Goal: Task Accomplishment & Management: Manage account settings

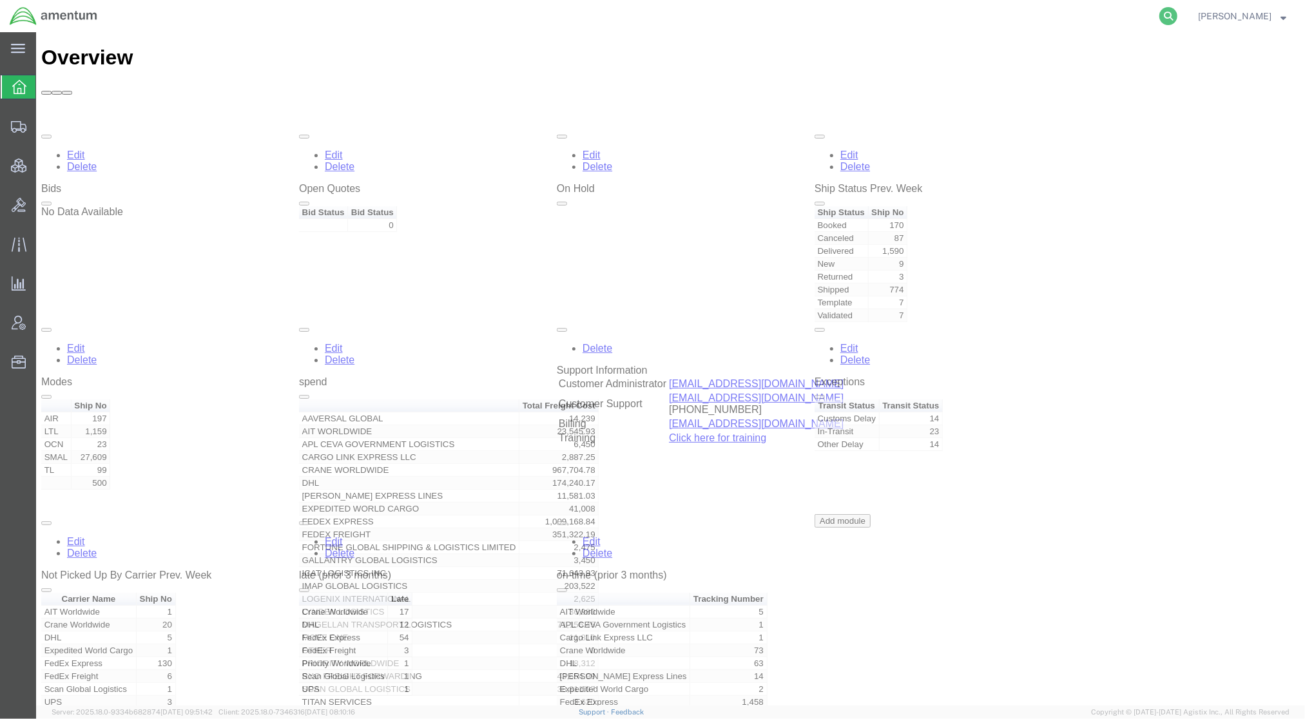
click at [1168, 21] on icon at bounding box center [1168, 16] width 18 height 18
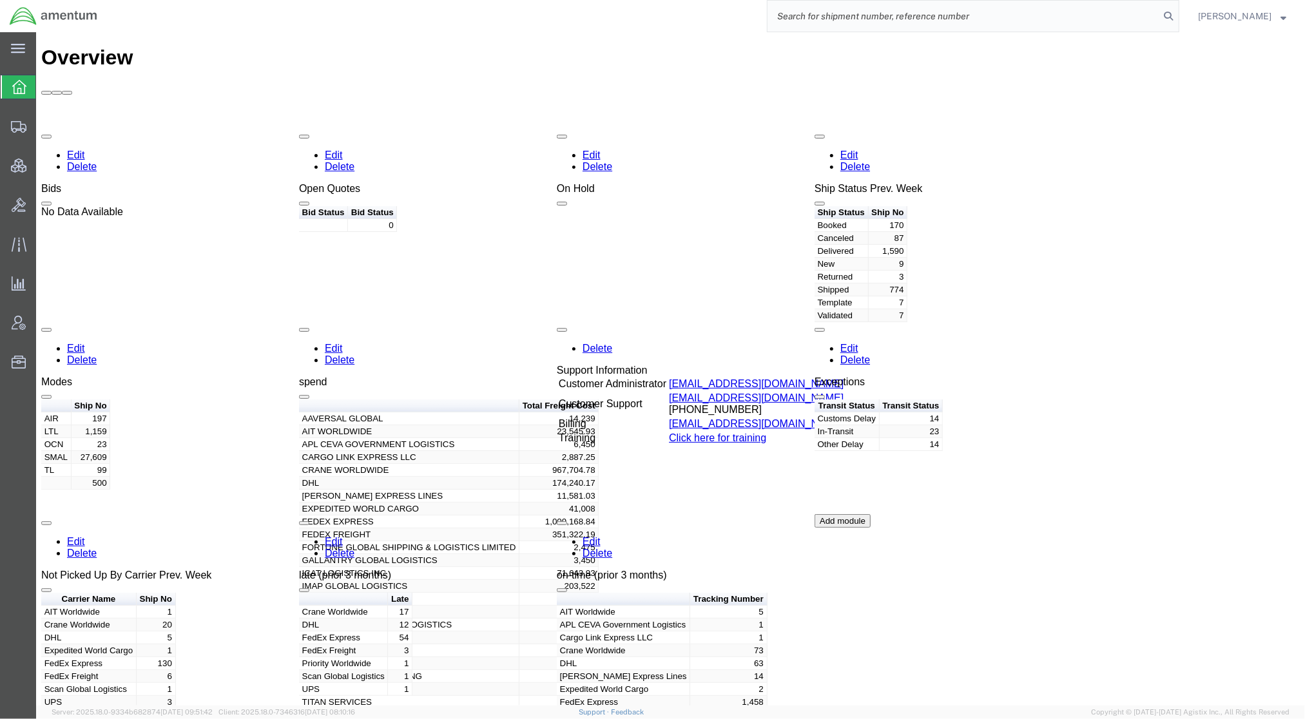
paste input "1999890340"
type input "1999890340"
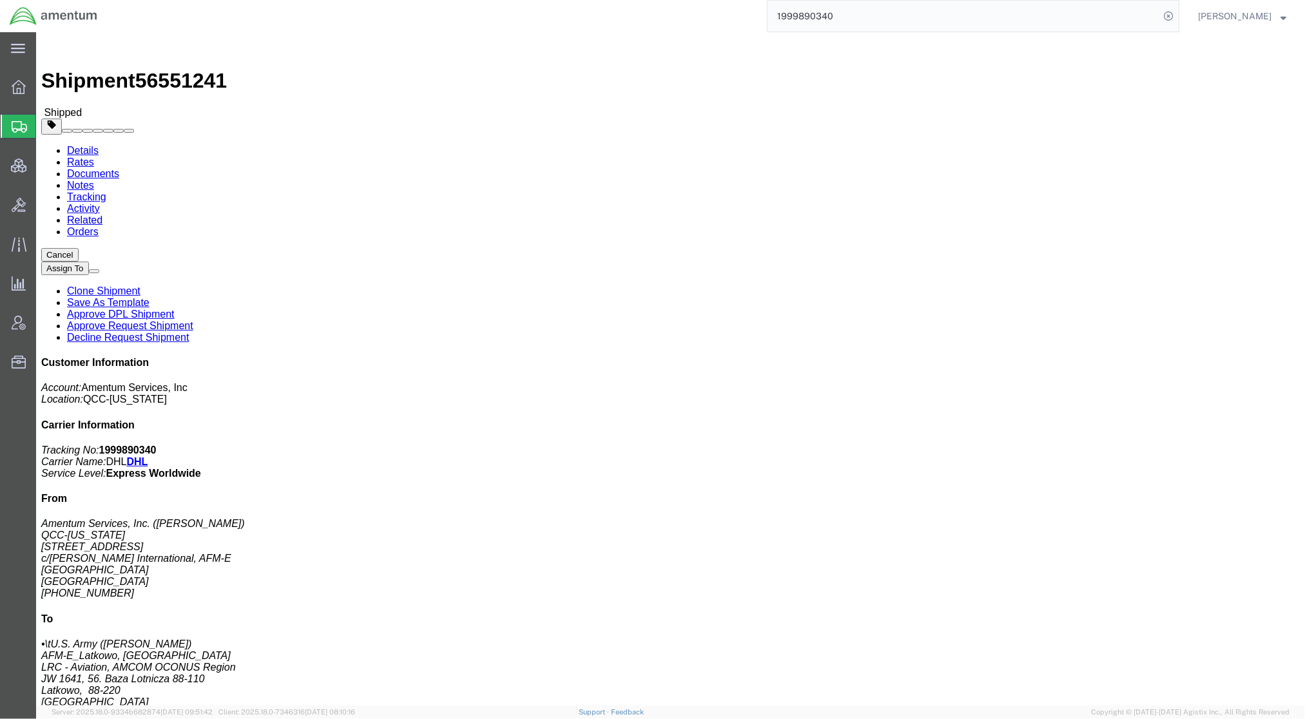
drag, startPoint x: 378, startPoint y: 229, endPoint x: 253, endPoint y: 226, distance: 124.4
click div "Ship From Amentum Services, Inc. ([PERSON_NAME]) QCC-[US_STATE] [STREET_ADDRESS…"
copy address "[PERSON_NAME][EMAIL_ADDRESS][PERSON_NAME][DOMAIN_NAME]"
click p "Customer Ref: DCO-25232-167129 Booking Number: DCO-25232-167129 Department: AFM…"
drag, startPoint x: 901, startPoint y: 188, endPoint x: 934, endPoint y: 183, distance: 33.8
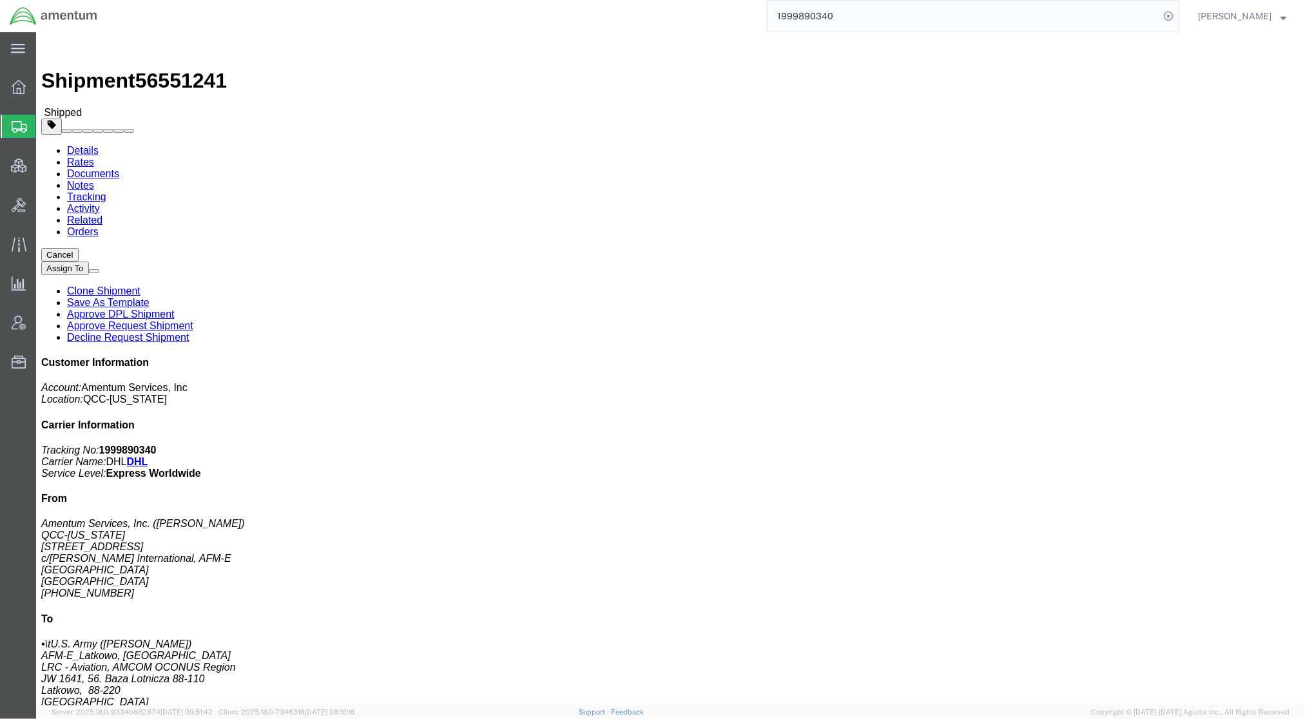
click p "Customer Ref: DCO-25232-167129 Booking Number: DCO-25232-167129 Department: AFM…"
click link "Tracking"
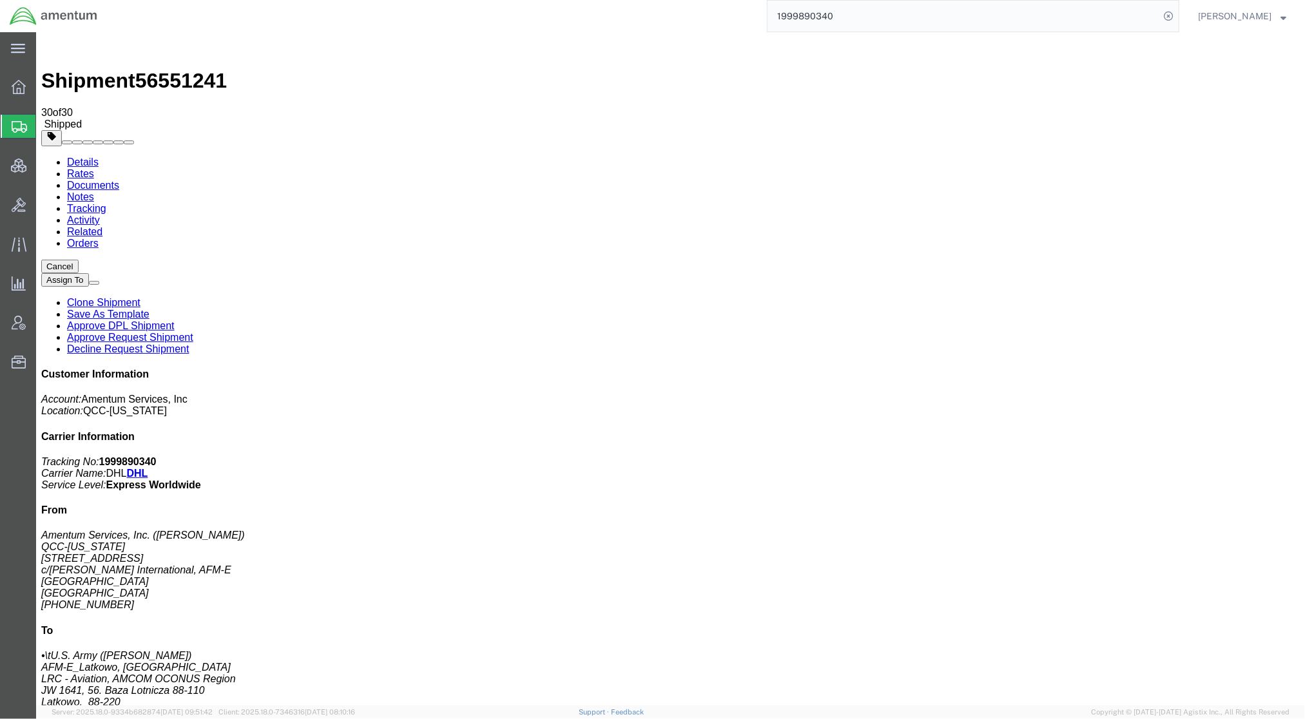
click at [46, 130] on span "Shipments" at bounding box center [40, 126] width 10 height 26
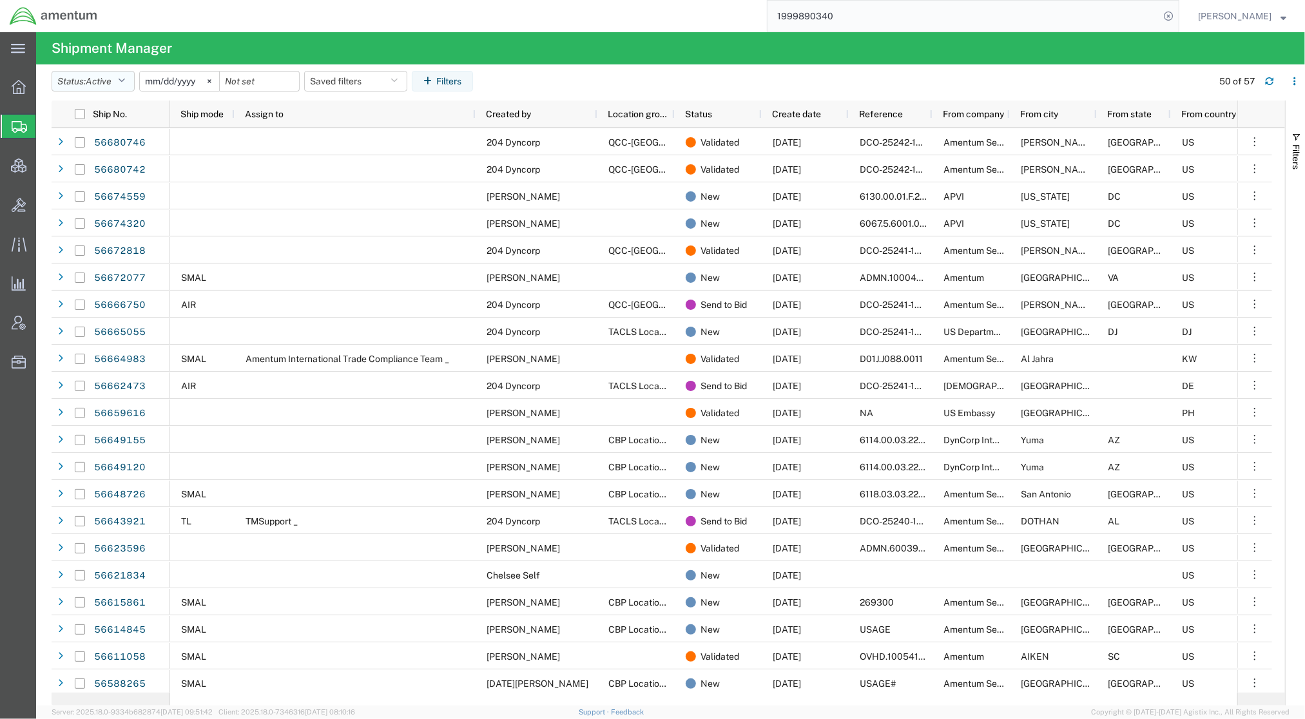
click at [106, 73] on button "Status: Active" at bounding box center [93, 81] width 83 height 21
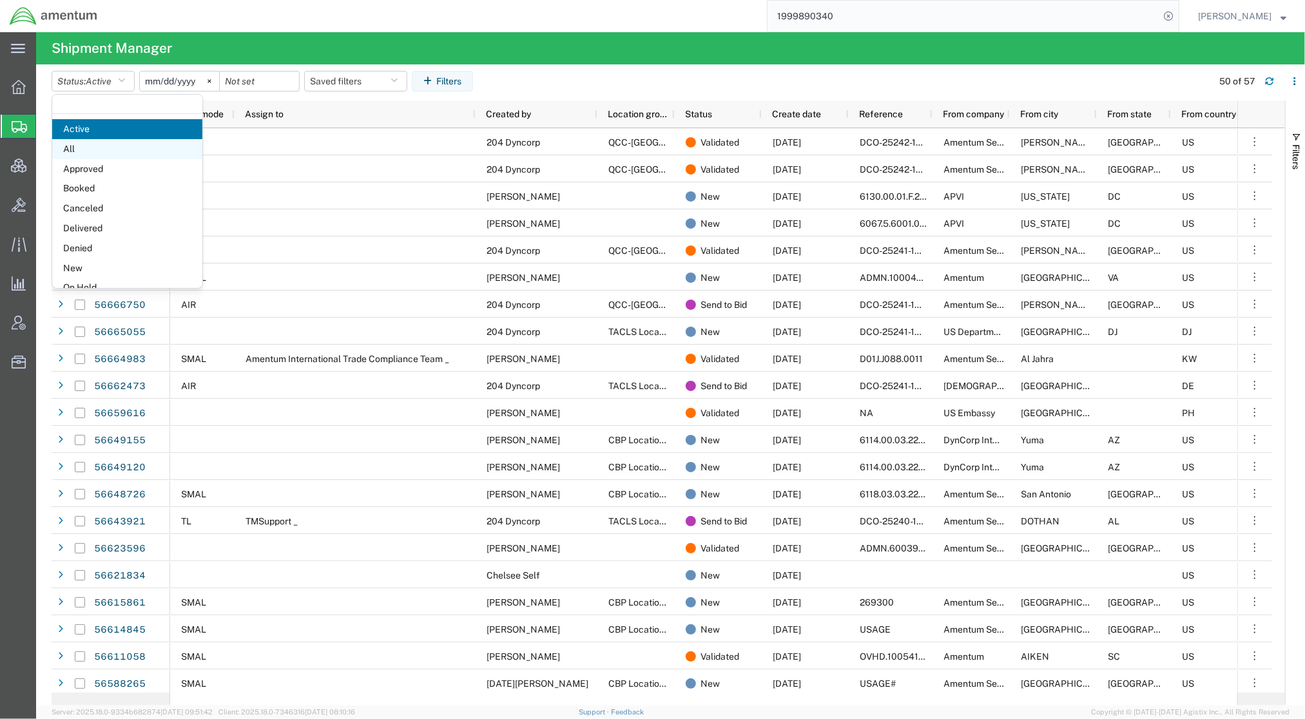
click at [86, 151] on span "All" at bounding box center [127, 149] width 150 height 20
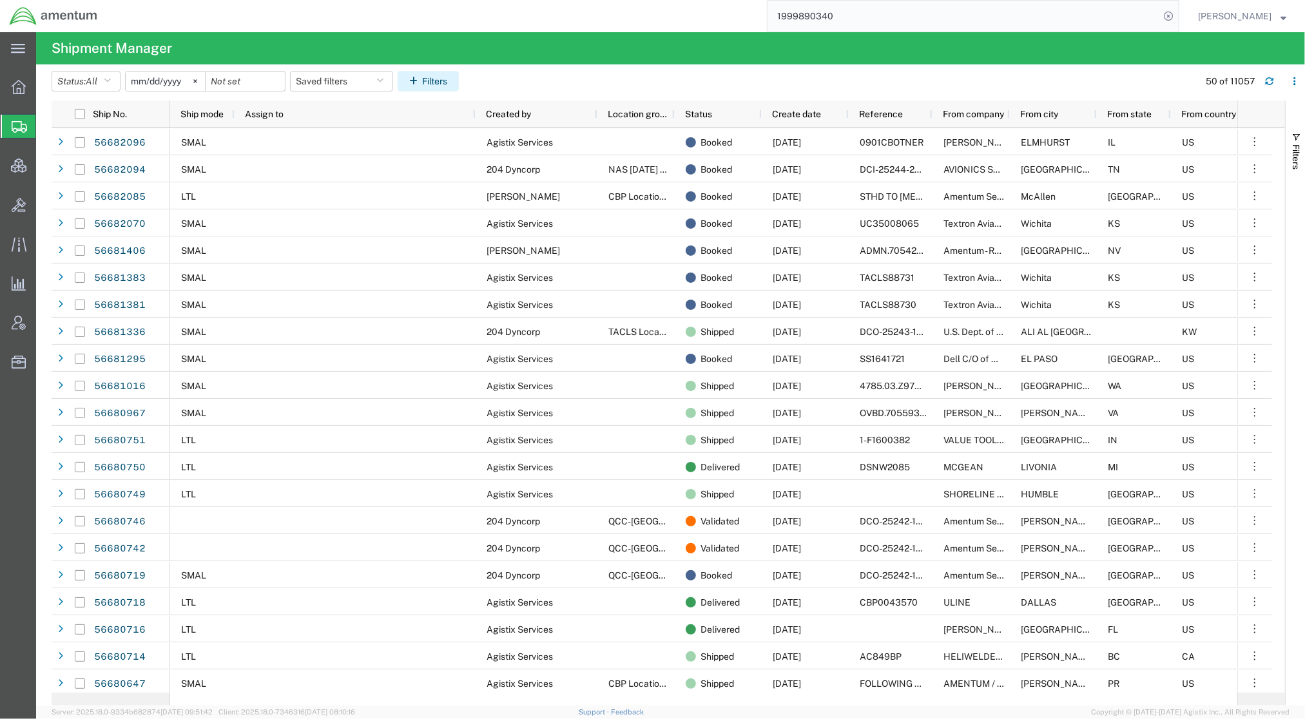
click at [440, 83] on button "Filters" at bounding box center [428, 81] width 61 height 21
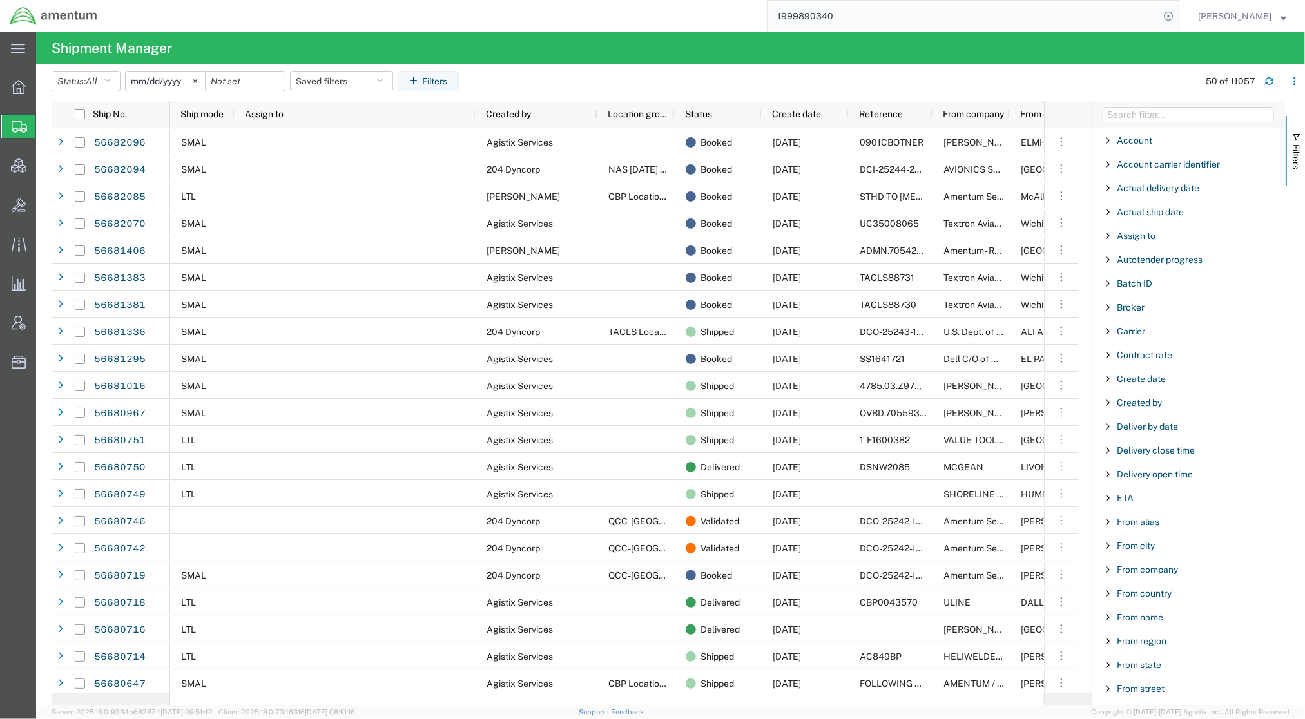
click at [1151, 408] on span "Created by" at bounding box center [1139, 403] width 45 height 10
click at [1130, 460] on input "Filter Value" at bounding box center [1193, 456] width 169 height 15
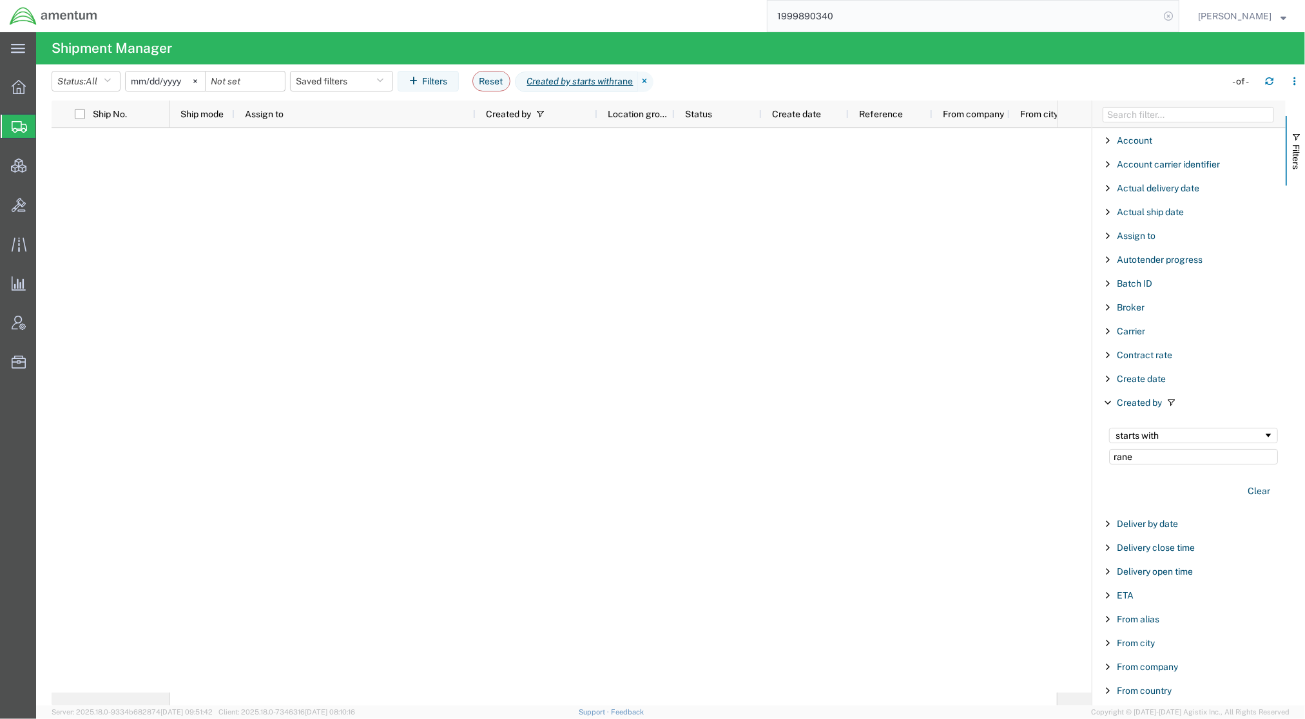
type input "rane"
click at [1168, 18] on icon at bounding box center [1168, 16] width 18 height 18
click at [1166, 14] on icon at bounding box center [1168, 16] width 18 height 18
paste input "56664983"
type input "56664983"
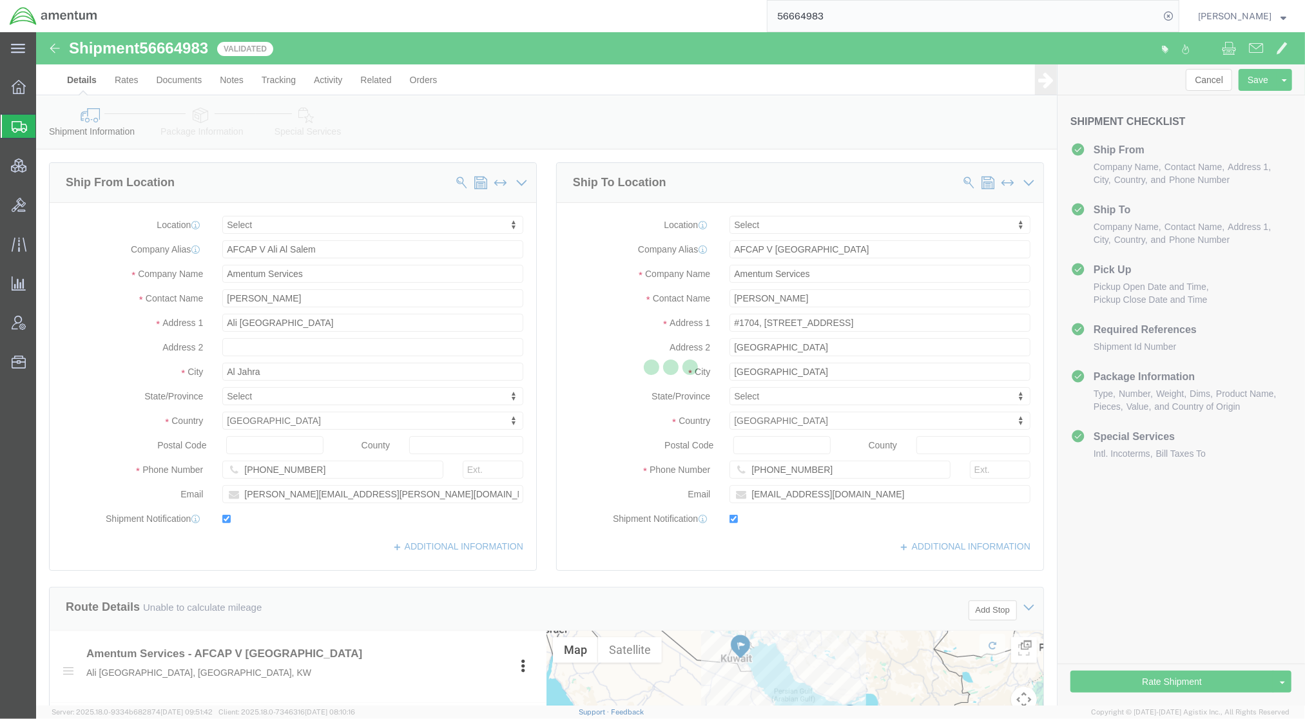
select select
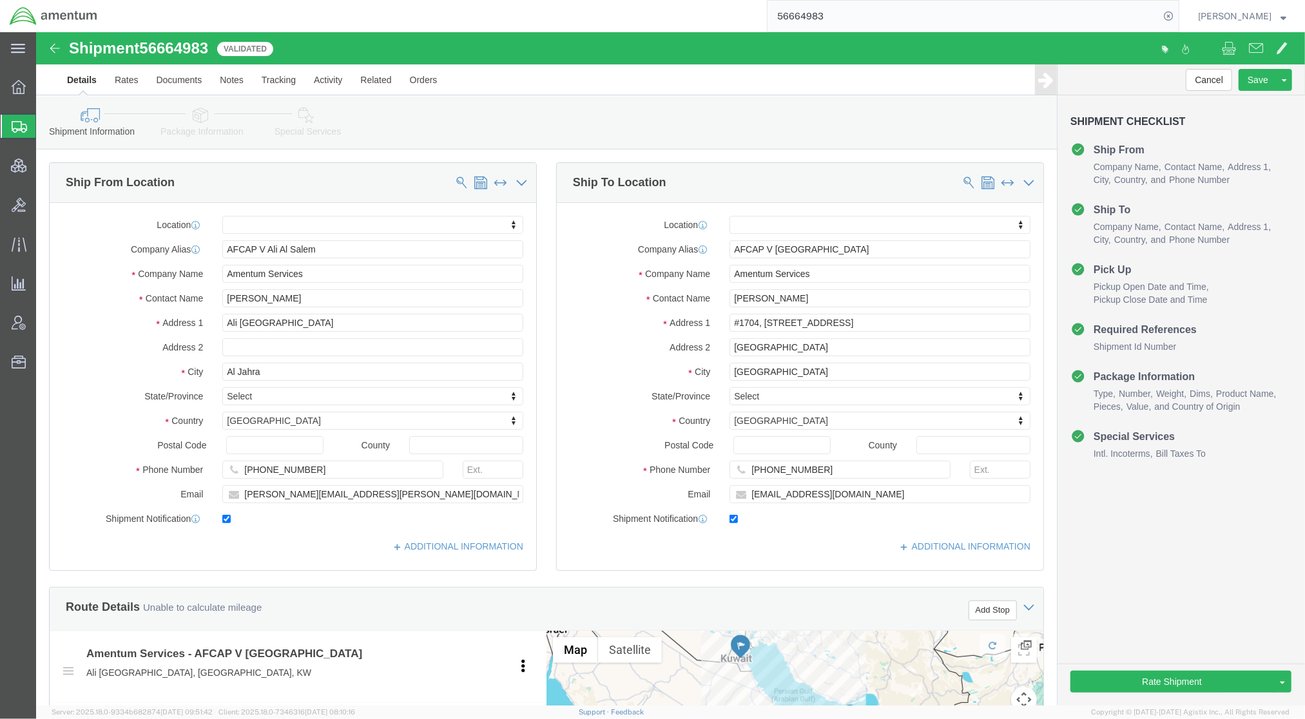
click icon
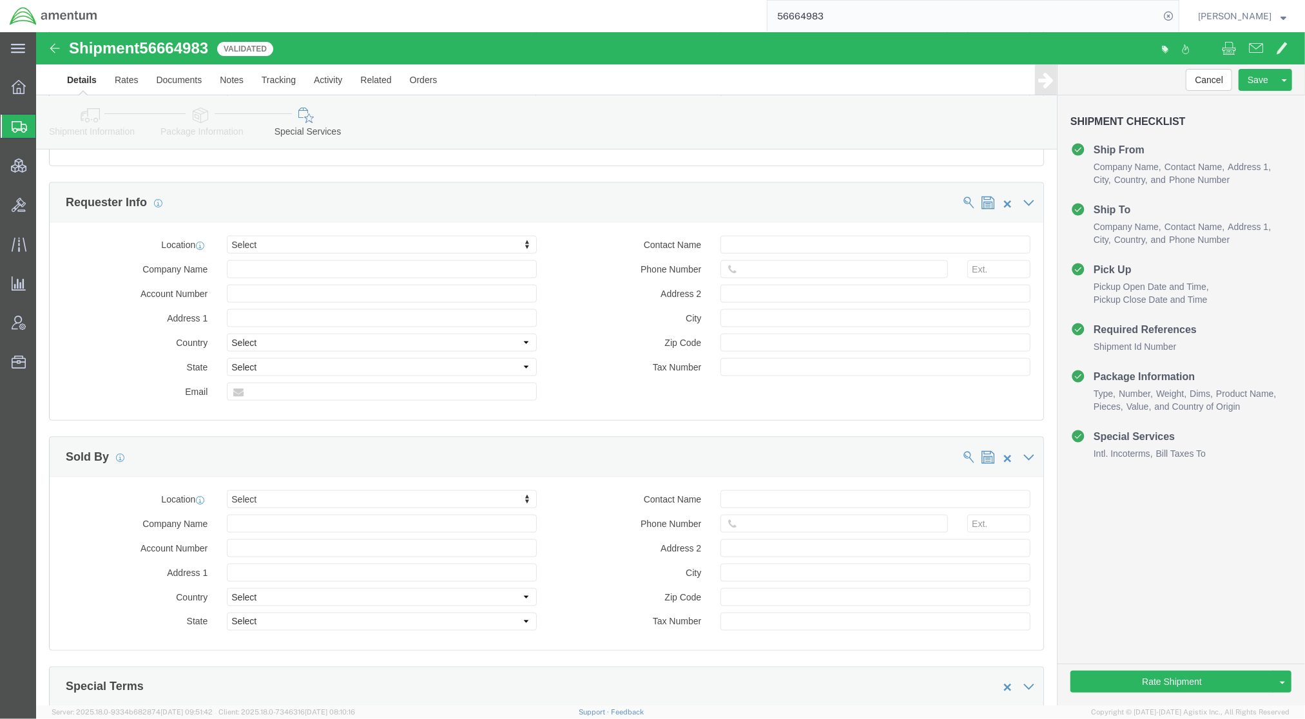
scroll to position [1604, 0]
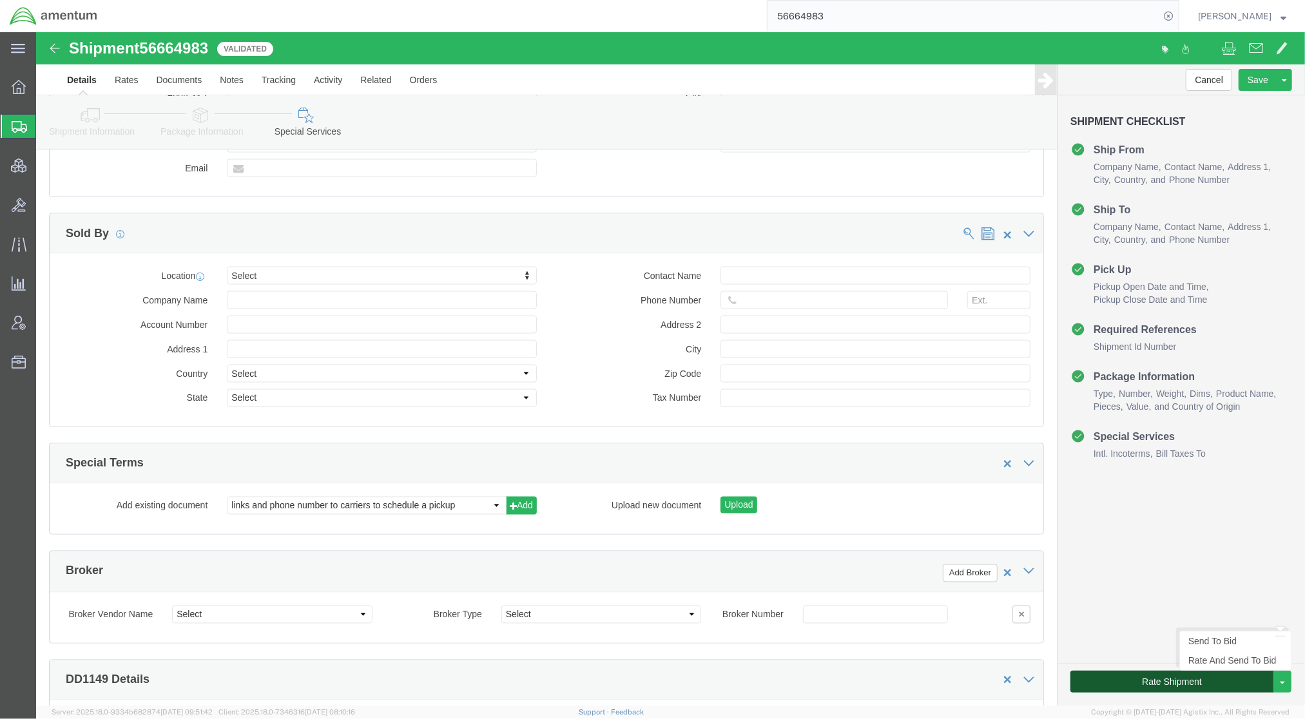
click button "Rate Shipment"
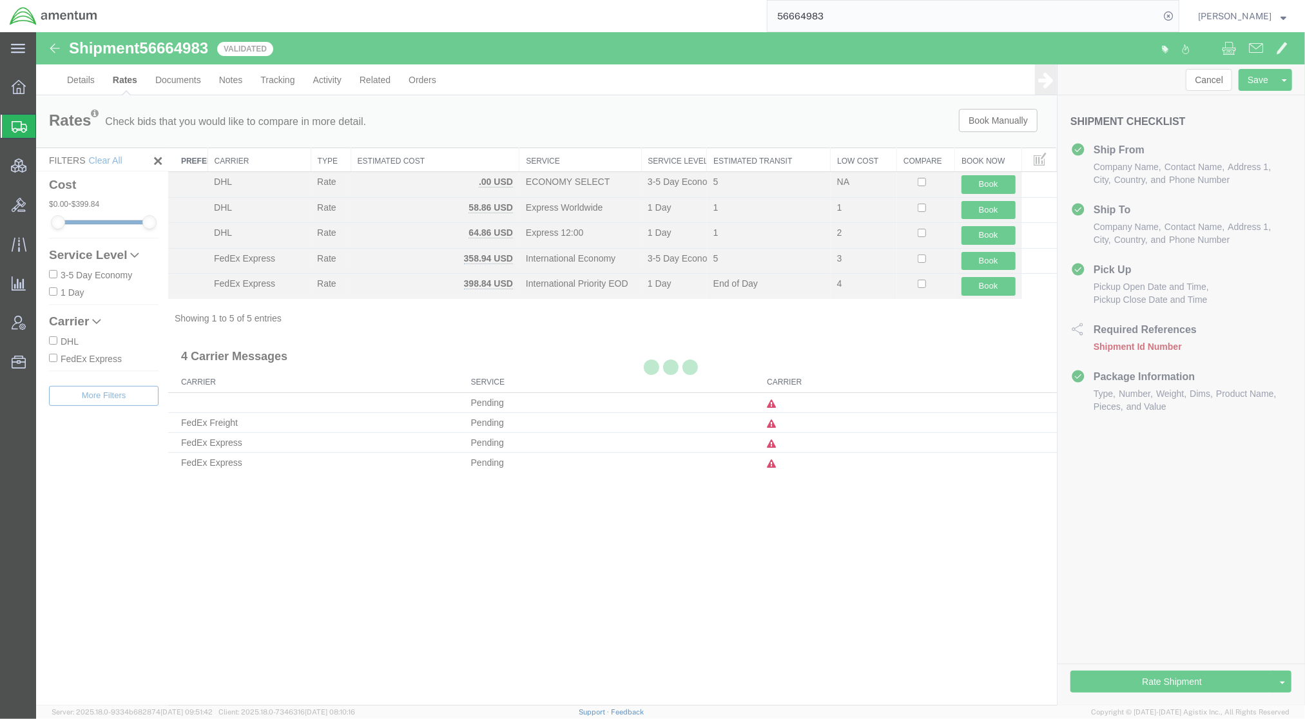
scroll to position [0, 0]
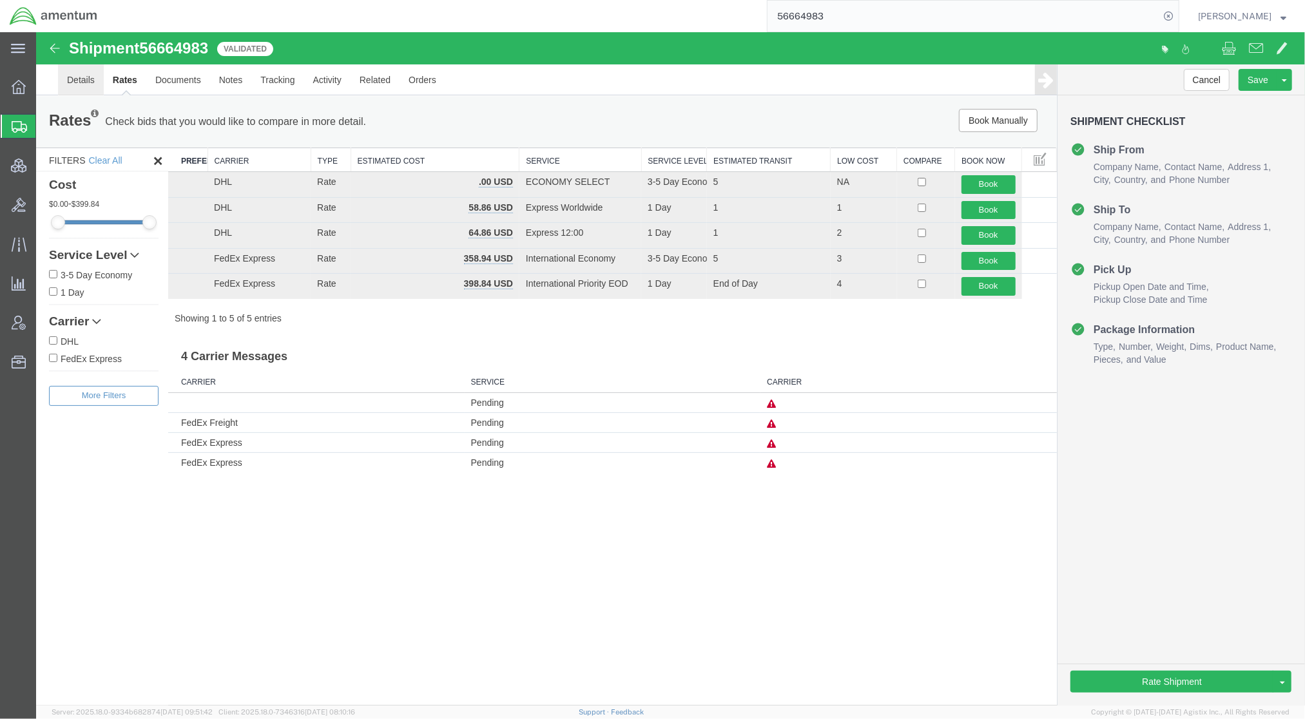
click at [83, 81] on link "Details" at bounding box center [80, 79] width 46 height 31
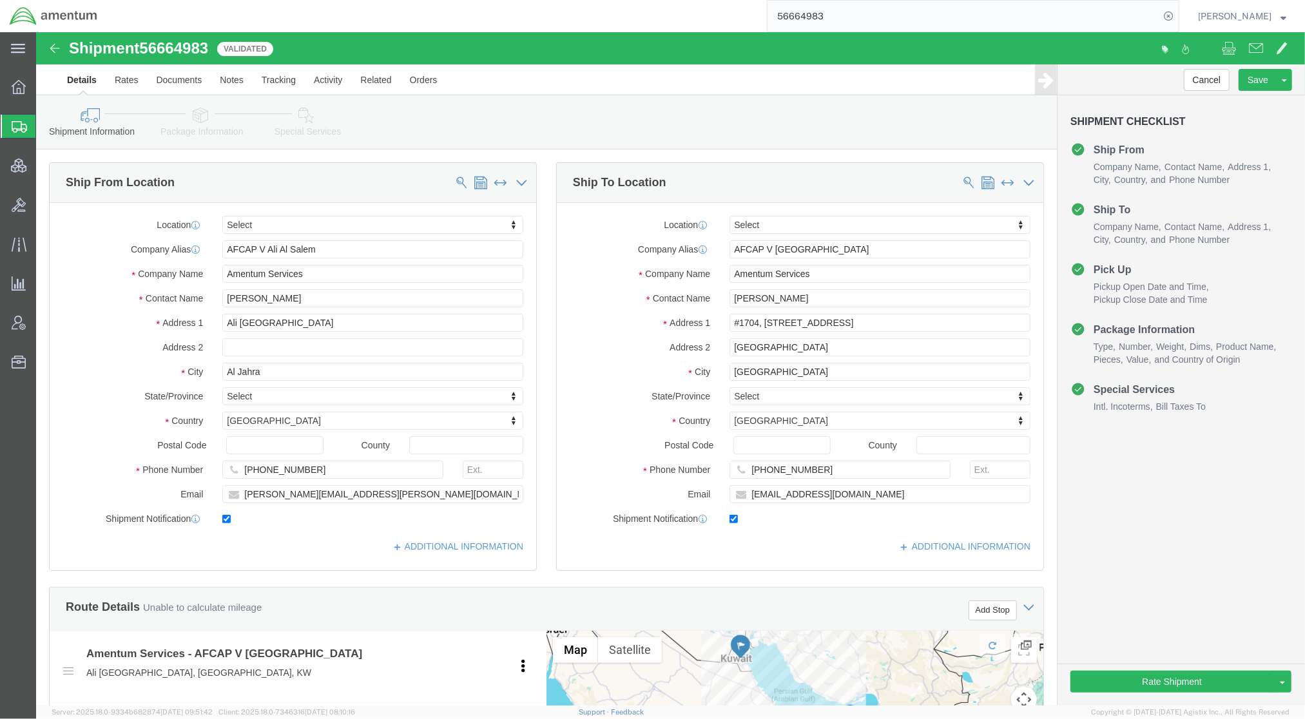
scroll to position [344, 0]
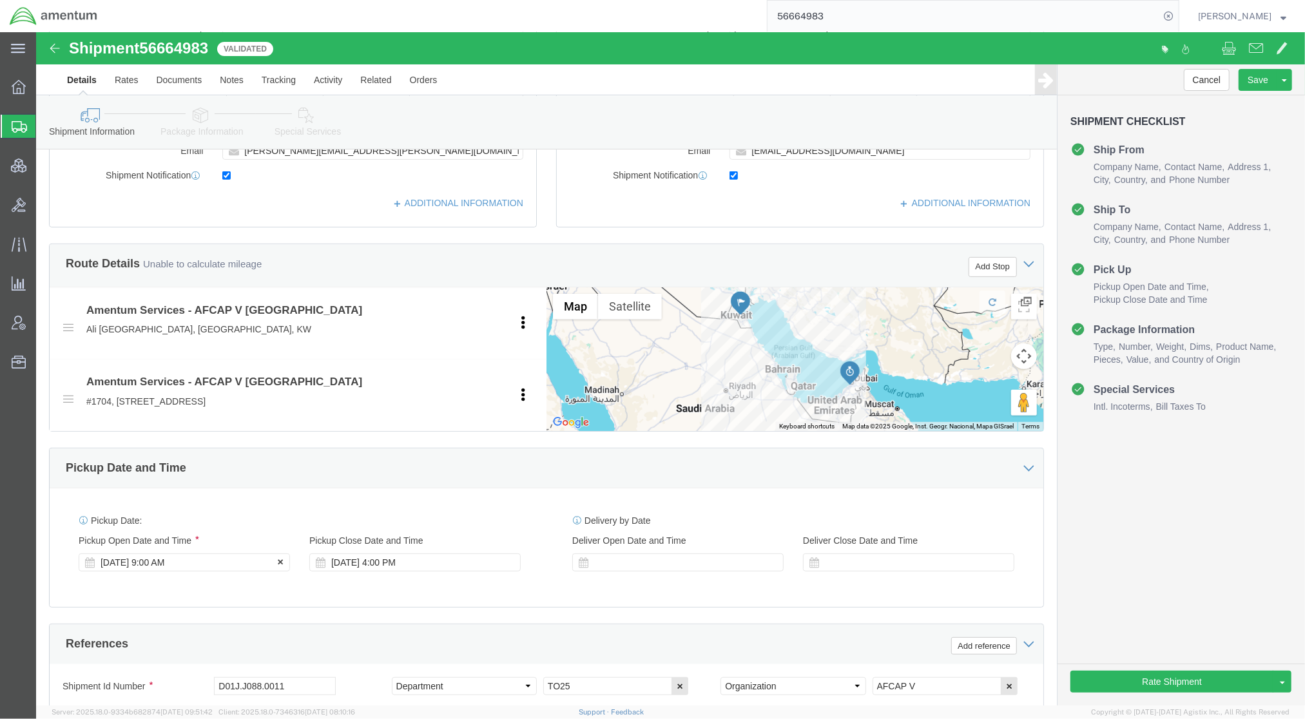
click div "[DATE] 9:00 AM"
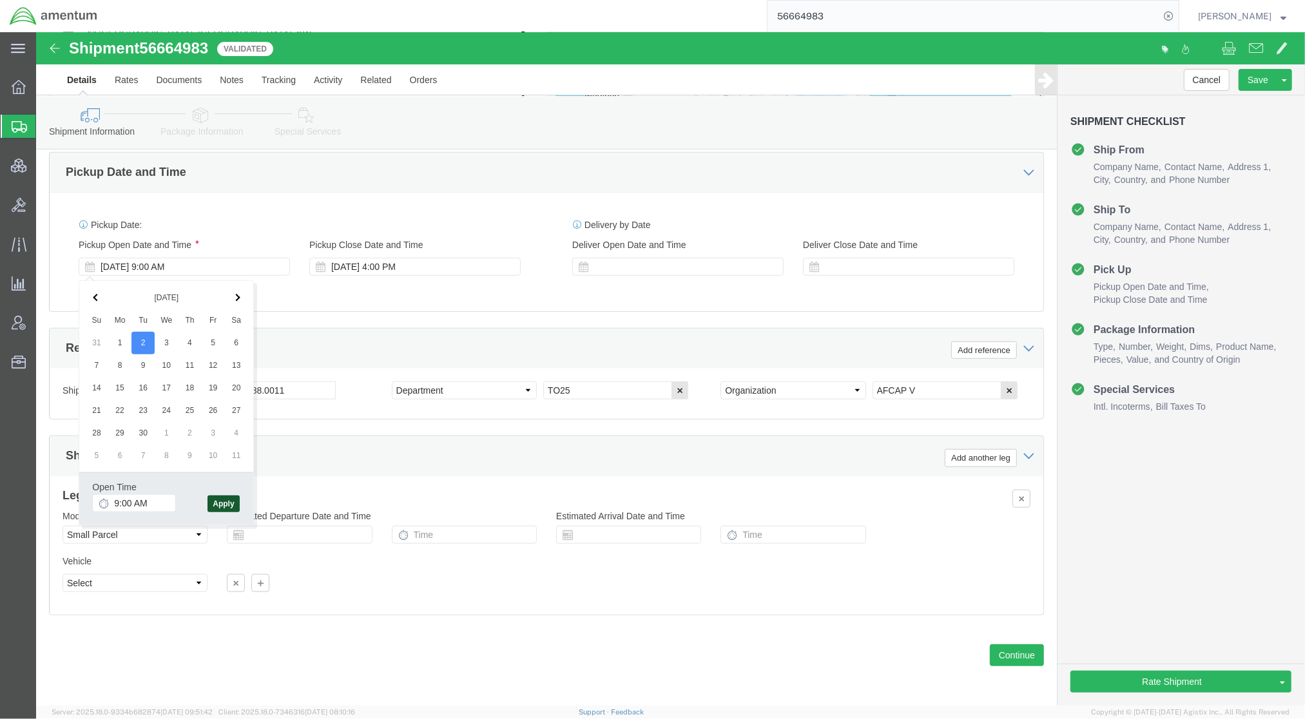
click button "Apply"
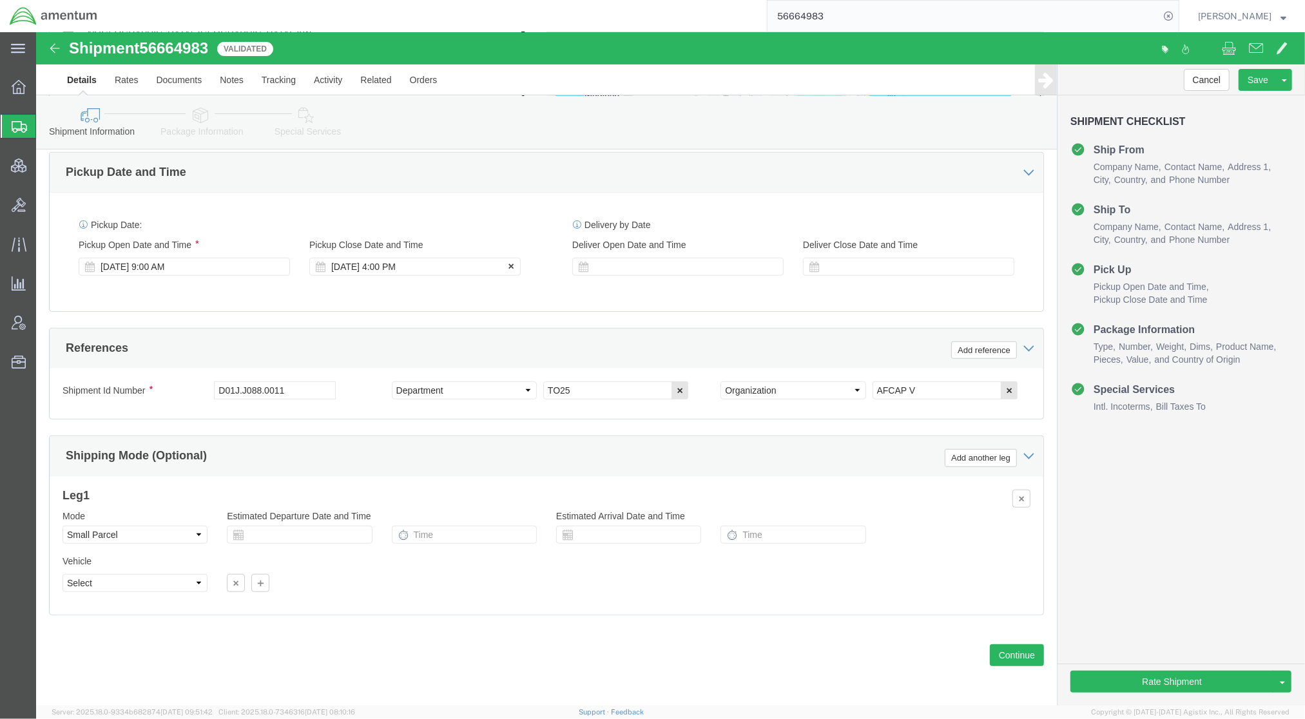
click div "[DATE] 4:00 PM"
click button "Apply"
click button "Rate Shipment"
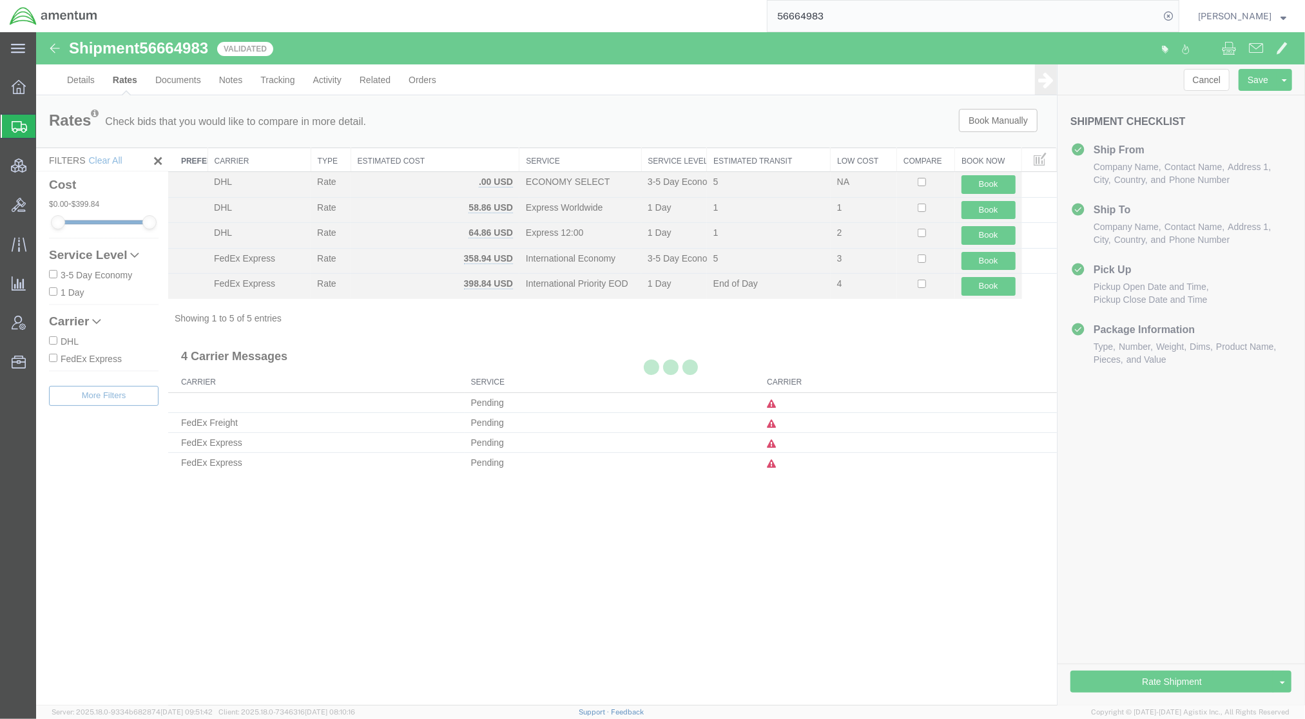
scroll to position [0, 0]
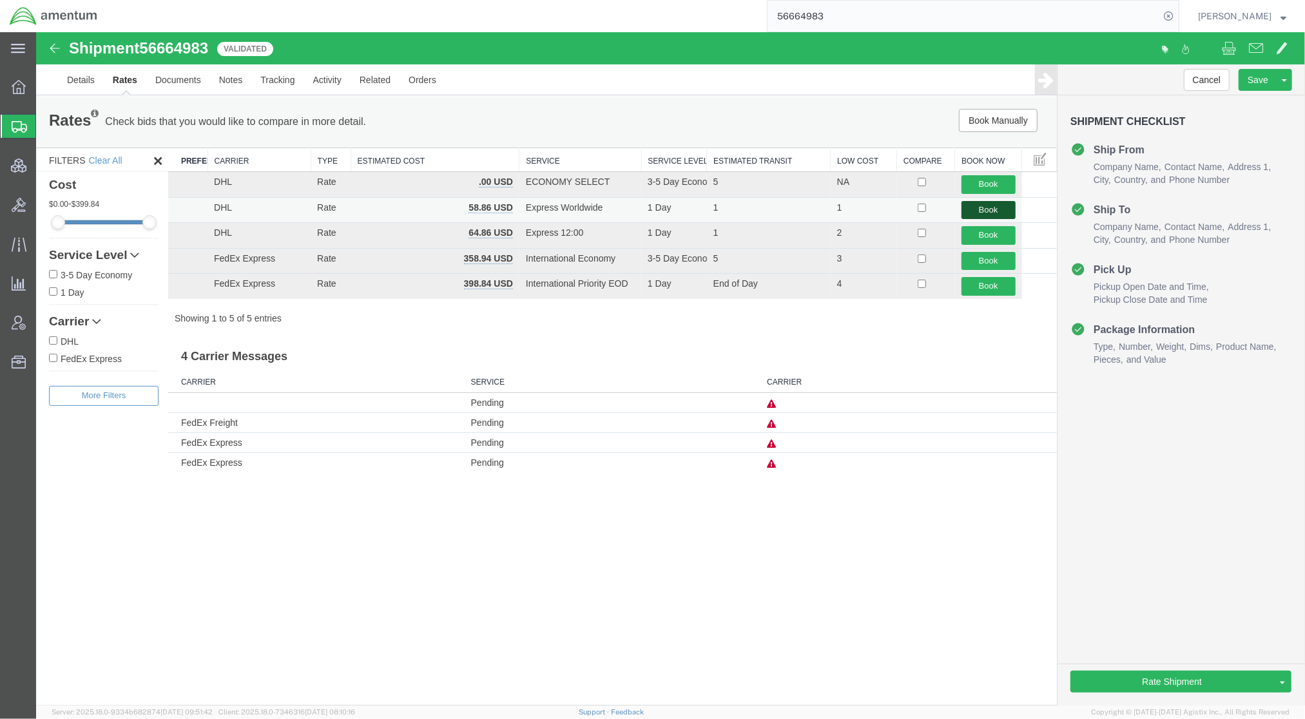
click at [991, 207] on button "Book" at bounding box center [988, 209] width 54 height 19
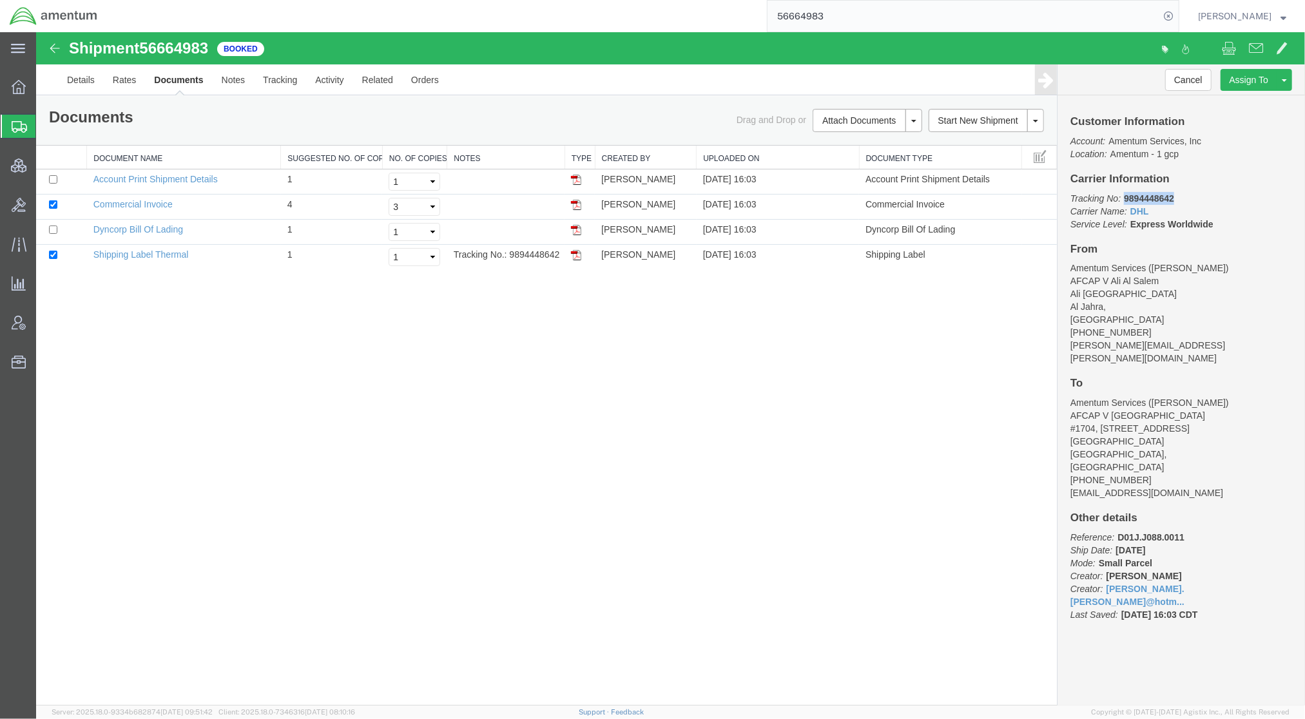
drag, startPoint x: 1177, startPoint y: 197, endPoint x: 1125, endPoint y: 200, distance: 53.0
click at [1125, 200] on p "Tracking No: 9894448642 Carrier Name: DHL DHL Service Level: Express Worldwide" at bounding box center [1181, 210] width 222 height 39
click at [83, 82] on link "Details" at bounding box center [80, 79] width 46 height 31
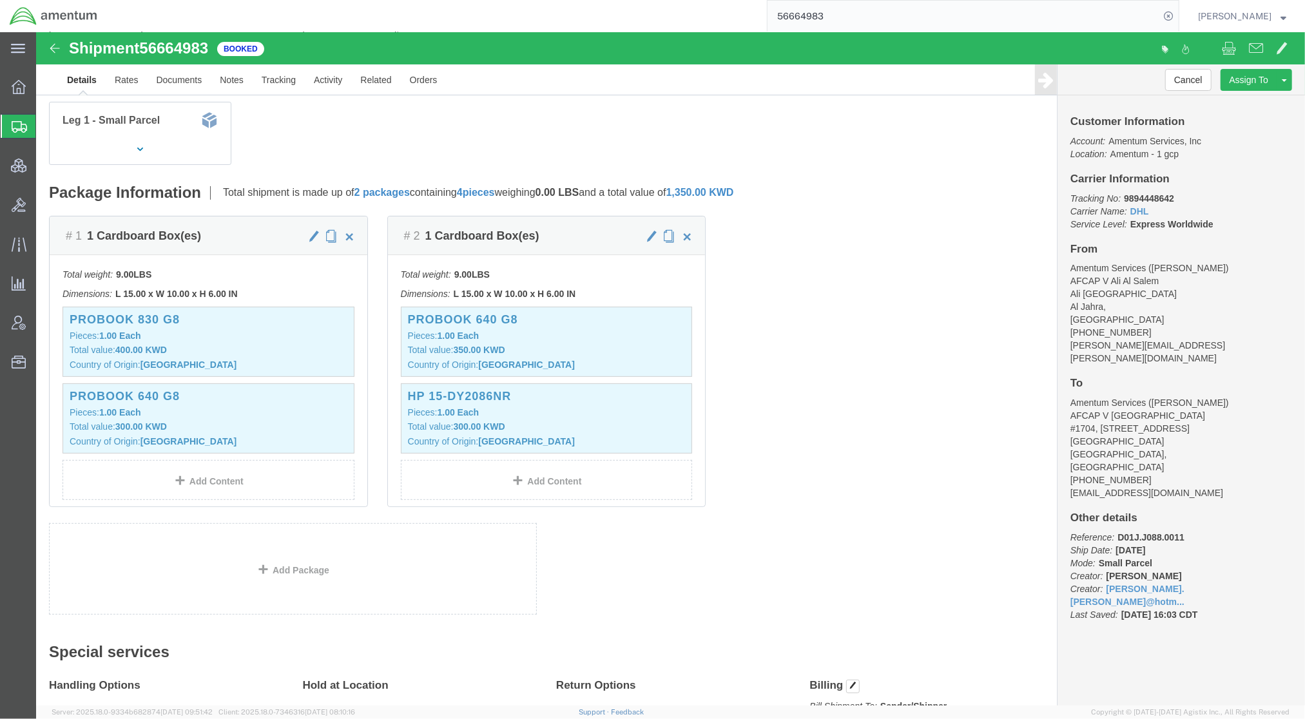
scroll to position [229, 0]
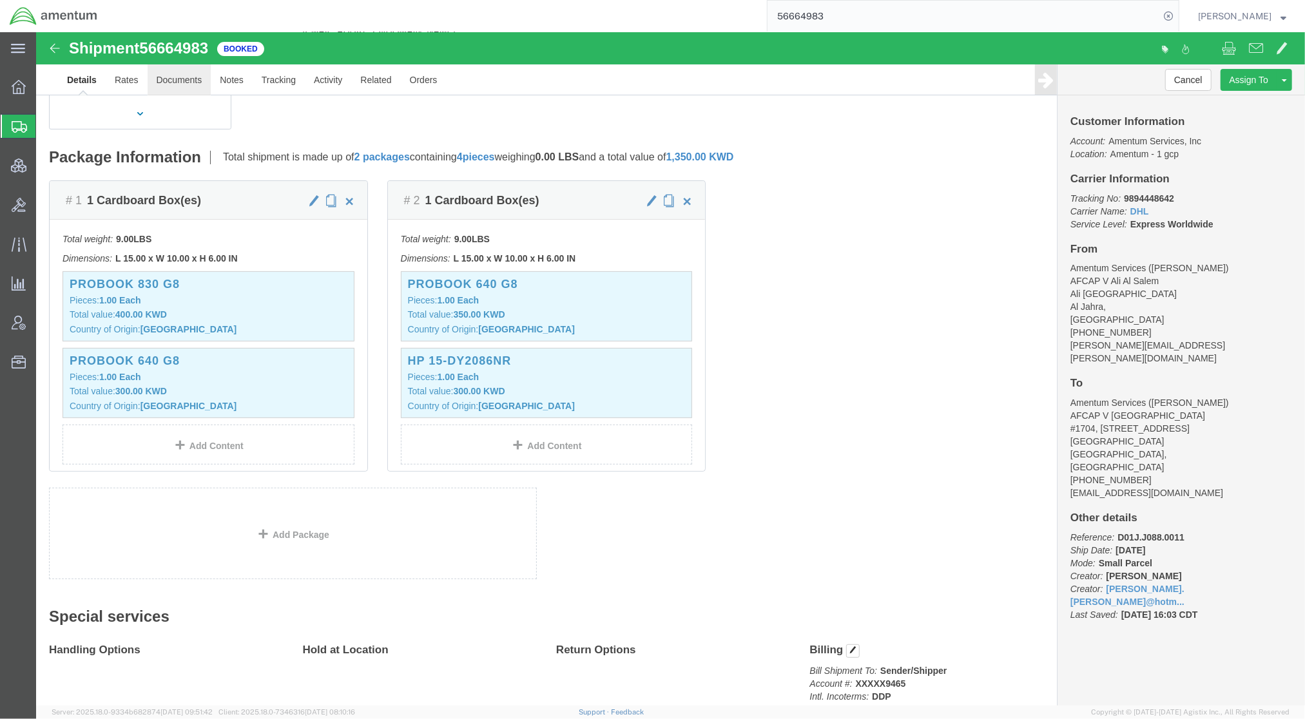
click link "Documents"
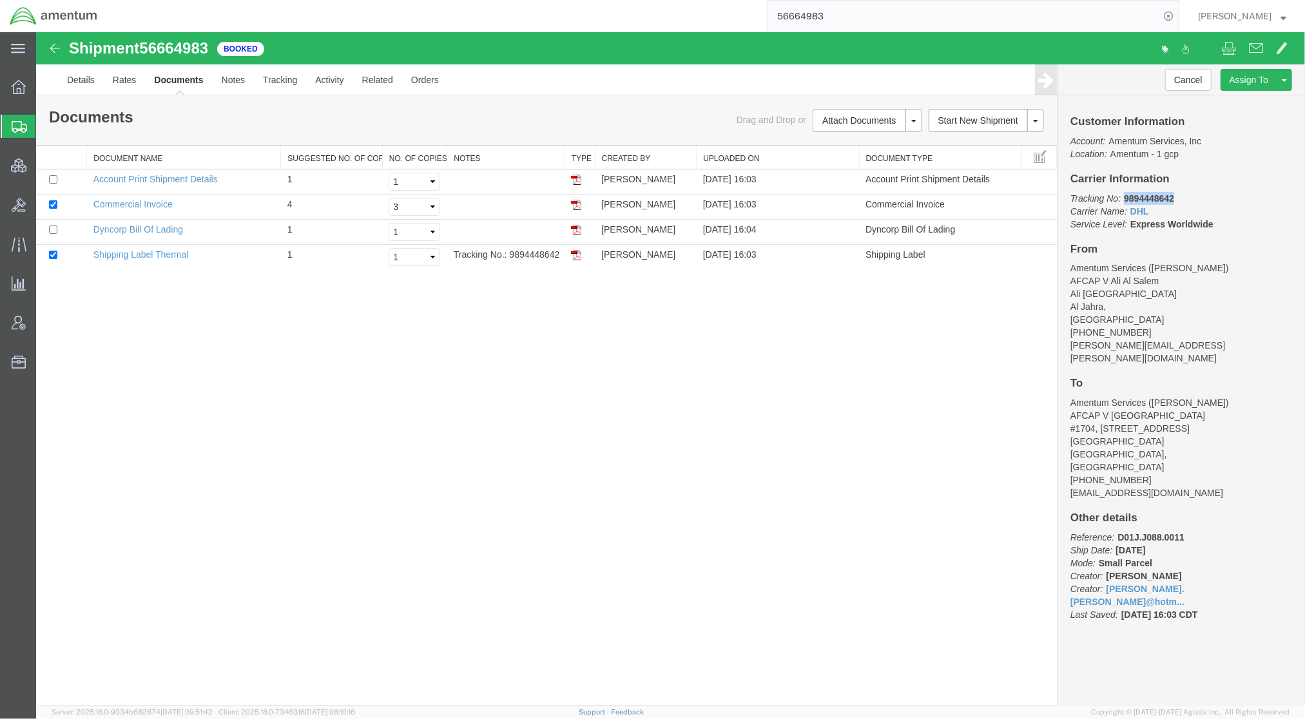
drag, startPoint x: 1184, startPoint y: 199, endPoint x: 1123, endPoint y: 203, distance: 60.7
click at [1123, 203] on p "Tracking No: 9894448642 Carrier Name: DHL DHL Service Level: Express Worldwide" at bounding box center [1181, 210] width 222 height 39
copy b "9894448642"
click at [843, 137] on link "Print Documents" at bounding box center [865, 141] width 112 height 19
click at [93, 84] on link "Details" at bounding box center [80, 79] width 46 height 31
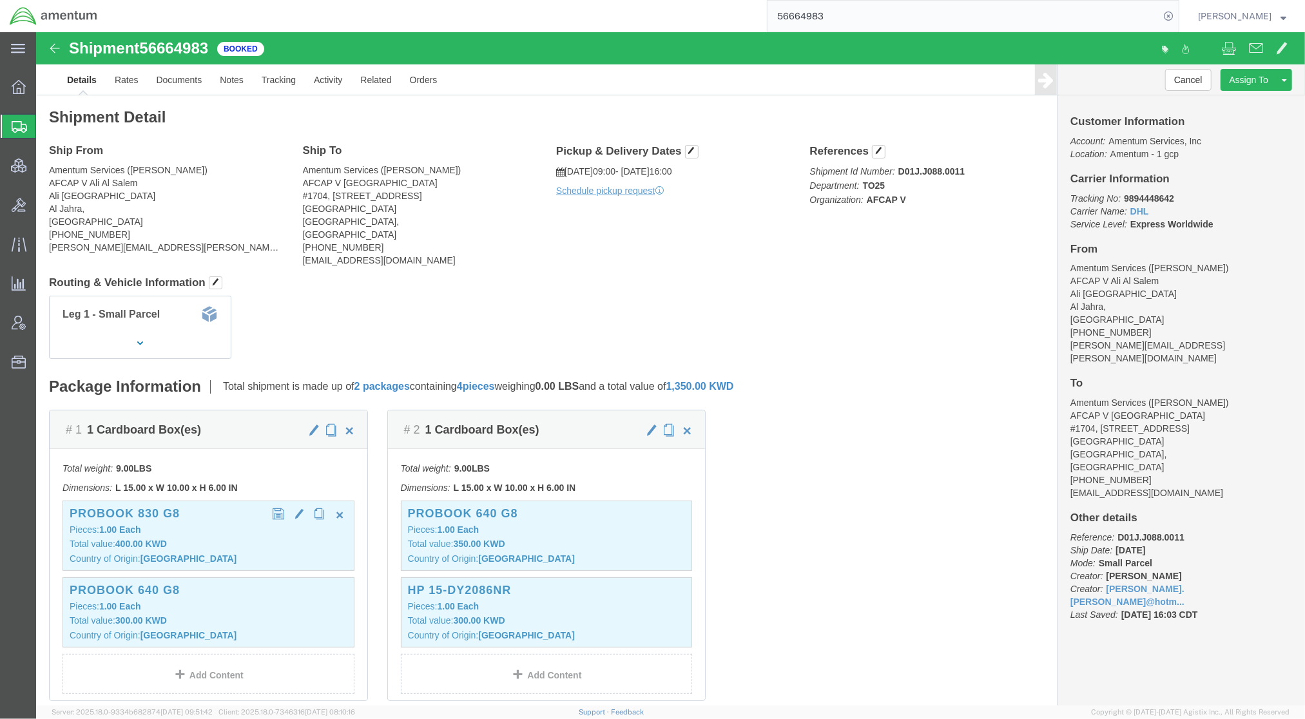
click div "ProBook 830 G8 Pieces: 1.00 Each Total value: 400.00 KWD Country of Origin: [GE…"
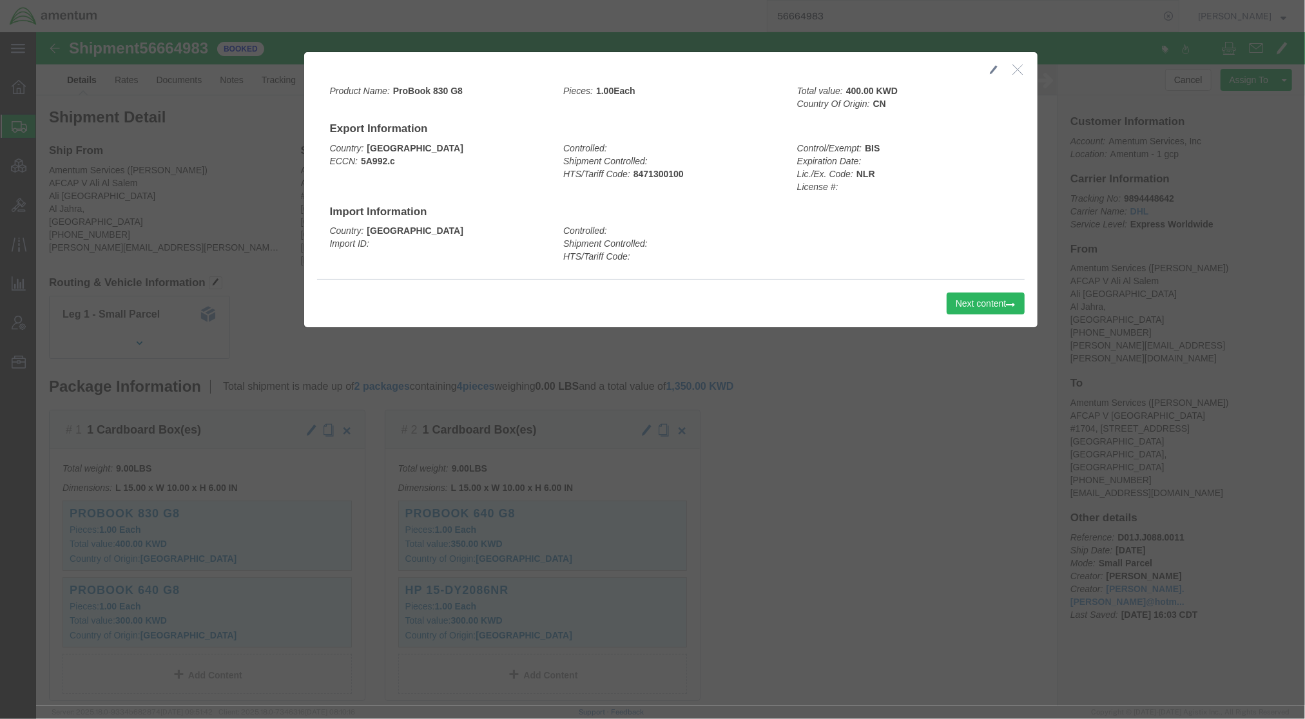
click icon "button"
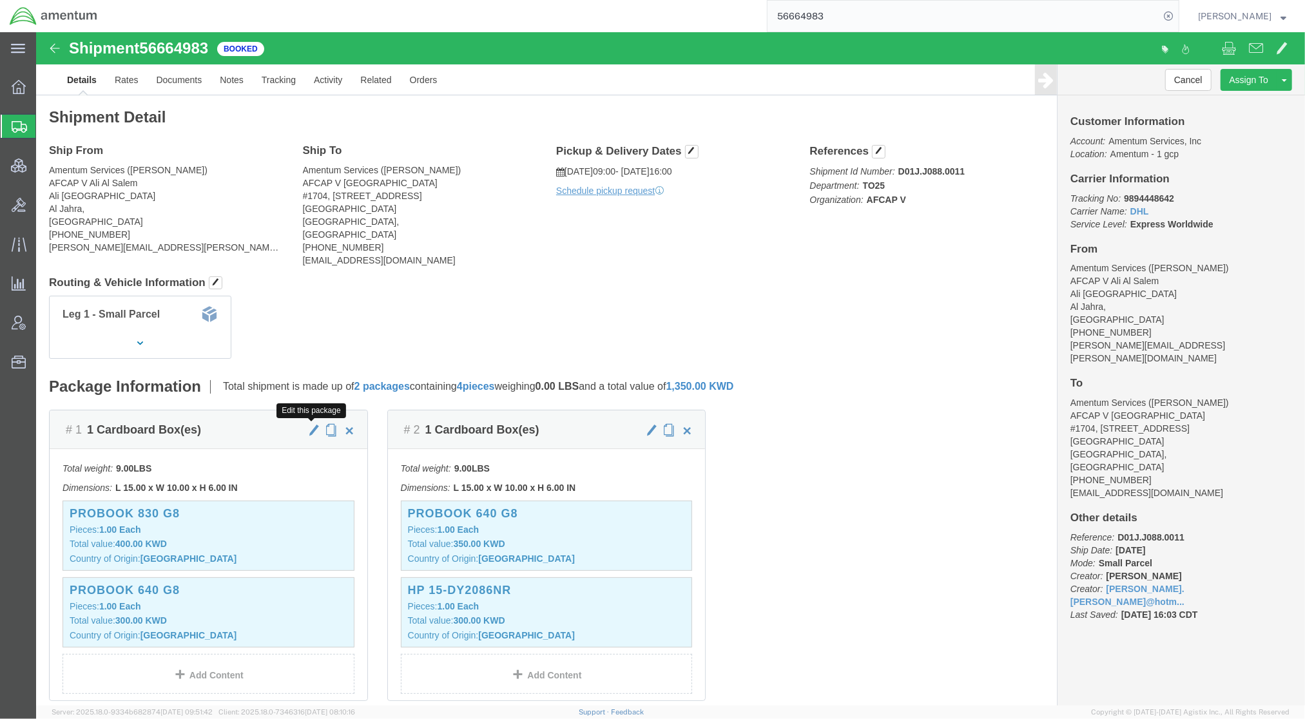
click span "button"
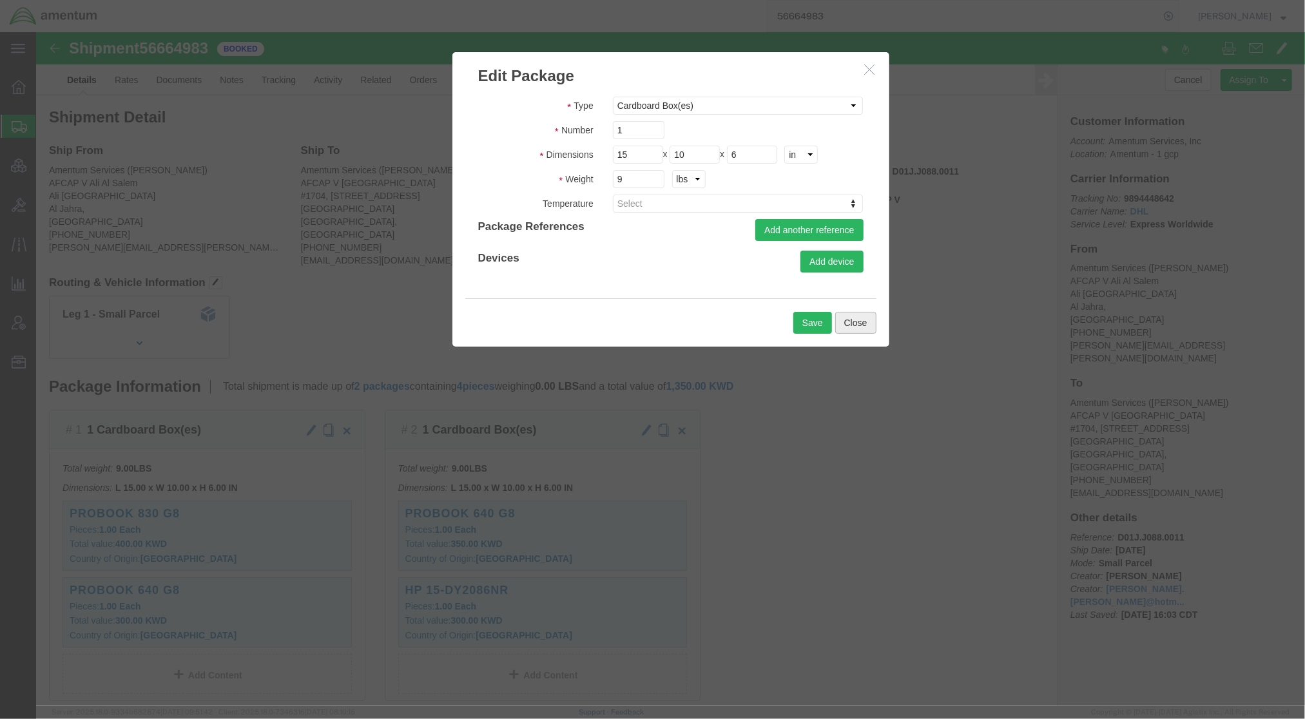
click button "Close"
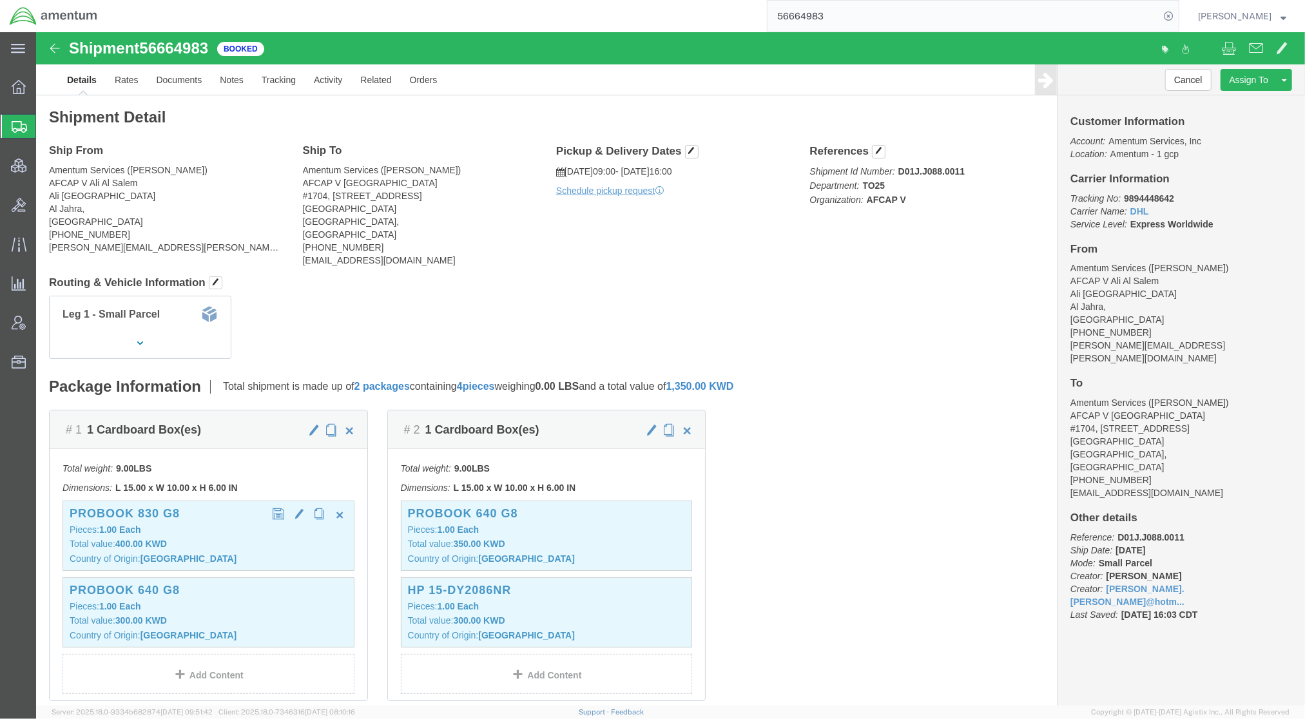
click p "Total value: 400.00 KWD"
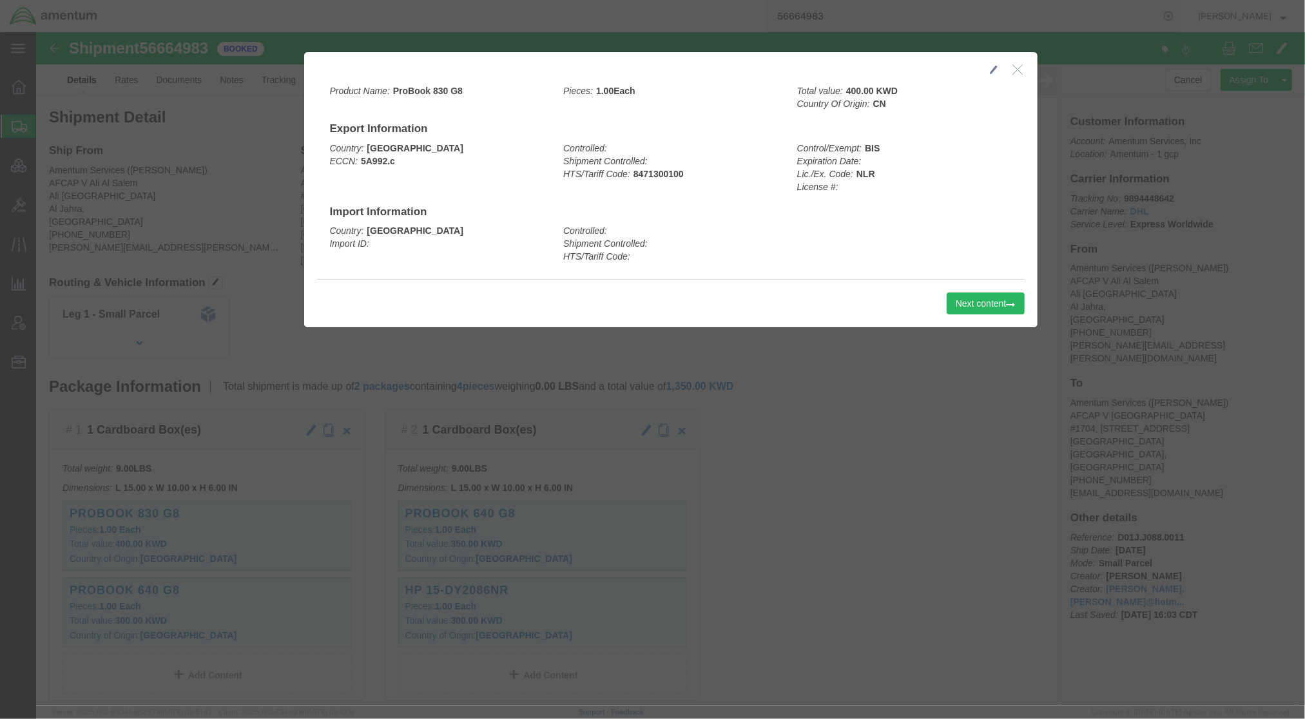
click span "button"
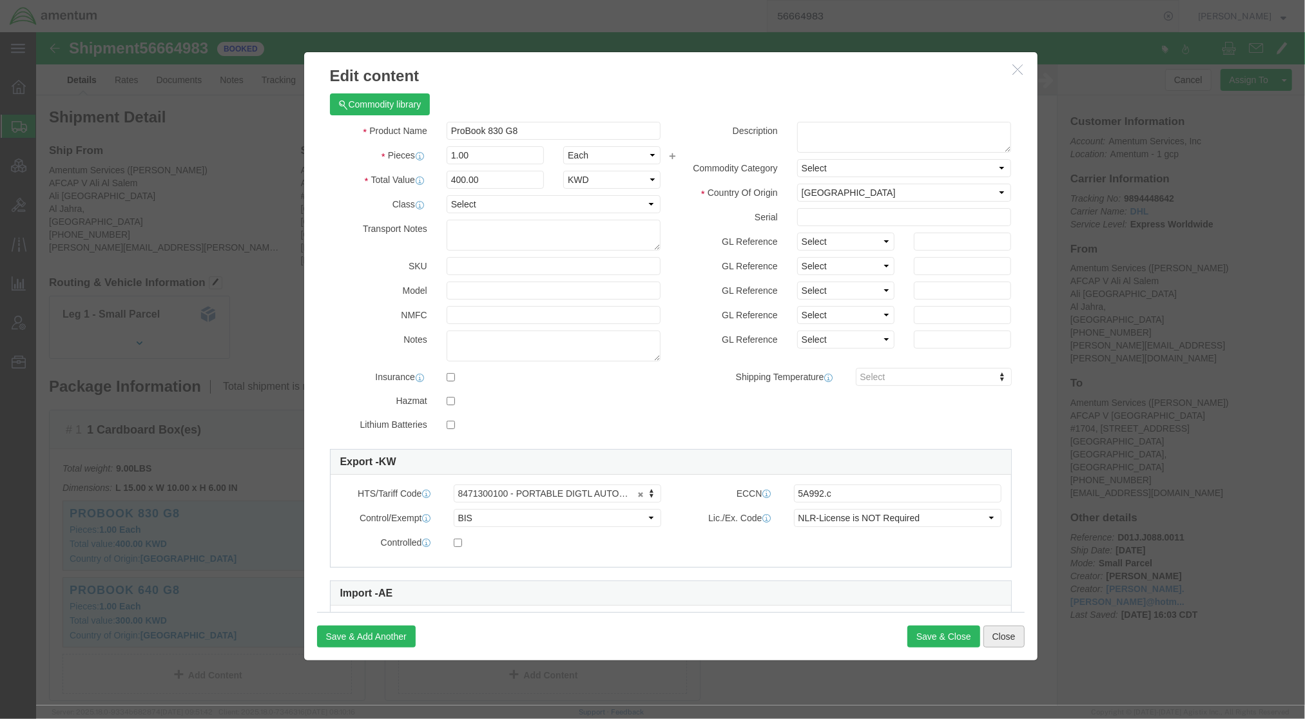
click button "Close"
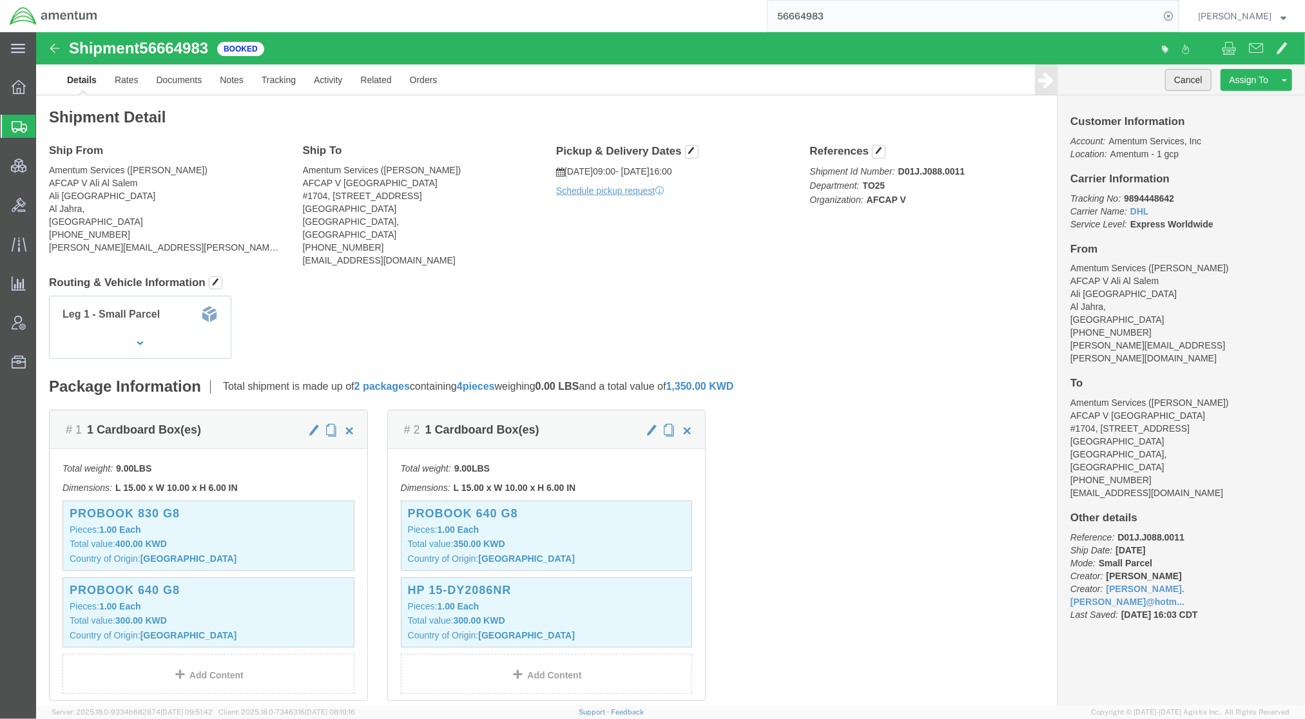
click button "Cancel"
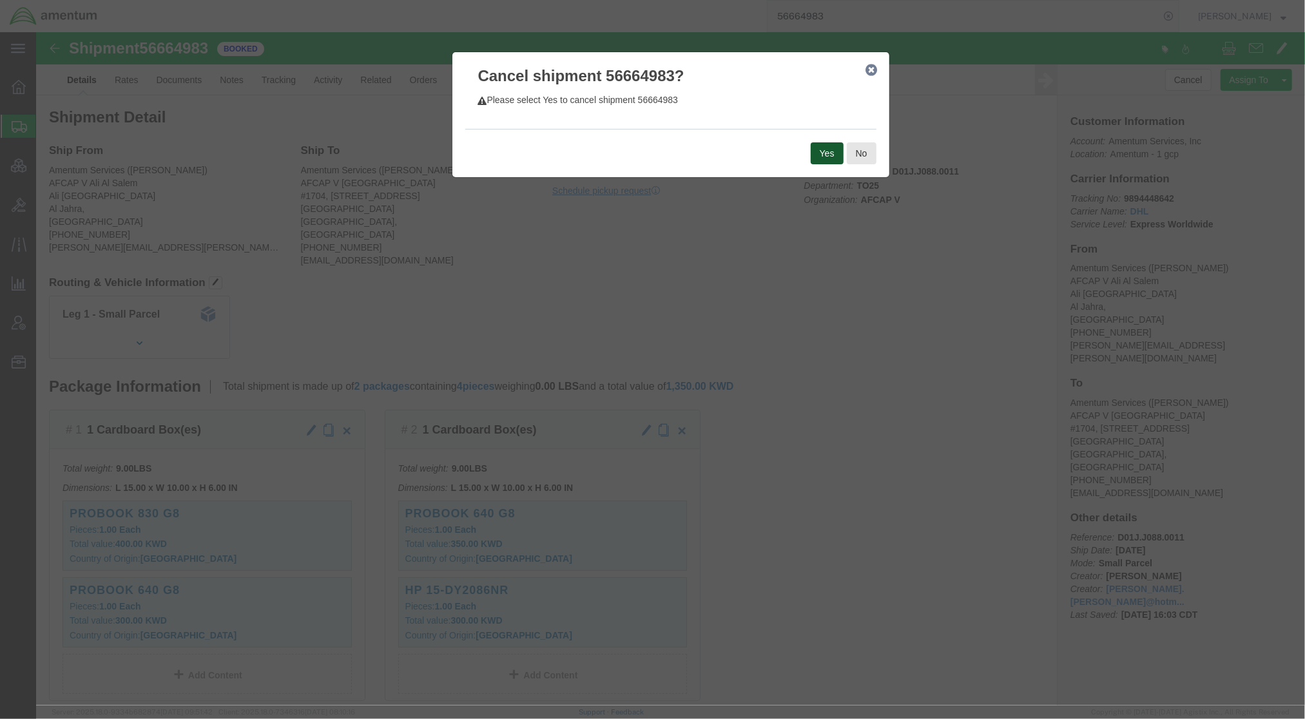
click button "Yes"
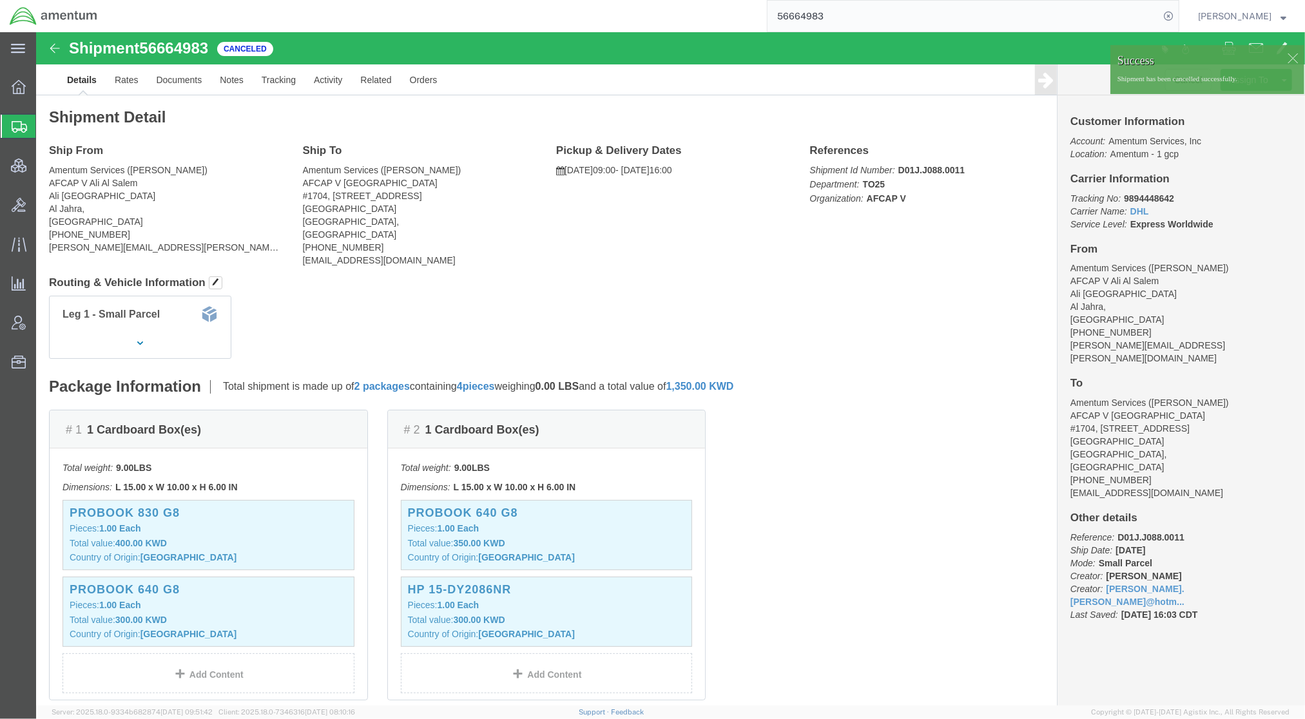
click div
click link "Clone Shipment"
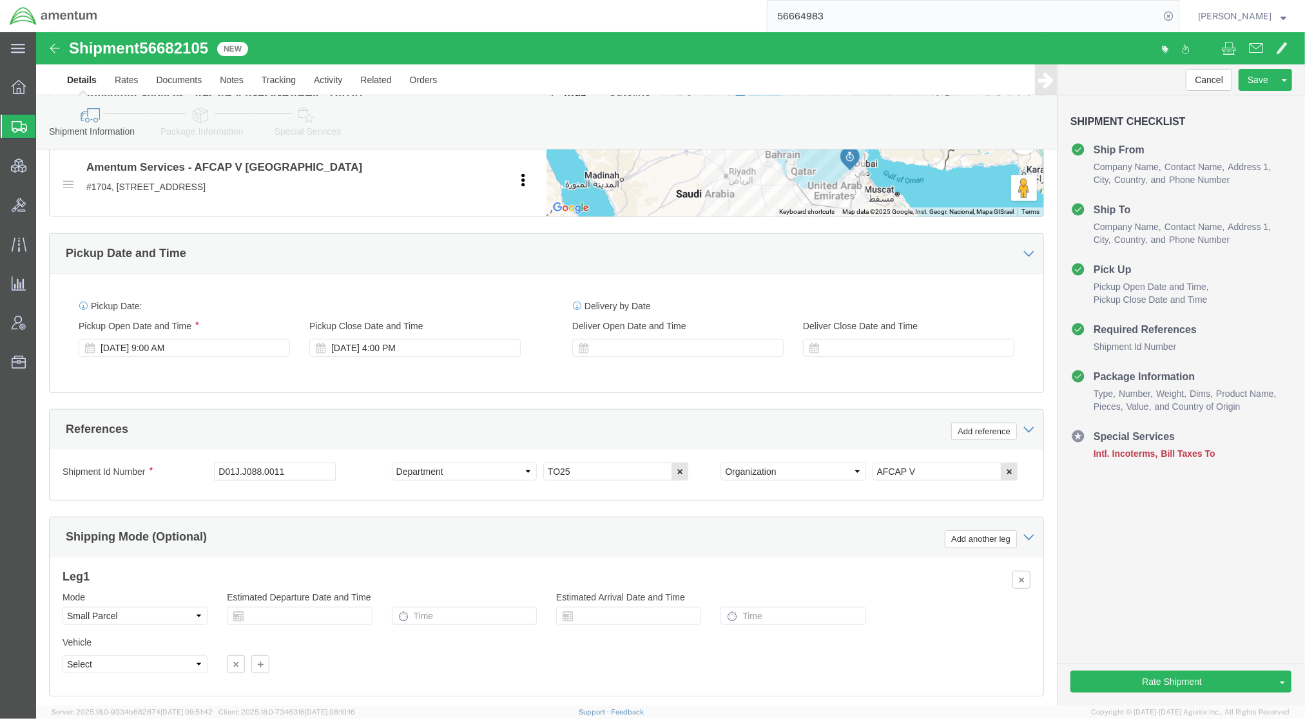
scroll to position [573, 0]
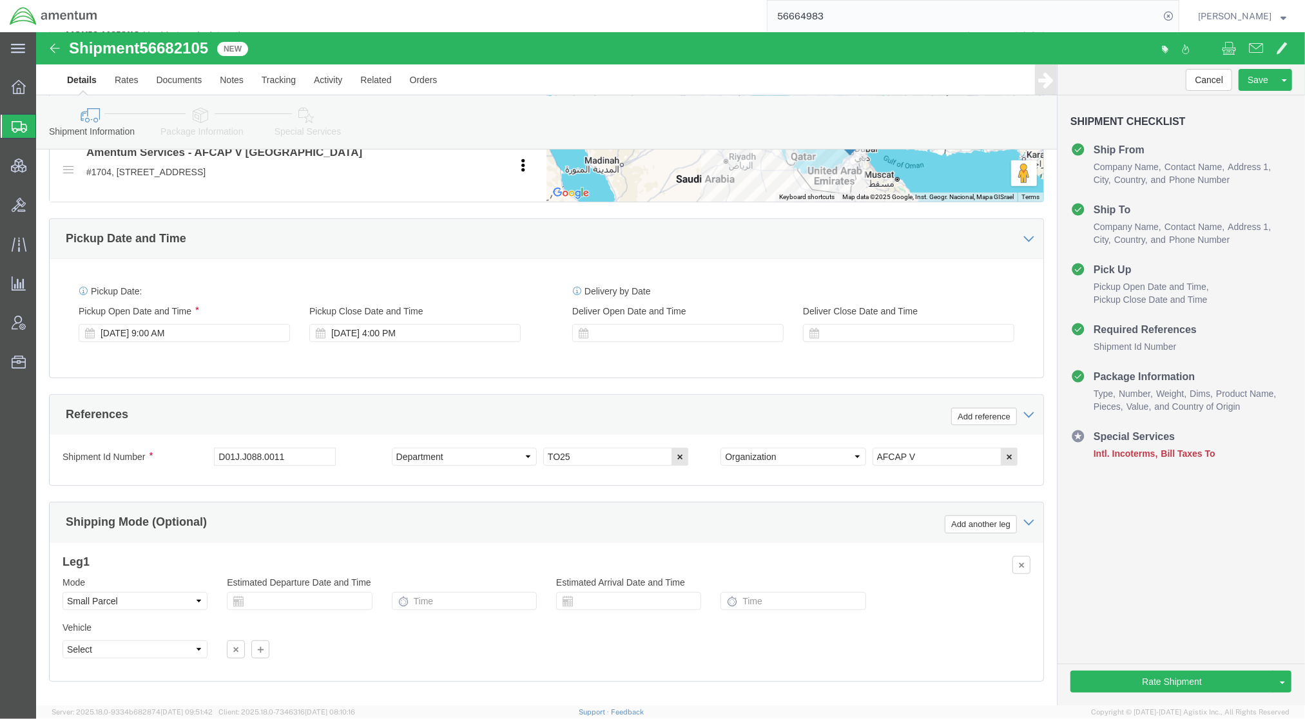
drag, startPoint x: 158, startPoint y: 88, endPoint x: 210, endPoint y: 117, distance: 60.0
click icon
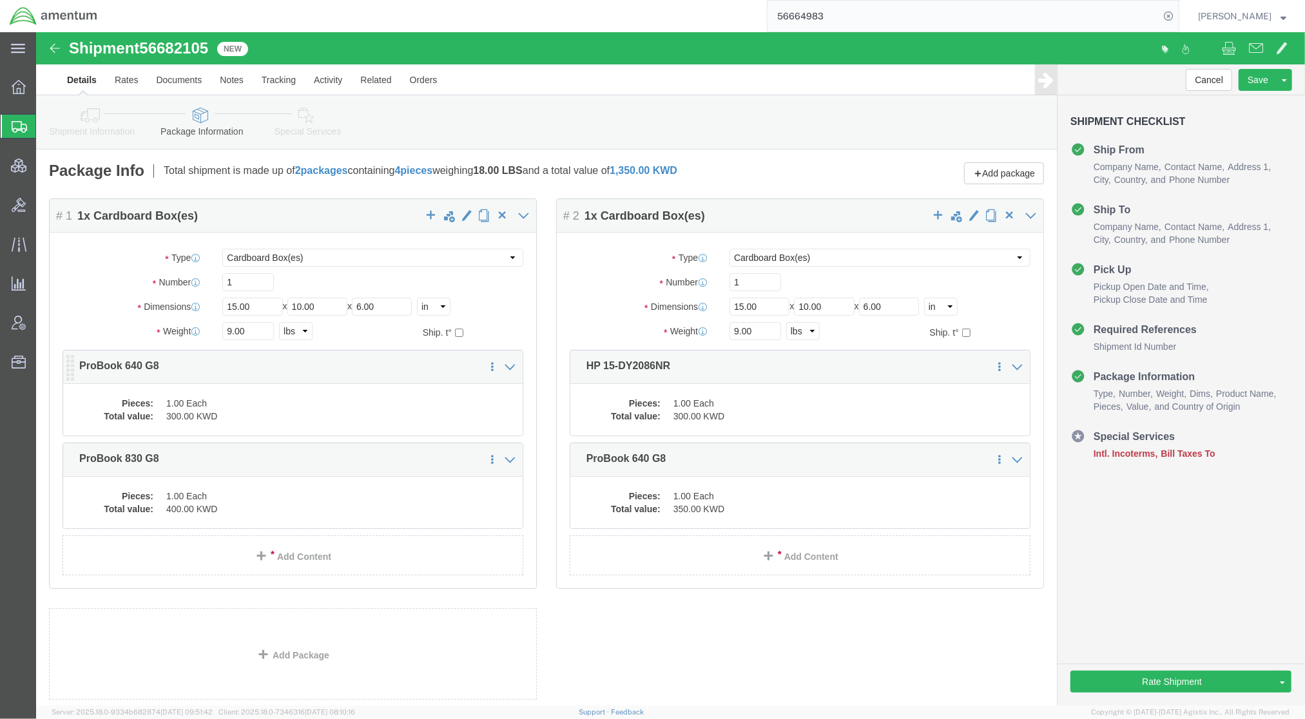
click dd "1.00 Each"
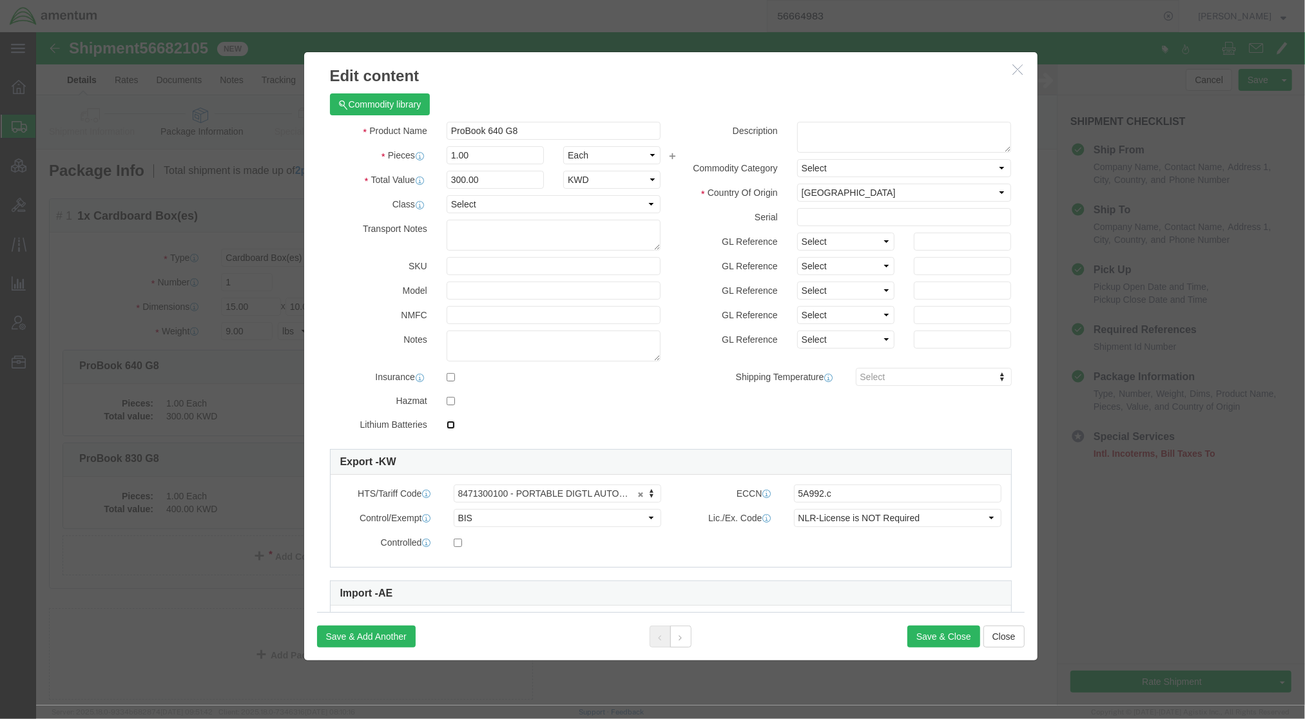
click input "checkbox"
checkbox input "true"
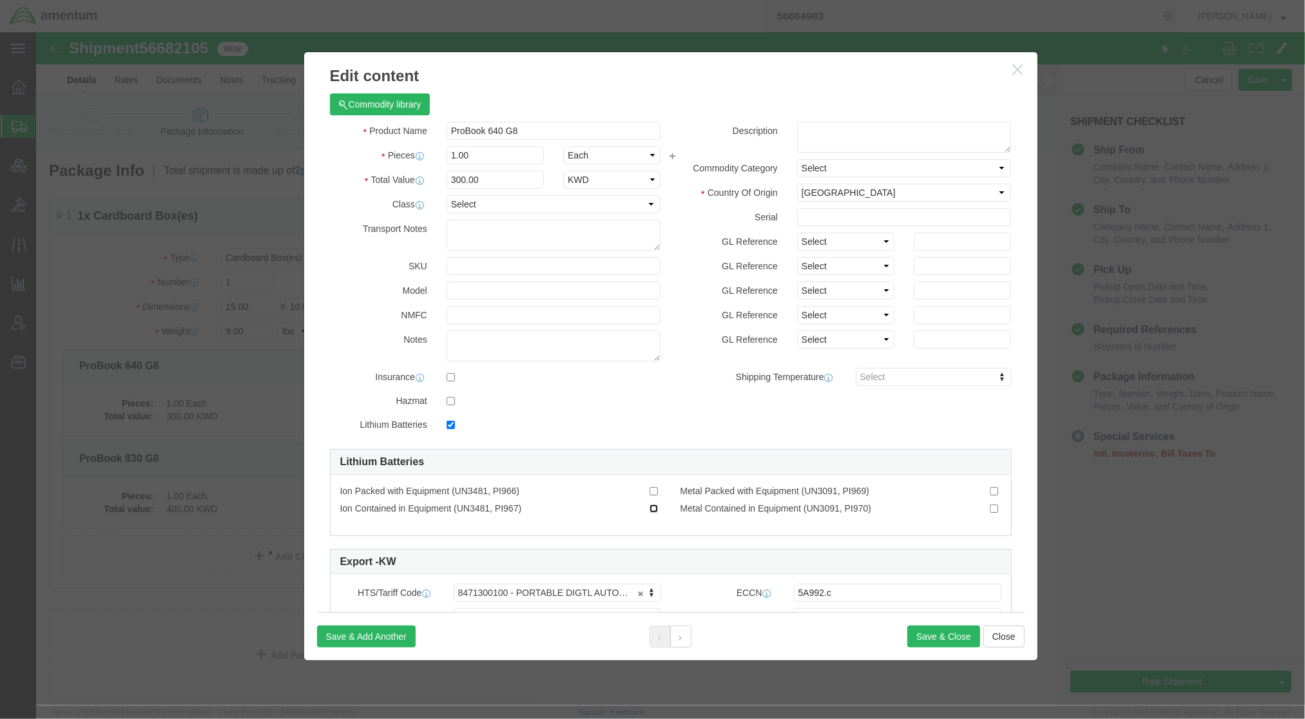
click input "Ion Contained in Equipment (UN3481, PI967)"
checkbox input "true"
click icon
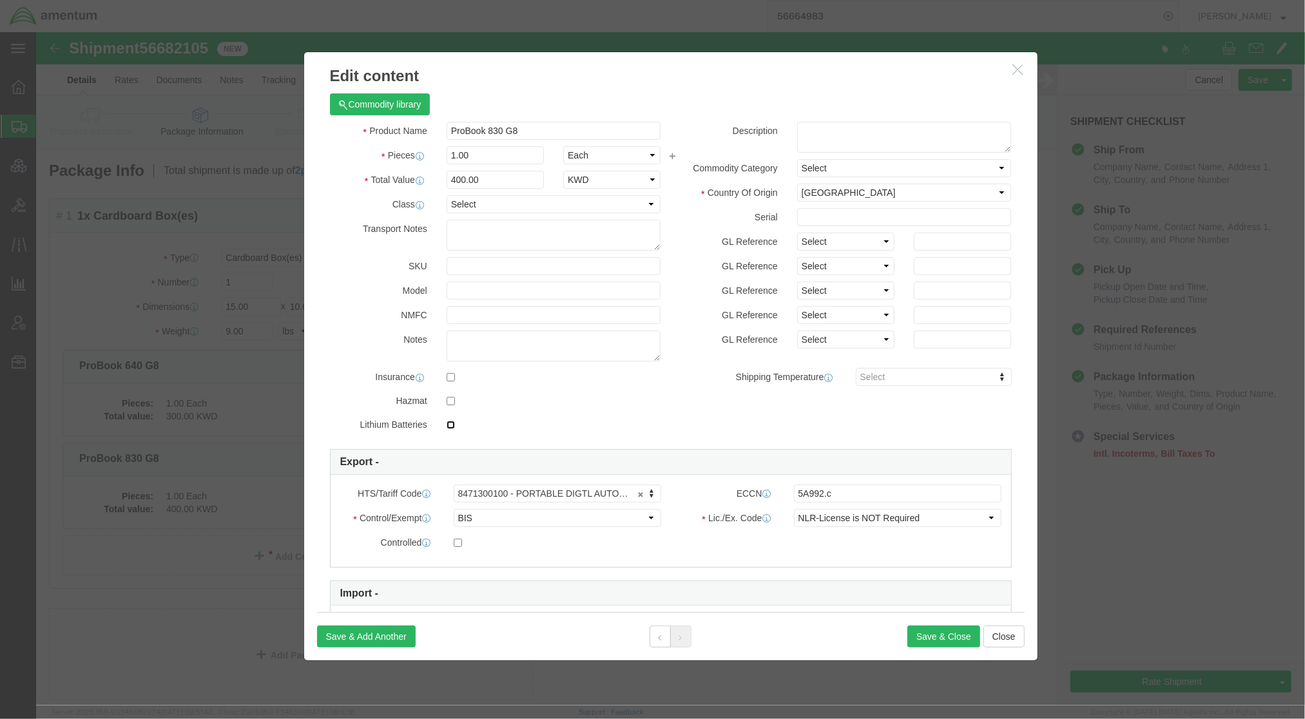
click input "checkbox"
checkbox input "true"
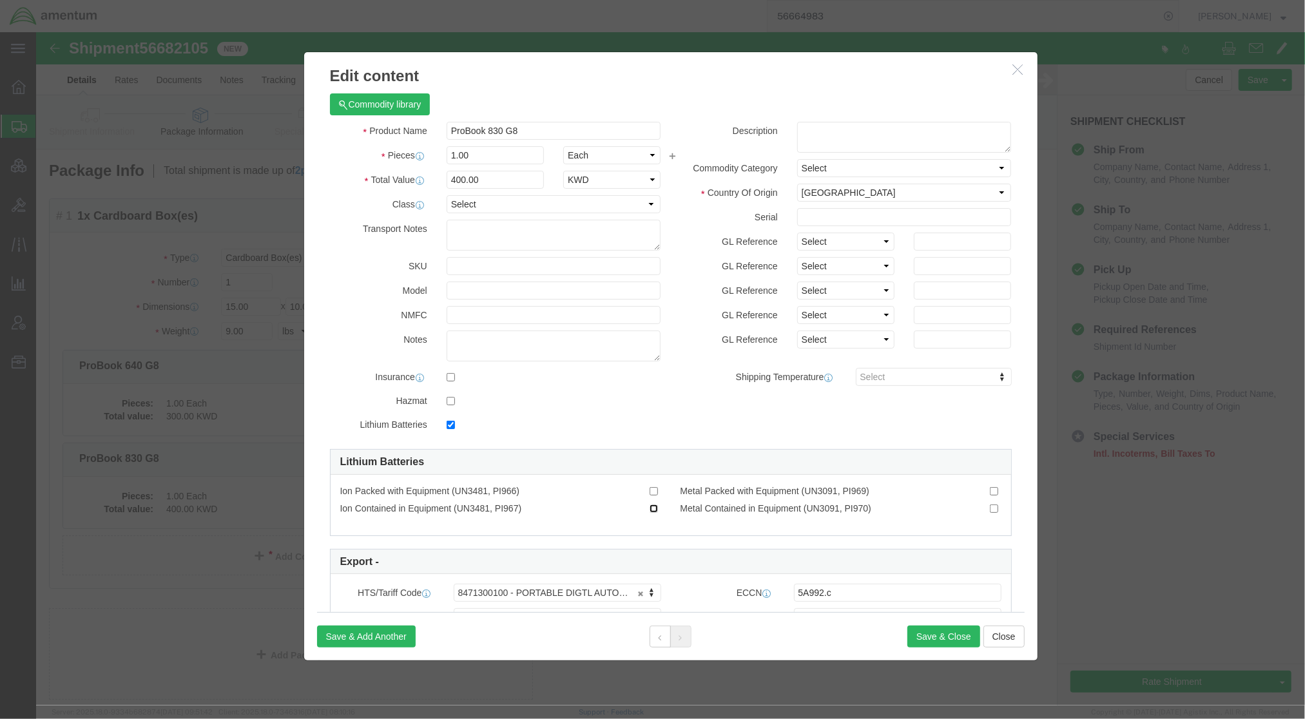
click input "Ion Contained in Equipment (UN3481, PI967)"
checkbox input "true"
click button "Save & Close"
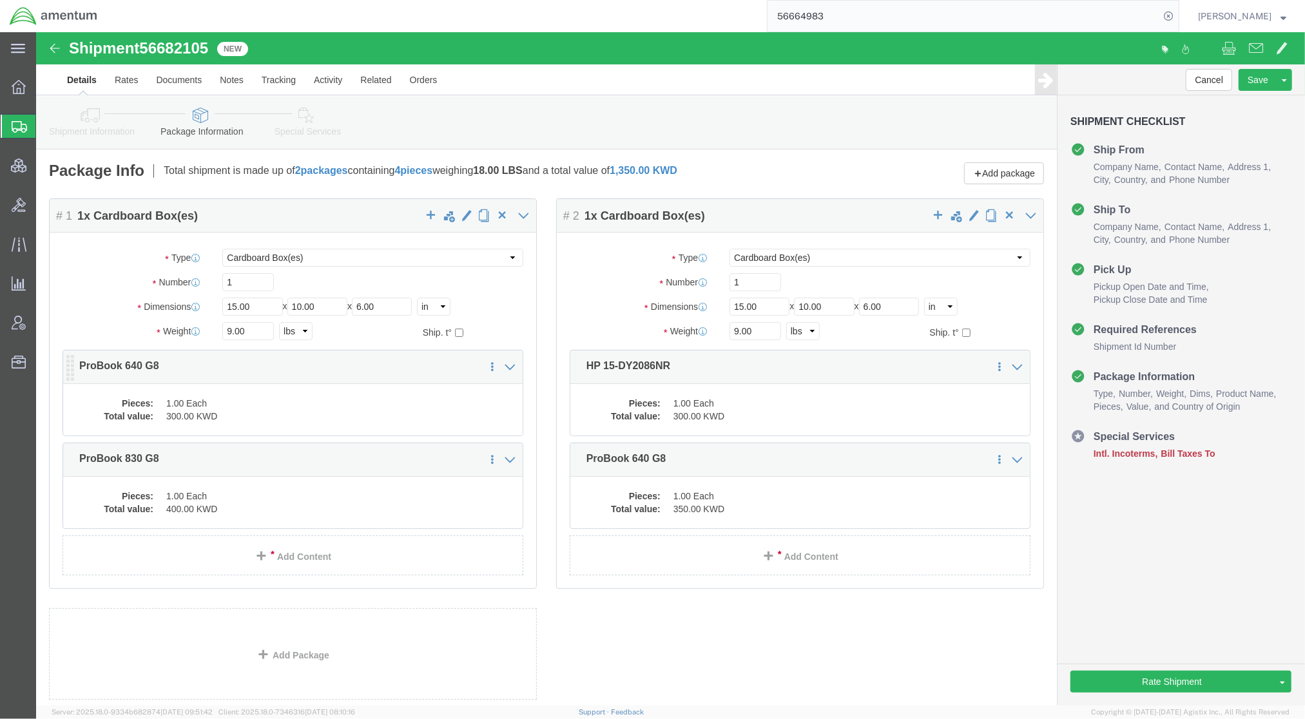
click div "Pieces: 1.00 Each Total value: 300.00 KWD"
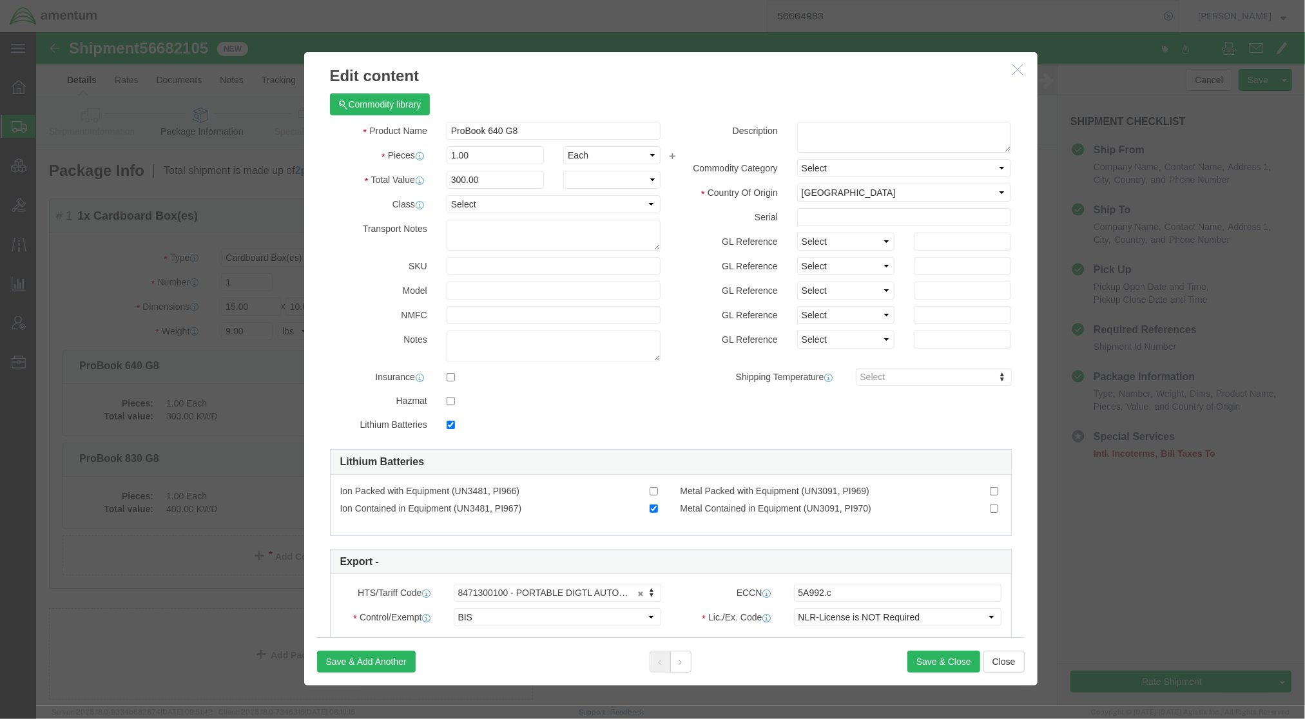
checkbox input "true"
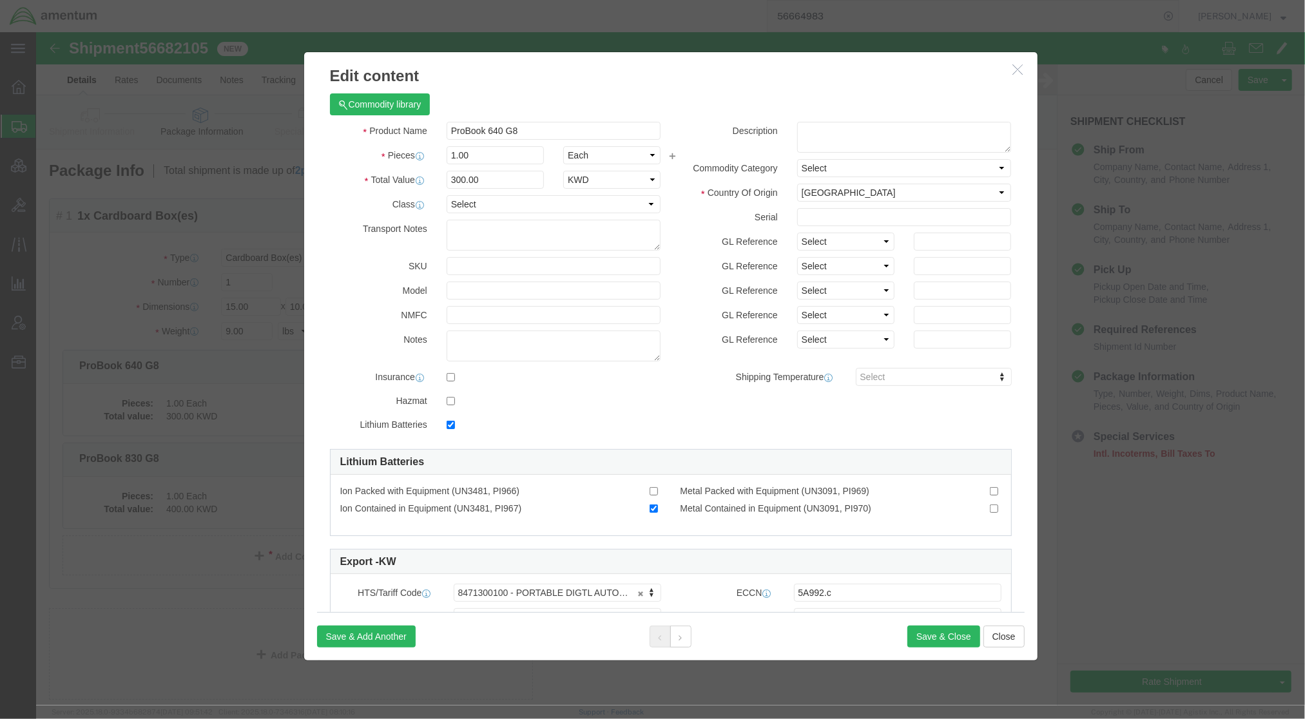
click div "Save & Add Another Save & Close Close"
paste textarea "Lithium ion batteries in compliance with Section II of PI967"
type textarea "Lithium ion batteries in compliance with Section II of PI967"
click button
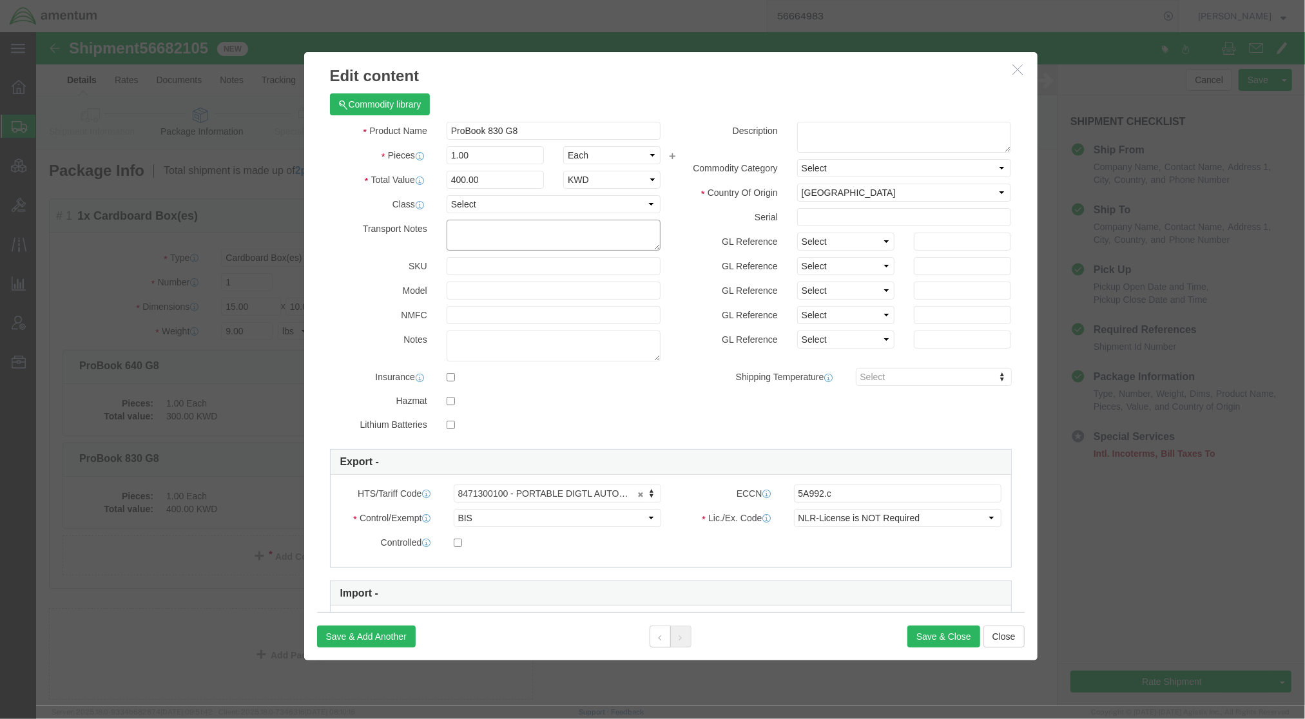
paste textarea "Lithium ion batteries in compliance with Section II of PI967"
type textarea "Lithium ion batteries in compliance with Section II of PI967"
click input "checkbox"
checkbox input "true"
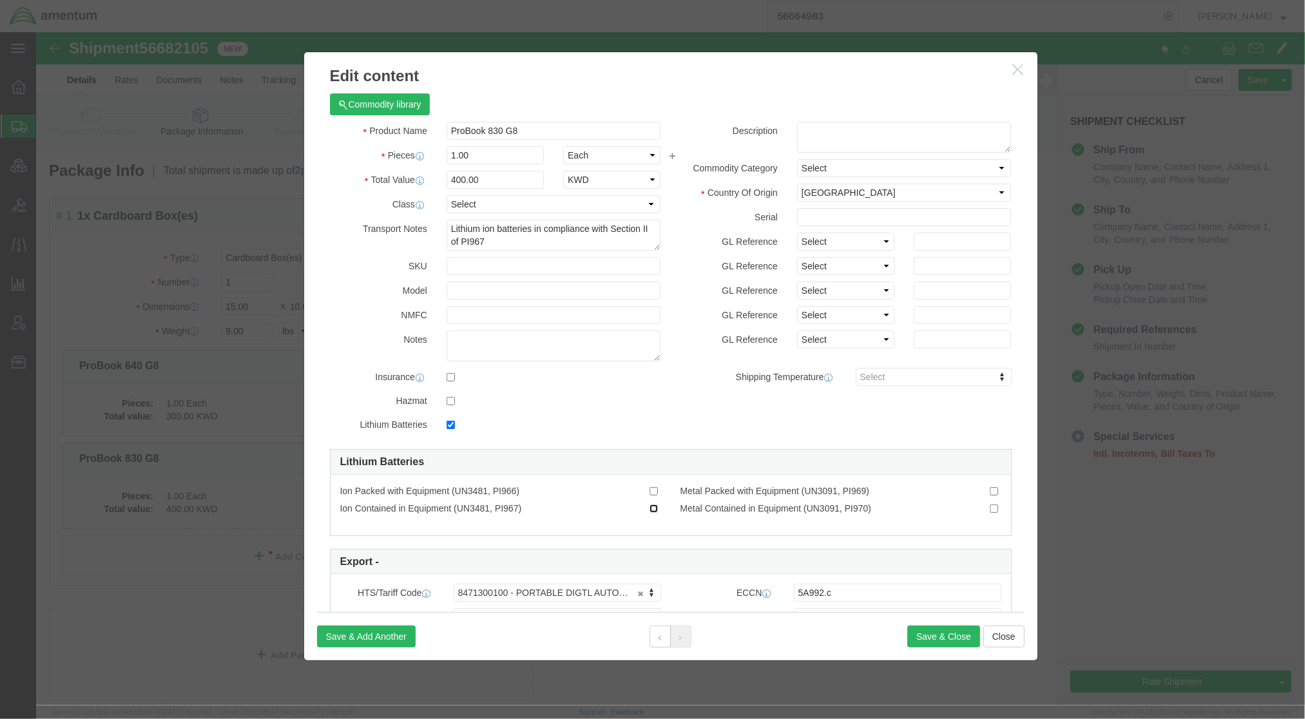
click input "Ion Contained in Equipment (UN3481, PI967)"
checkbox input "true"
drag, startPoint x: 537, startPoint y: 103, endPoint x: 114, endPoint y: 88, distance: 423.7
click div "Edit content Commodity library Product Name ProBook 830 G8 Pieces 1.00 Select B…"
click button "Save & Close"
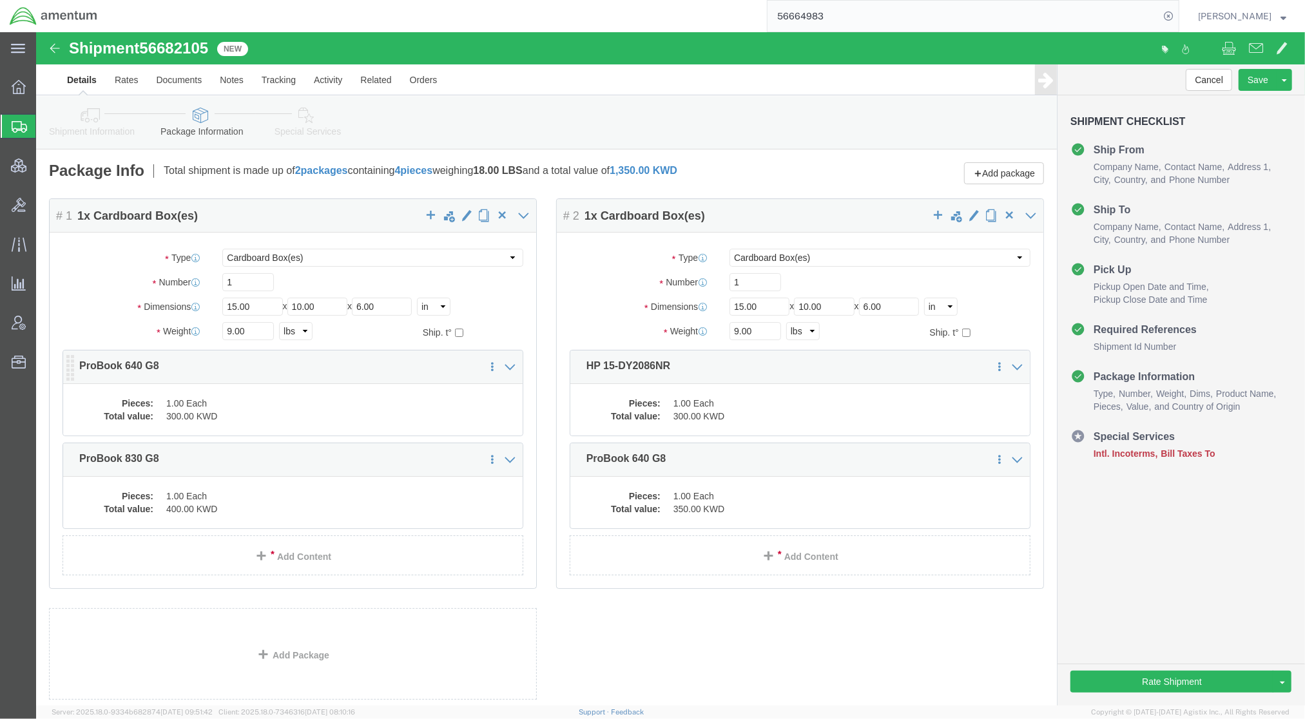
click dd "300.00 KWD"
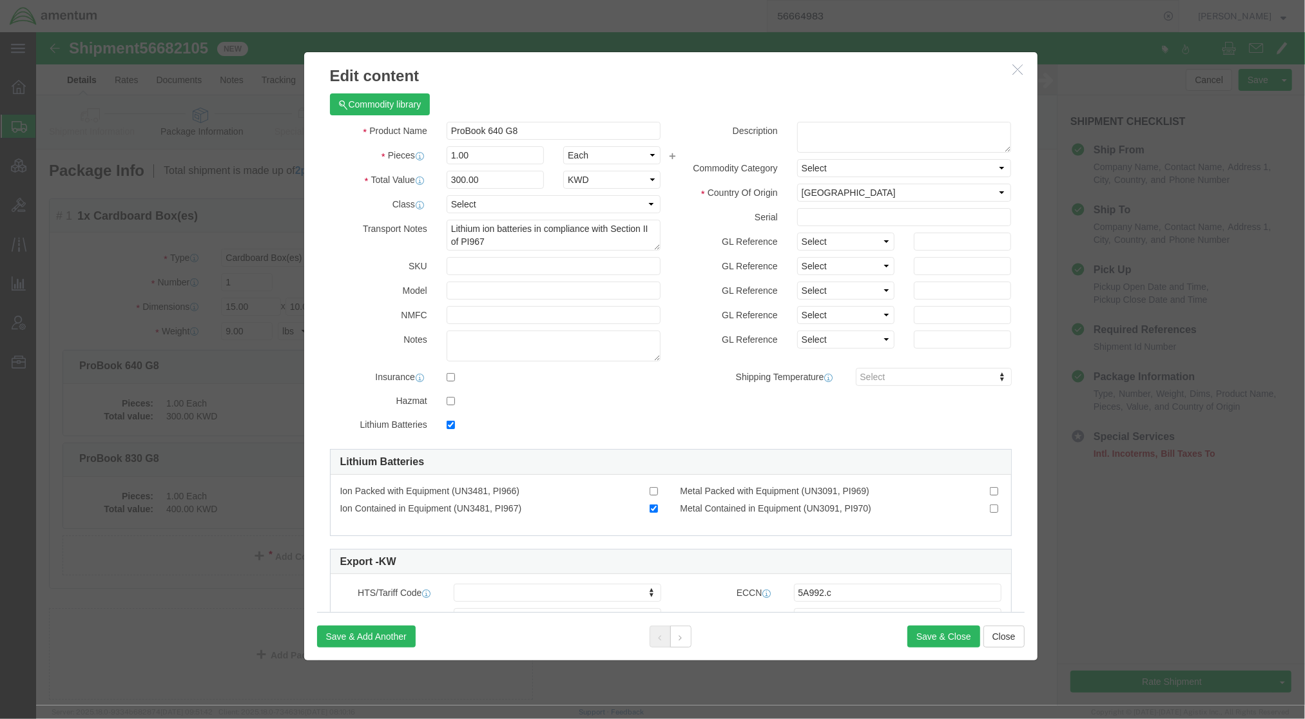
checkbox input "true"
click button
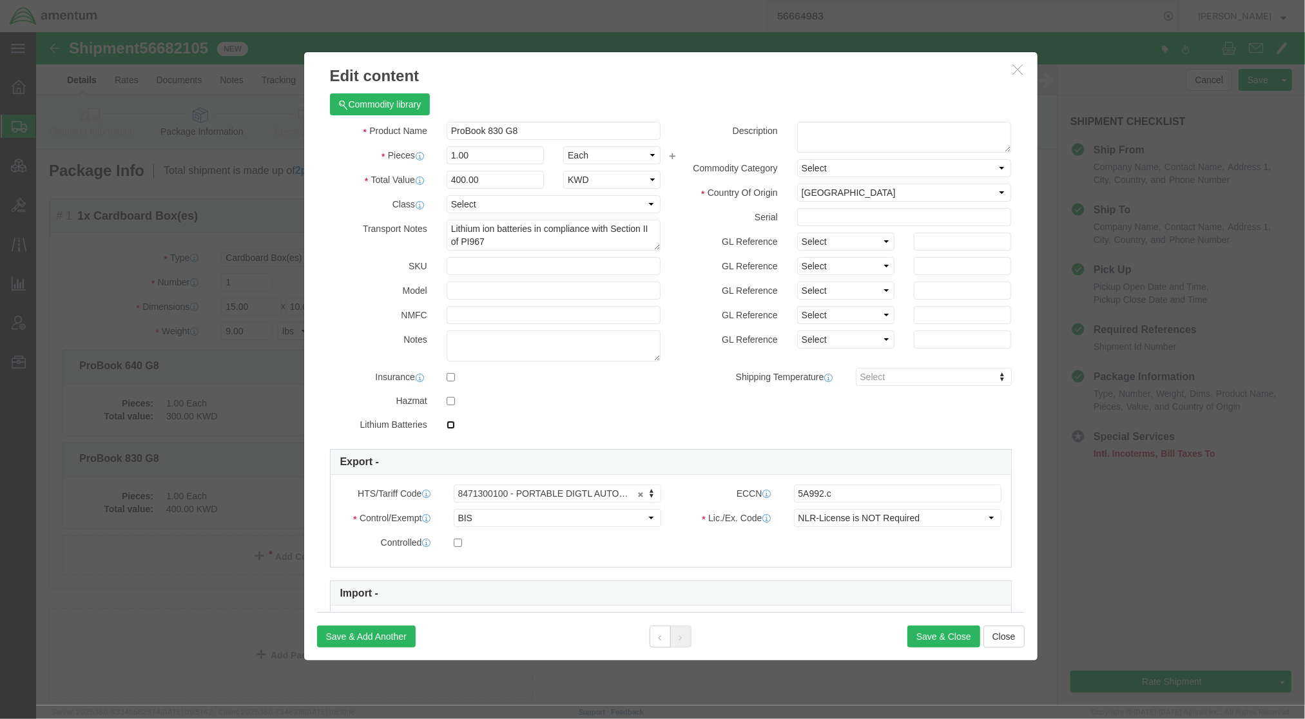
click input "checkbox"
checkbox input "true"
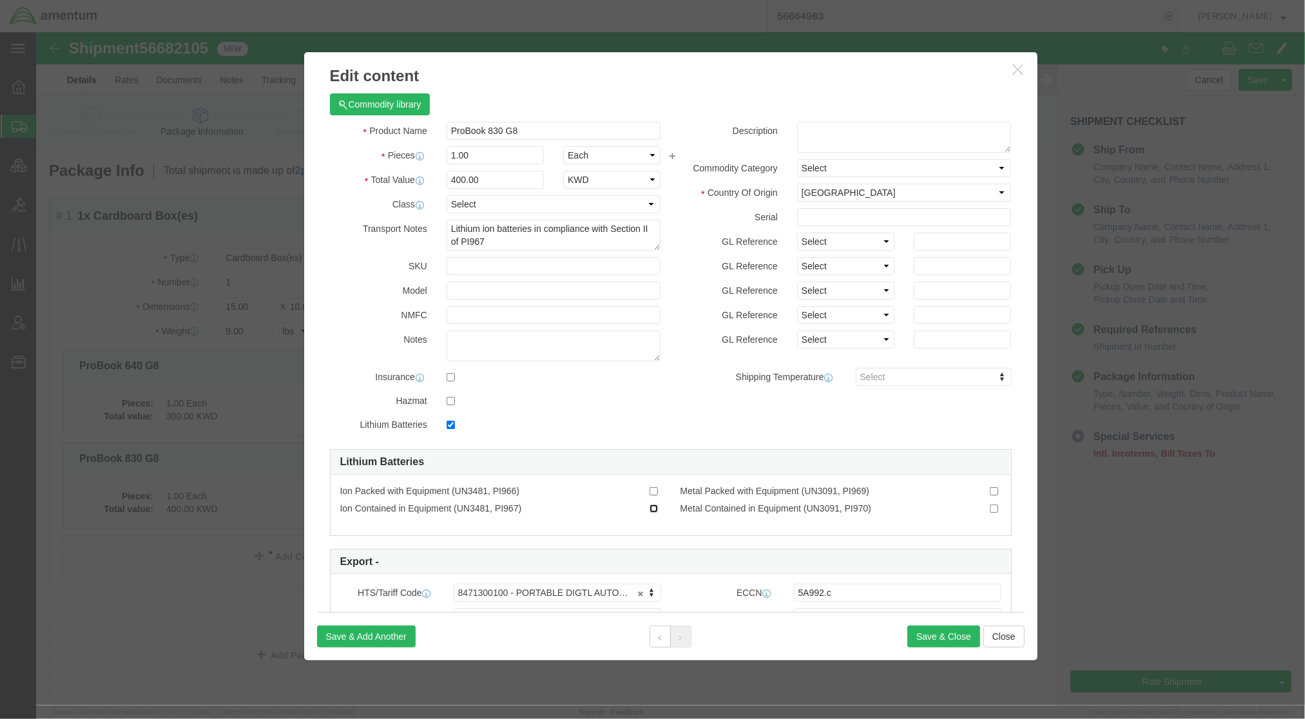
click input "Ion Contained in Equipment (UN3481, PI967)"
checkbox input "true"
click icon
click input "Ion Contained in Equipment (UN3481, PI967)"
checkbox input "true"
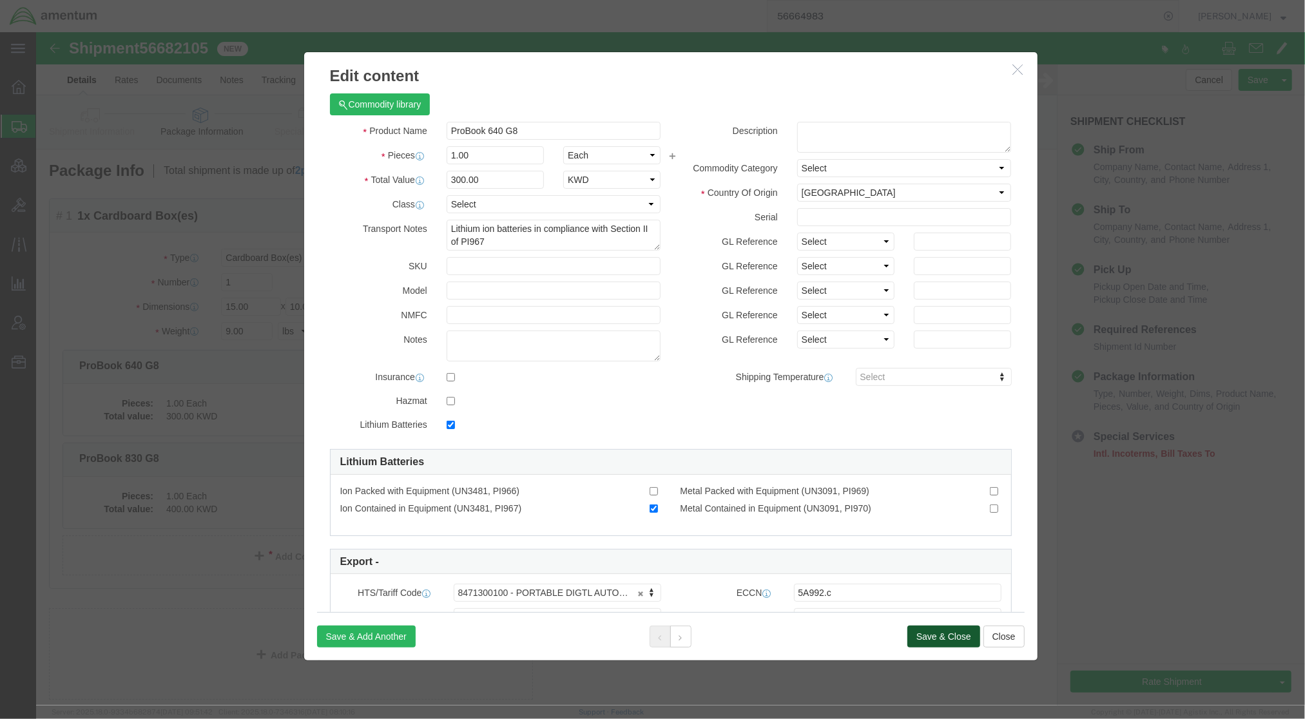
click button "Save & Close"
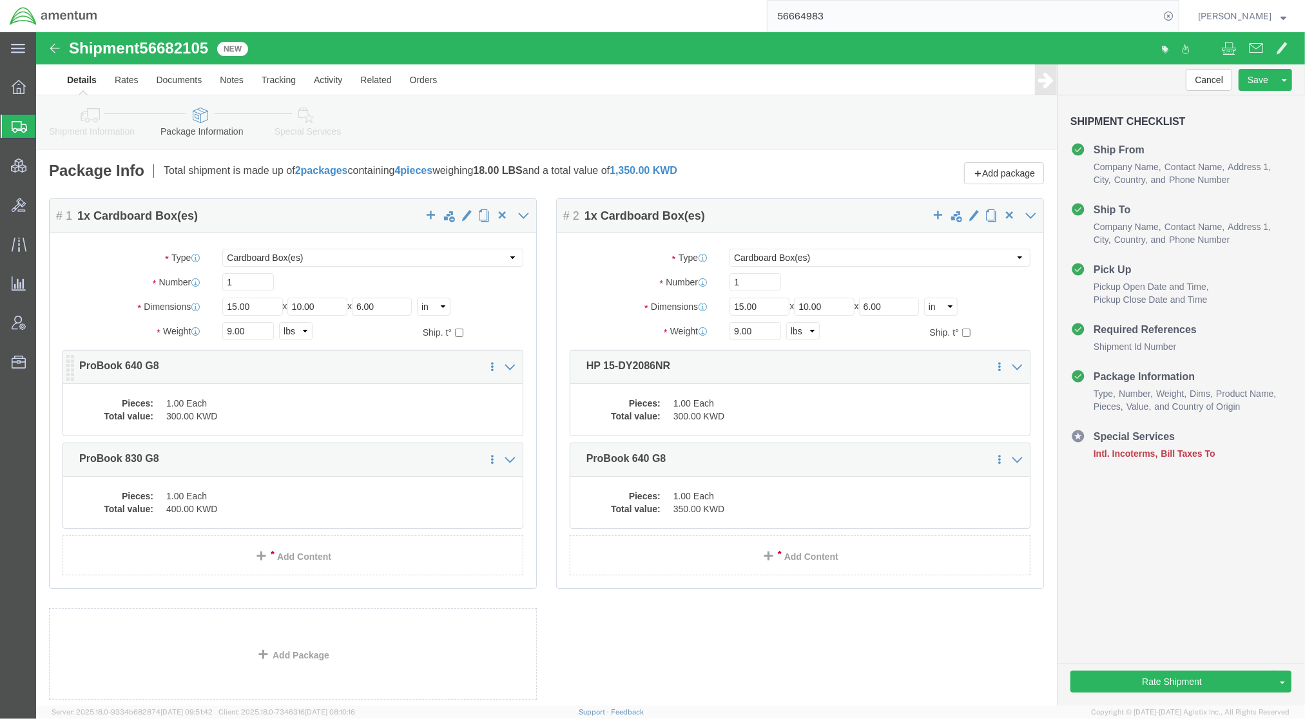
click dd "1.00 Each"
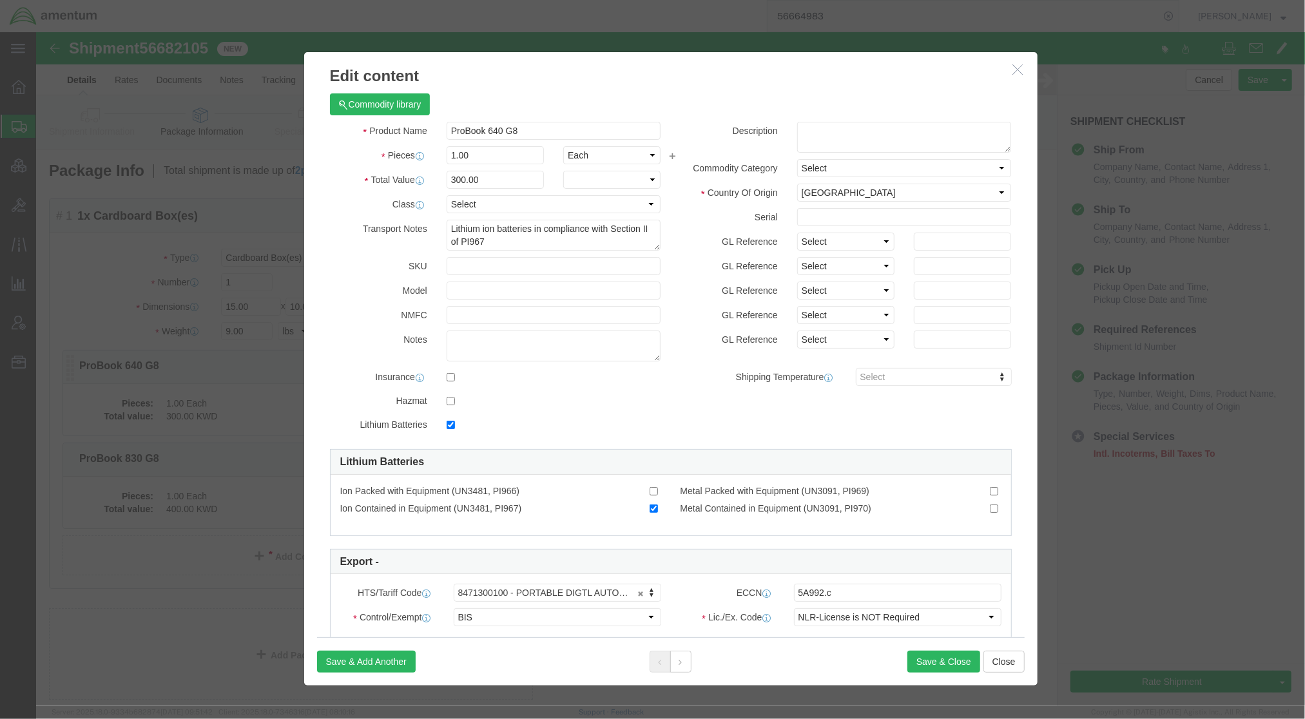
checkbox input "true"
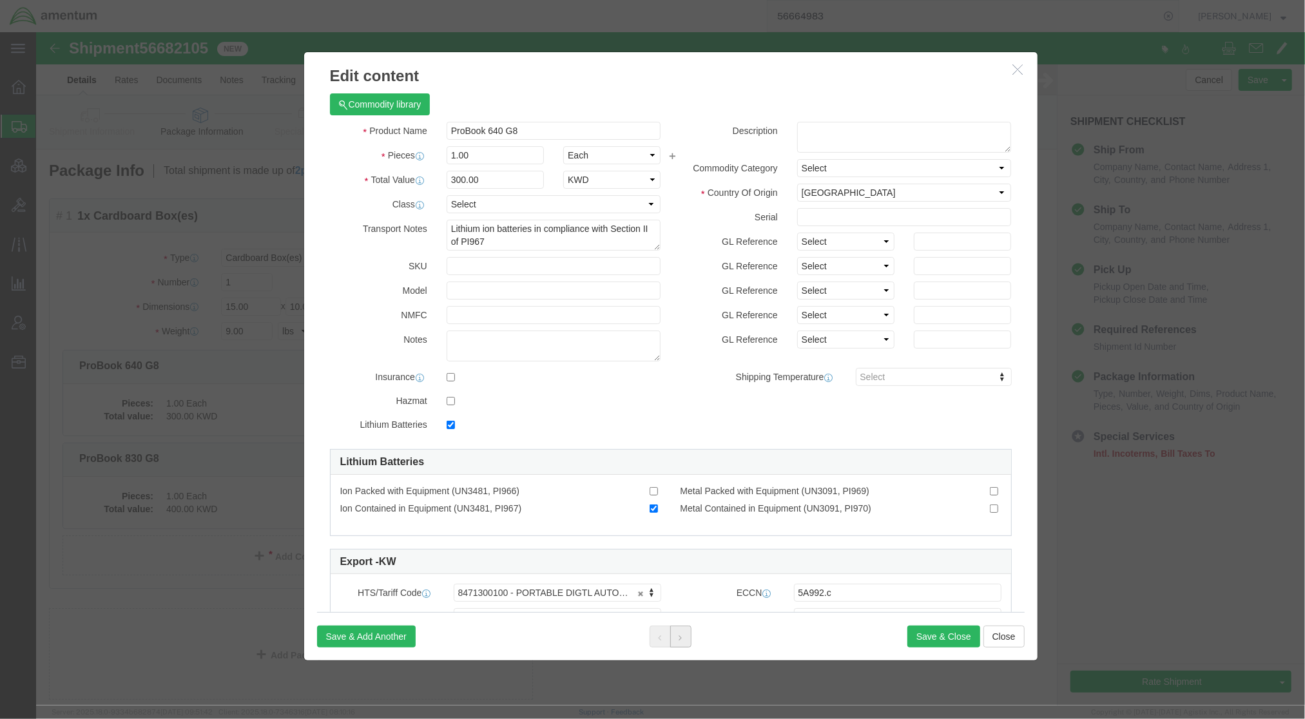
click button
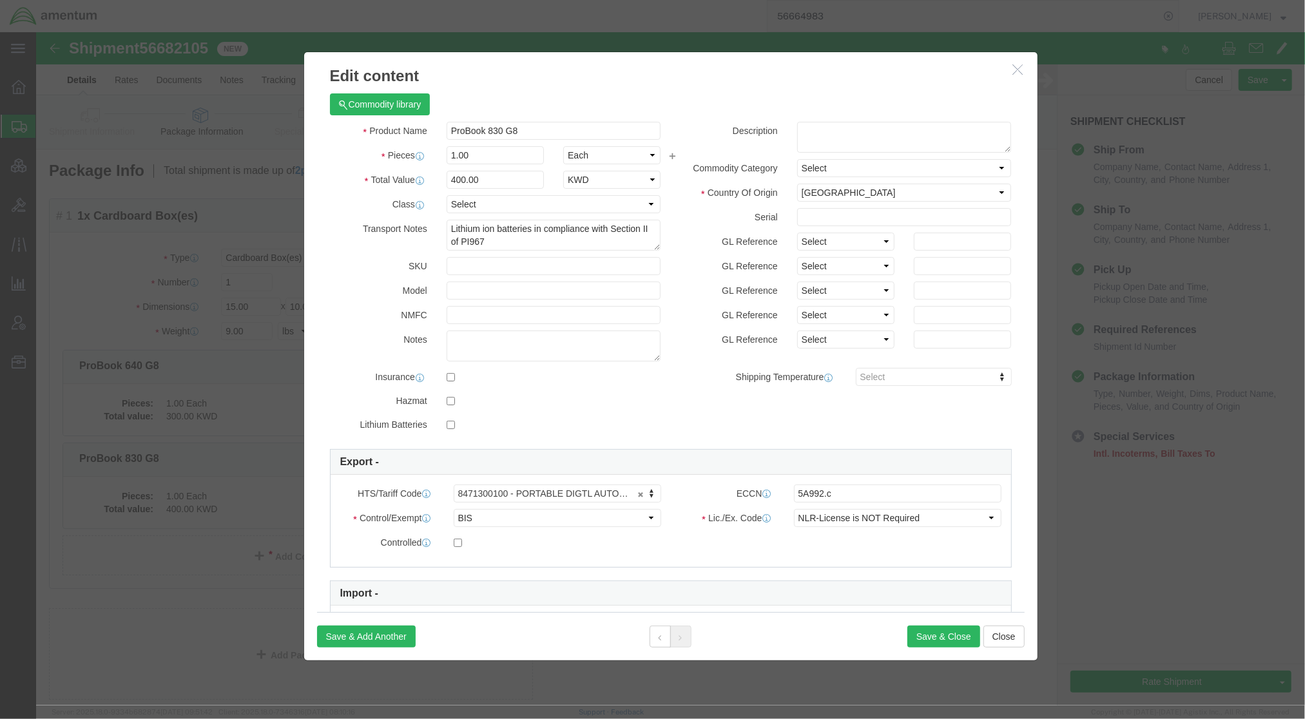
click label
click input "checkbox"
checkbox input "true"
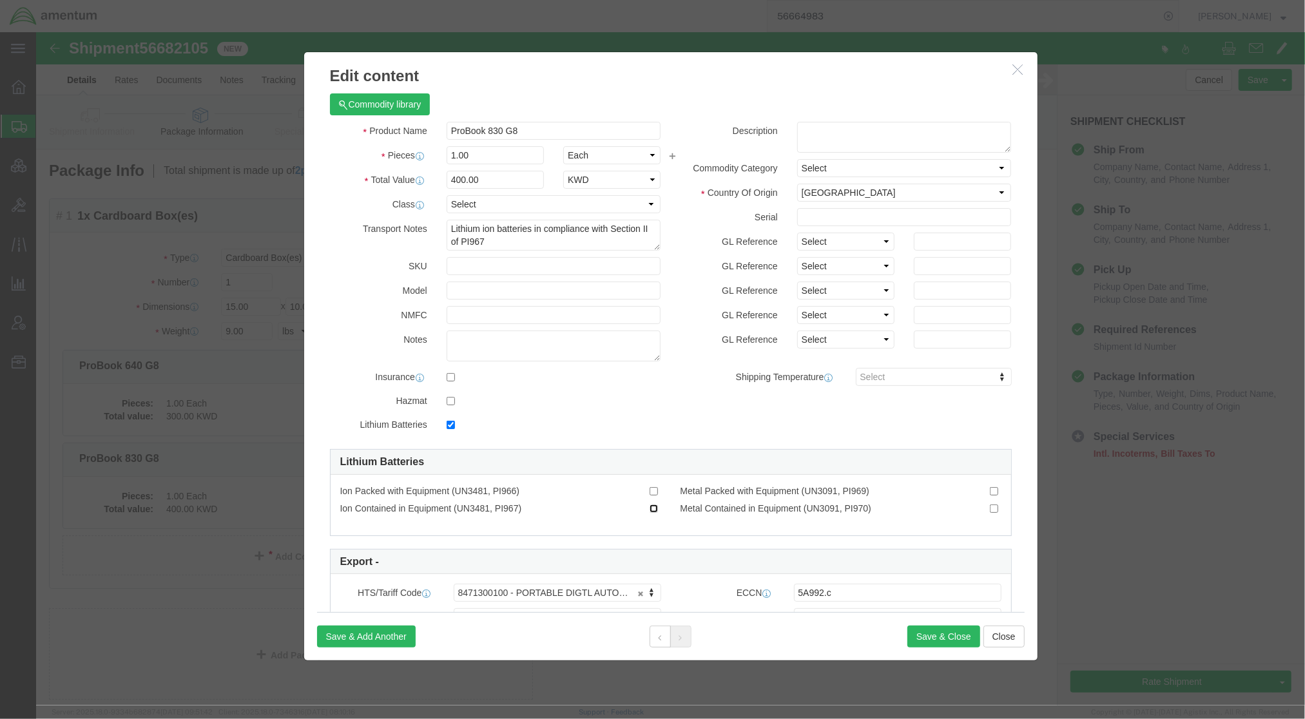
click input "Ion Contained in Equipment (UN3481, PI967)"
checkbox input "true"
click button "Save & Close"
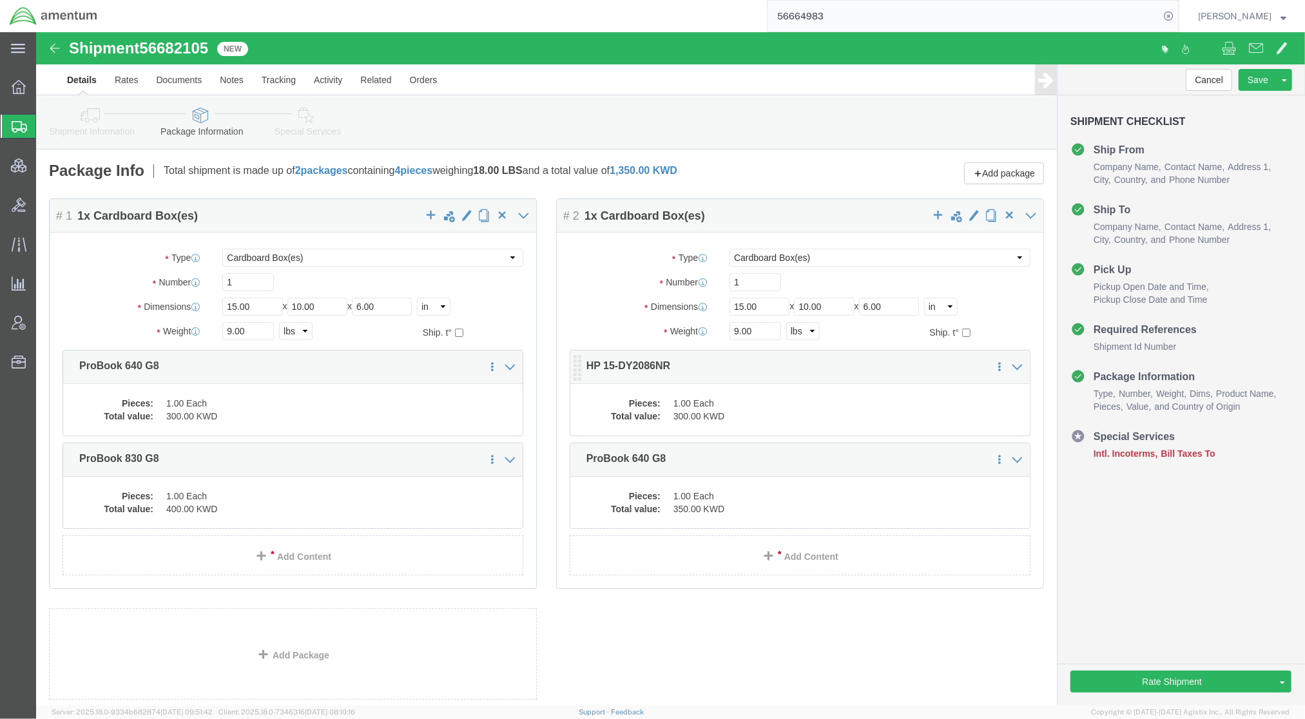
click dd "300.00 KWD"
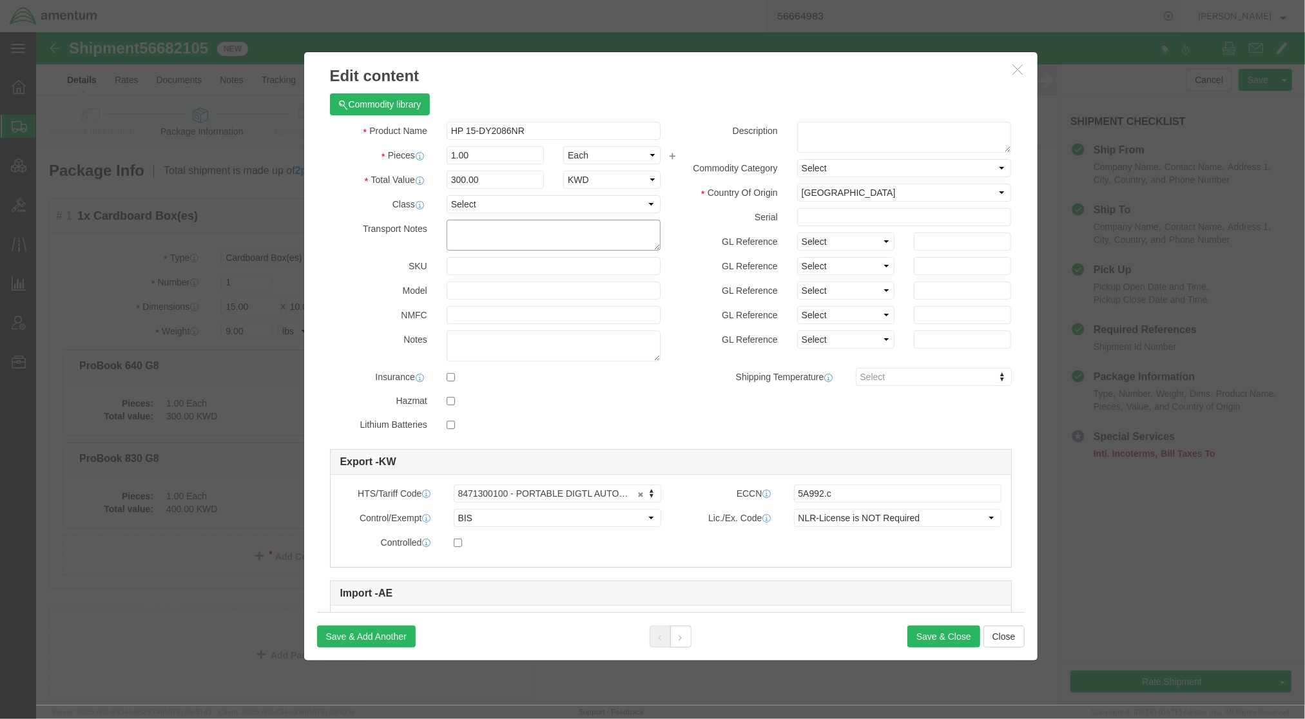
click textarea
paste textarea "Lithium ion batteries in compliance with Section II of PI967"
type textarea "Lithium ion batteries in compliance with Section II of PI967"
click label
click input "checkbox"
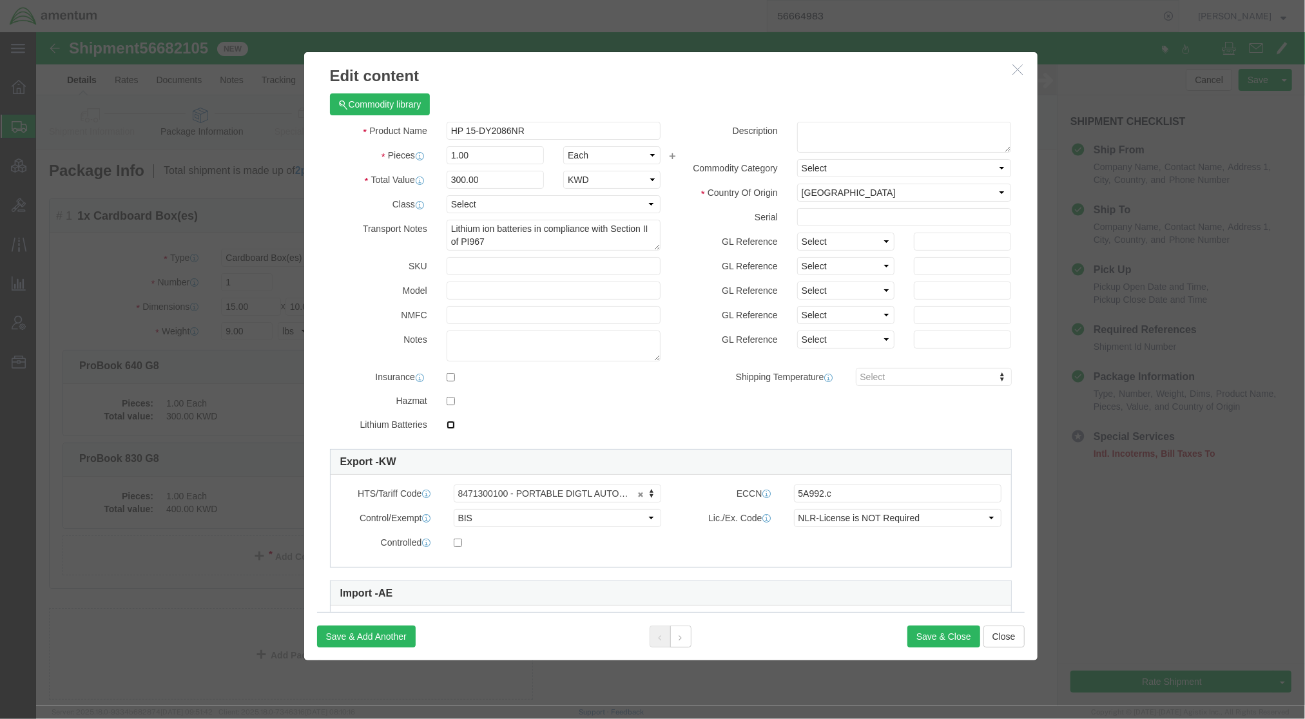
checkbox input "true"
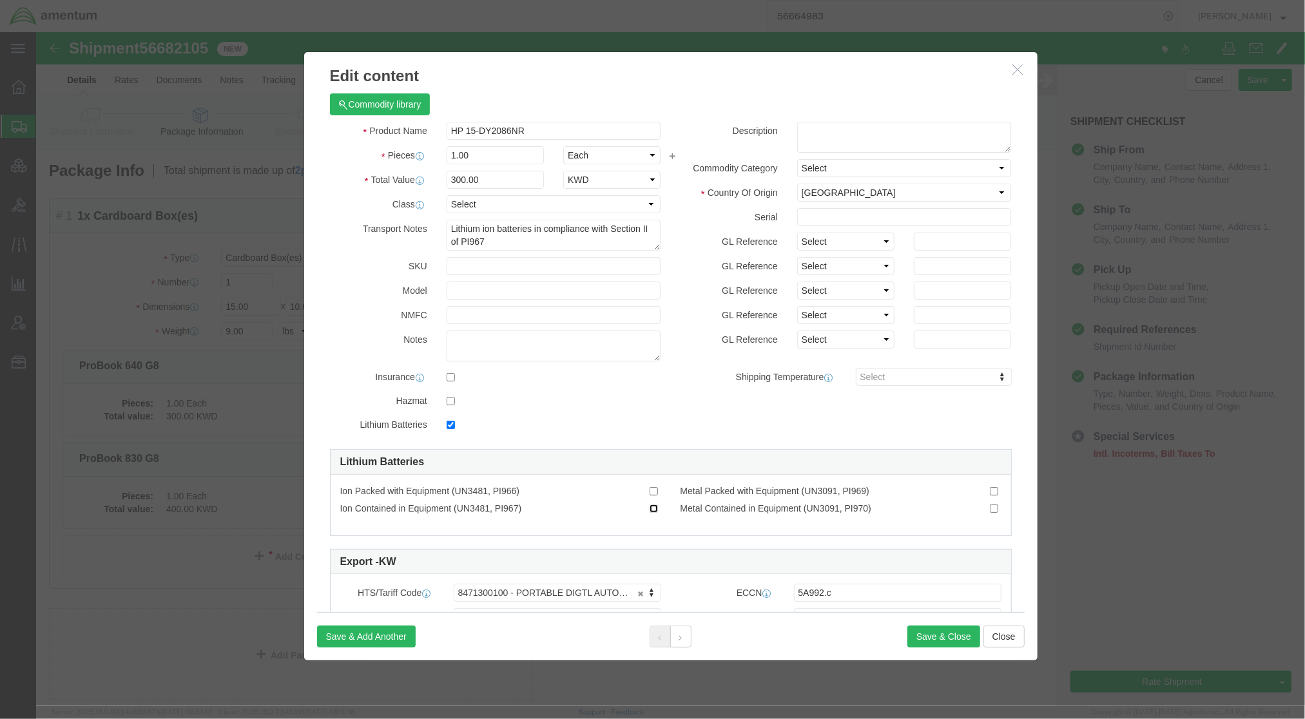
click input "Ion Contained in Equipment (UN3481, PI967)"
checkbox input "true"
click button "Save & Close"
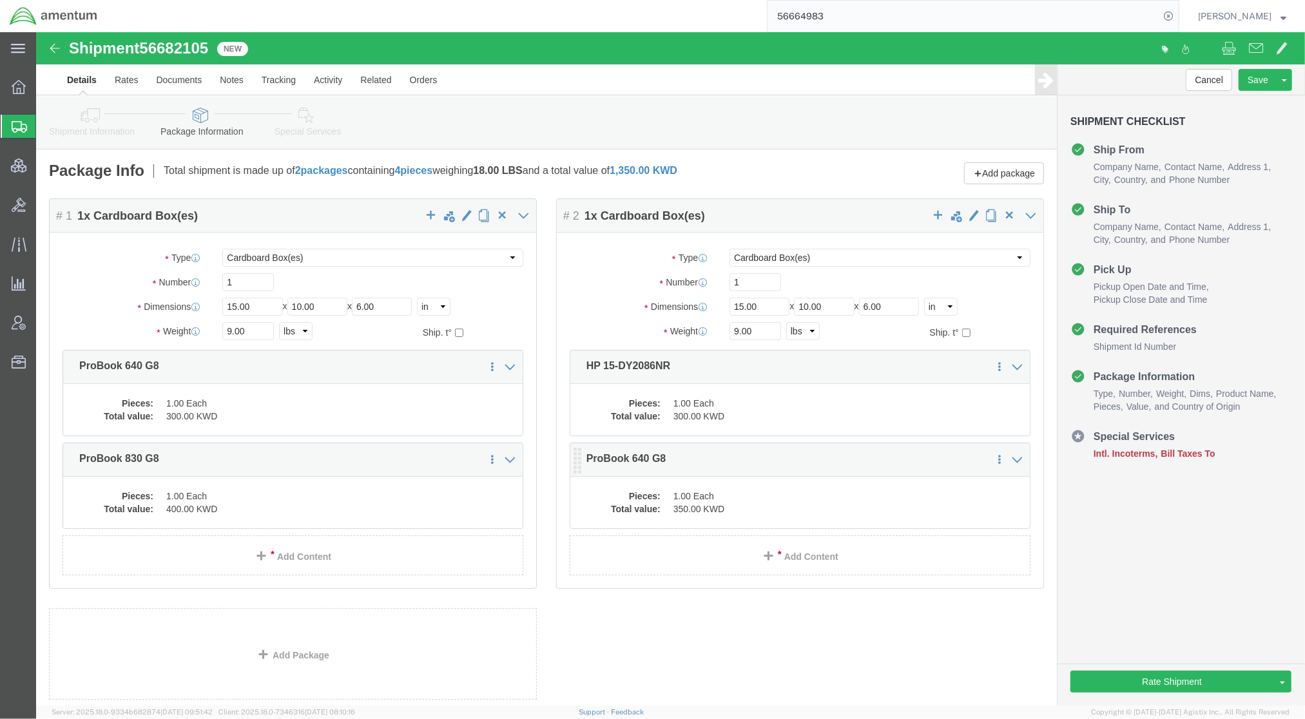
click dd "350.00 KWD"
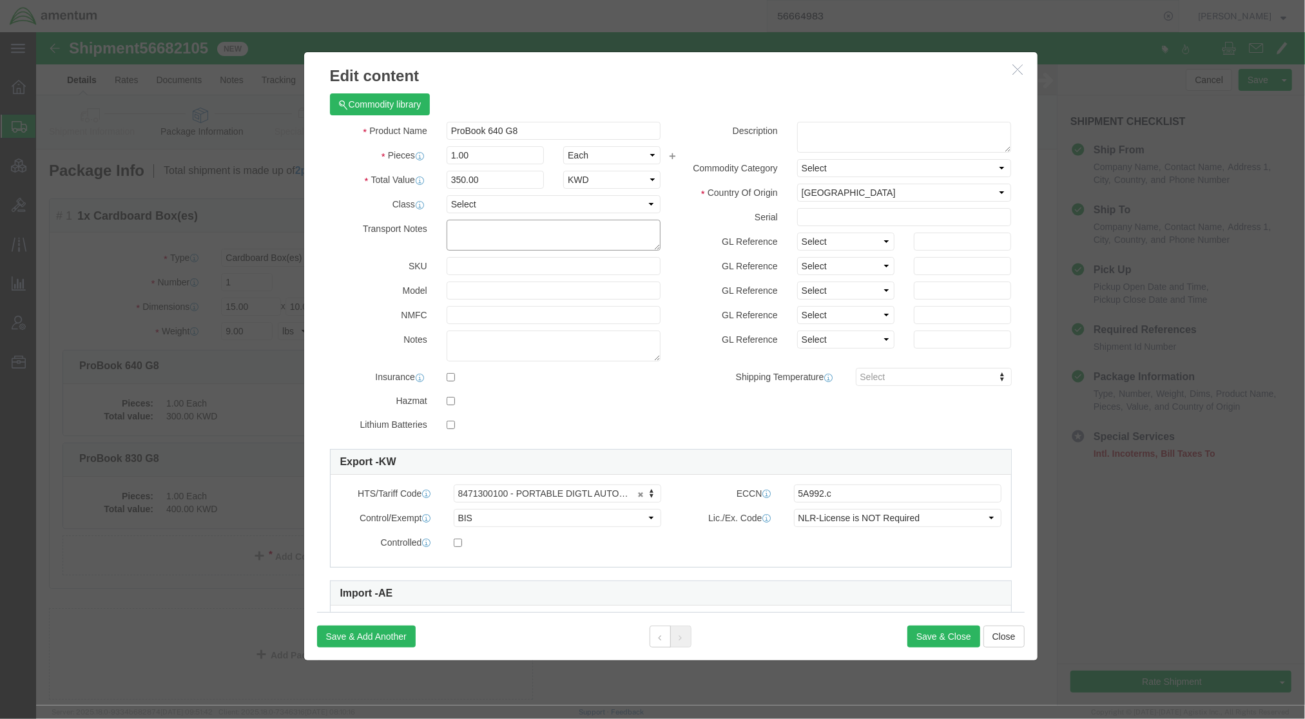
click textarea
paste textarea "Lithium ion batteries in compliance with Section II of PI967"
type textarea "Lithium ion batteries in compliance with Section II of PI967"
click label
click input "checkbox"
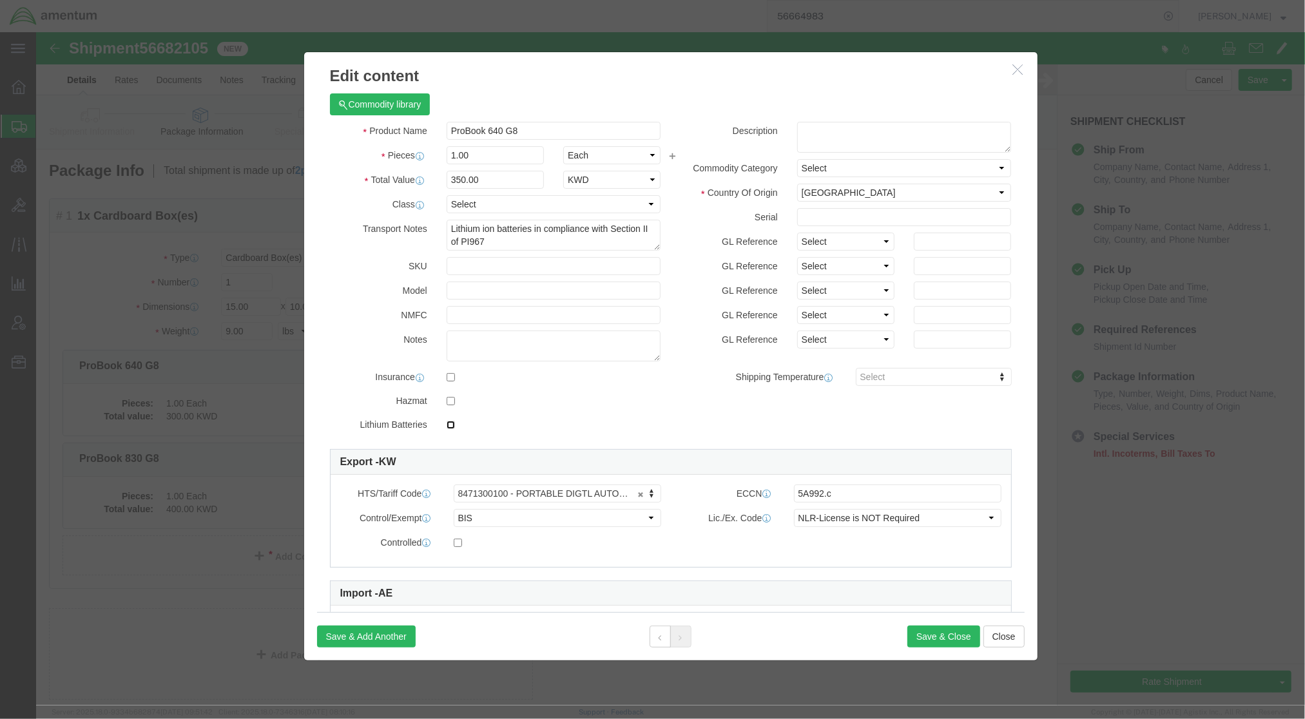
checkbox input "true"
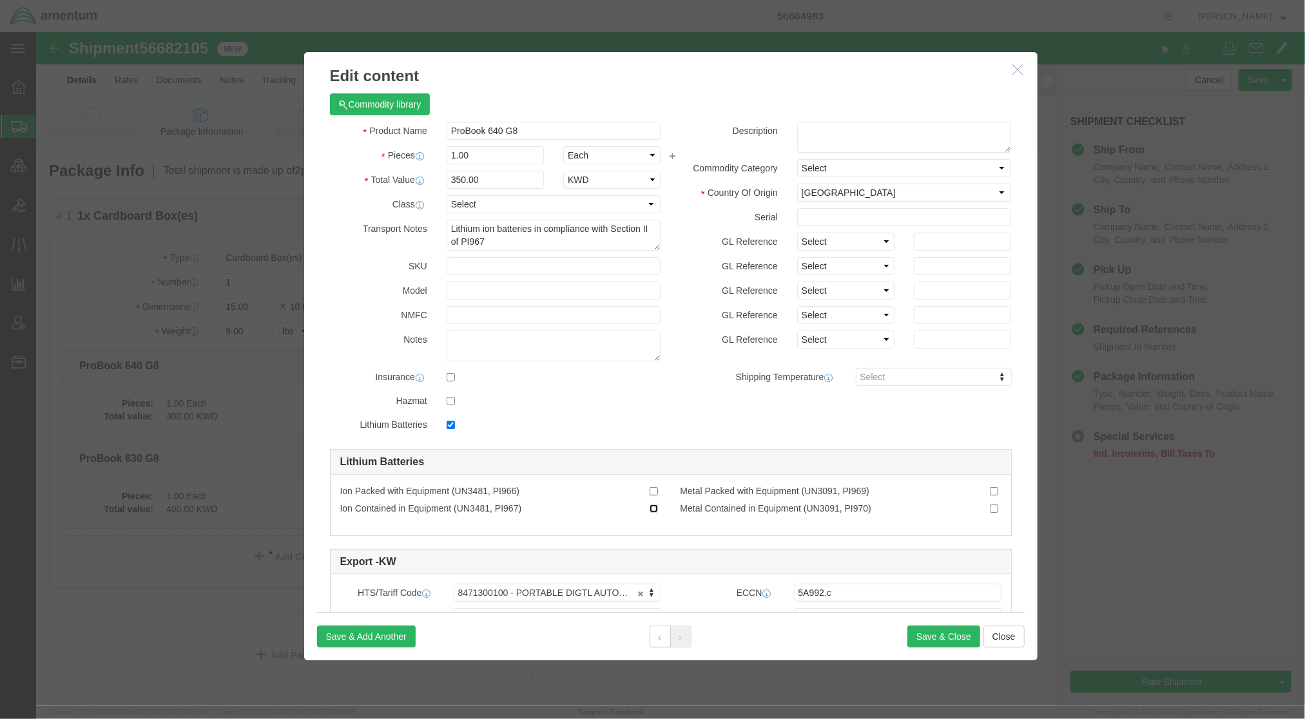
click input "Ion Contained in Equipment (UN3481, PI967)"
checkbox input "true"
click button "Save & Close"
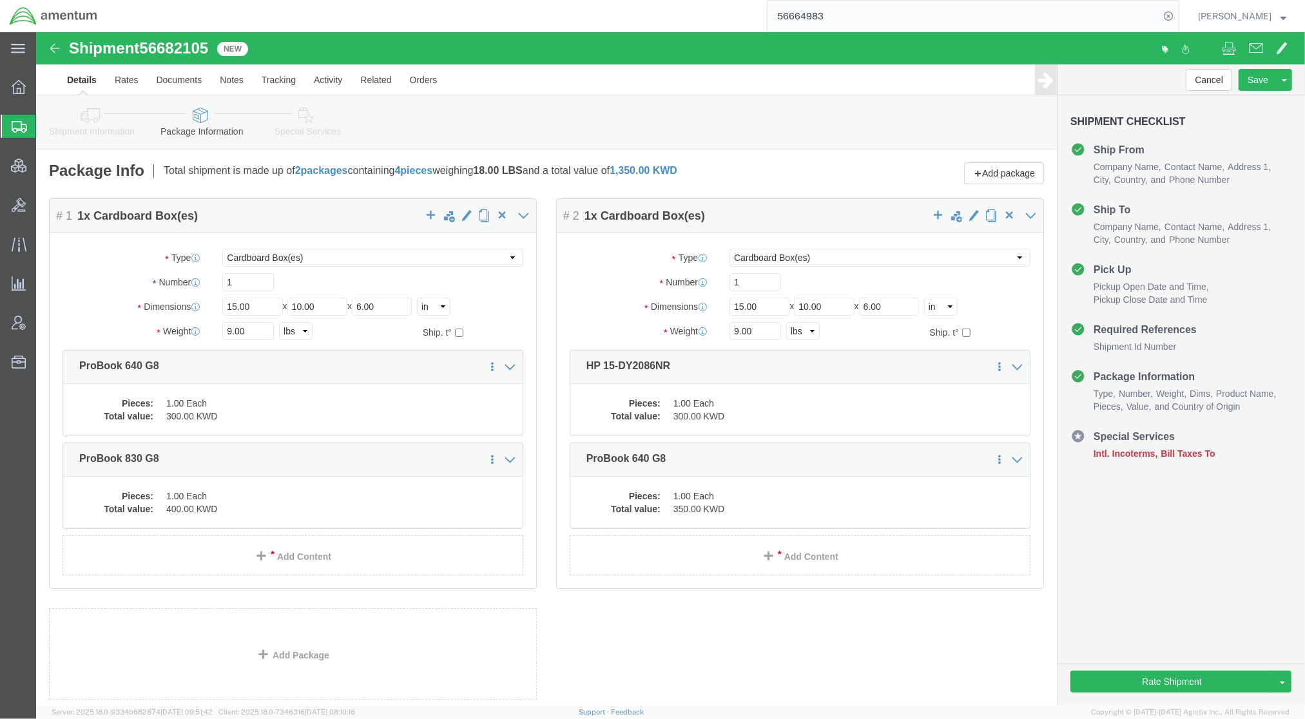
click div "Pieces: 1.00 Each Total value: 300.00 KWD"
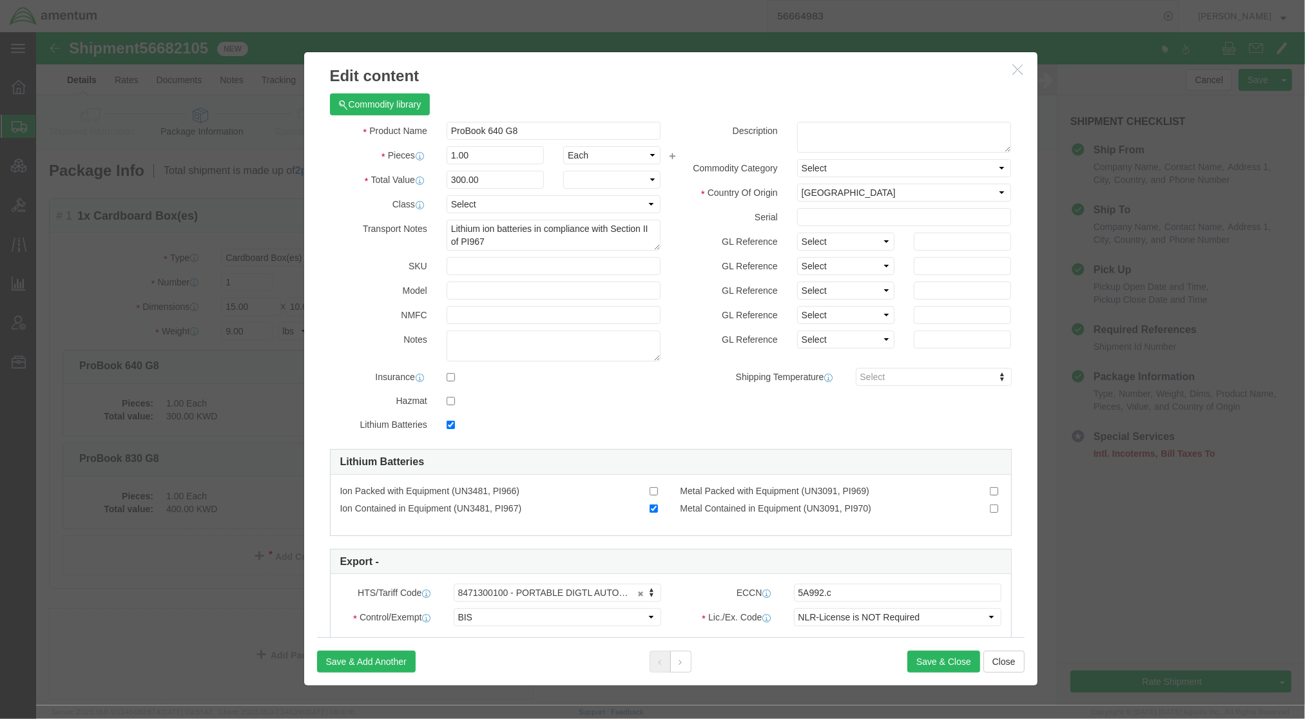
checkbox input "true"
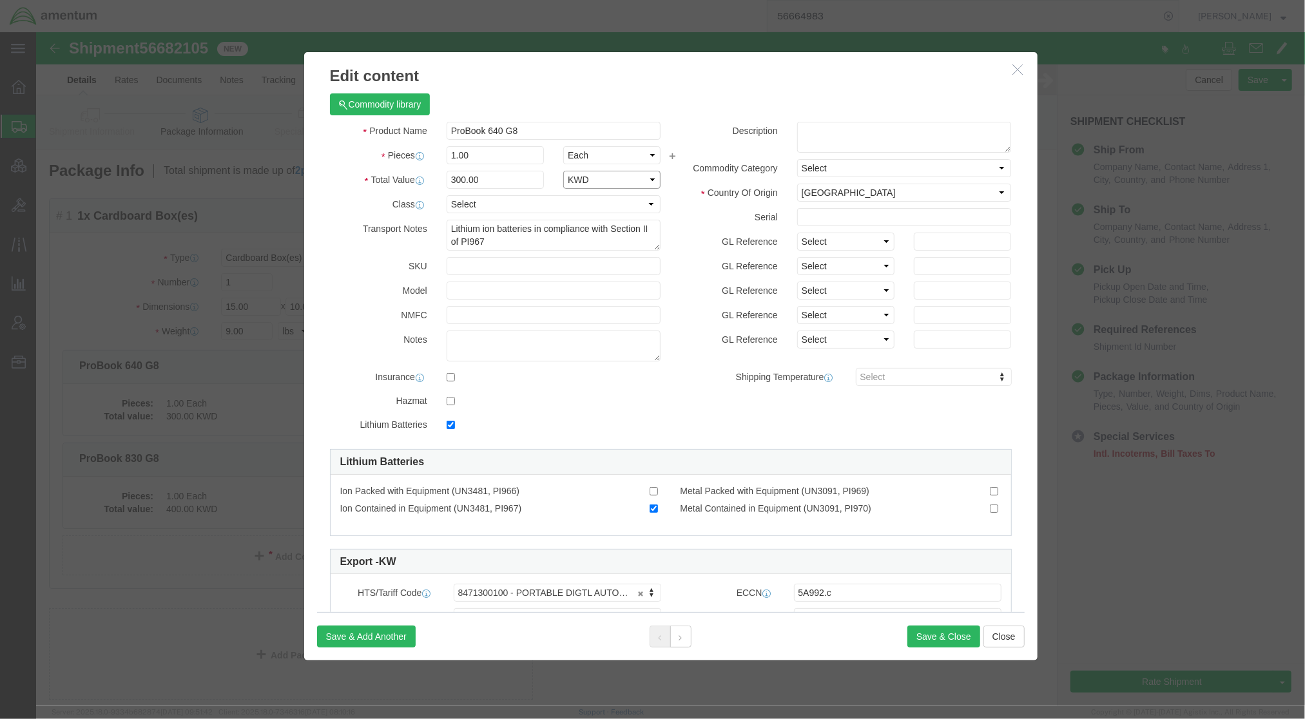
click select "Select ADP AED AFN ALL AMD AOA ARS ATS AUD AWG AZN BAM BBD BDT BGL BGN BHD BIF …"
select select "USD"
click select "Select ADP AED AFN ALL AMD AOA ARS ATS AUD AWG AZN BAM BBD BDT BGL BGN BHD BIF …"
click button
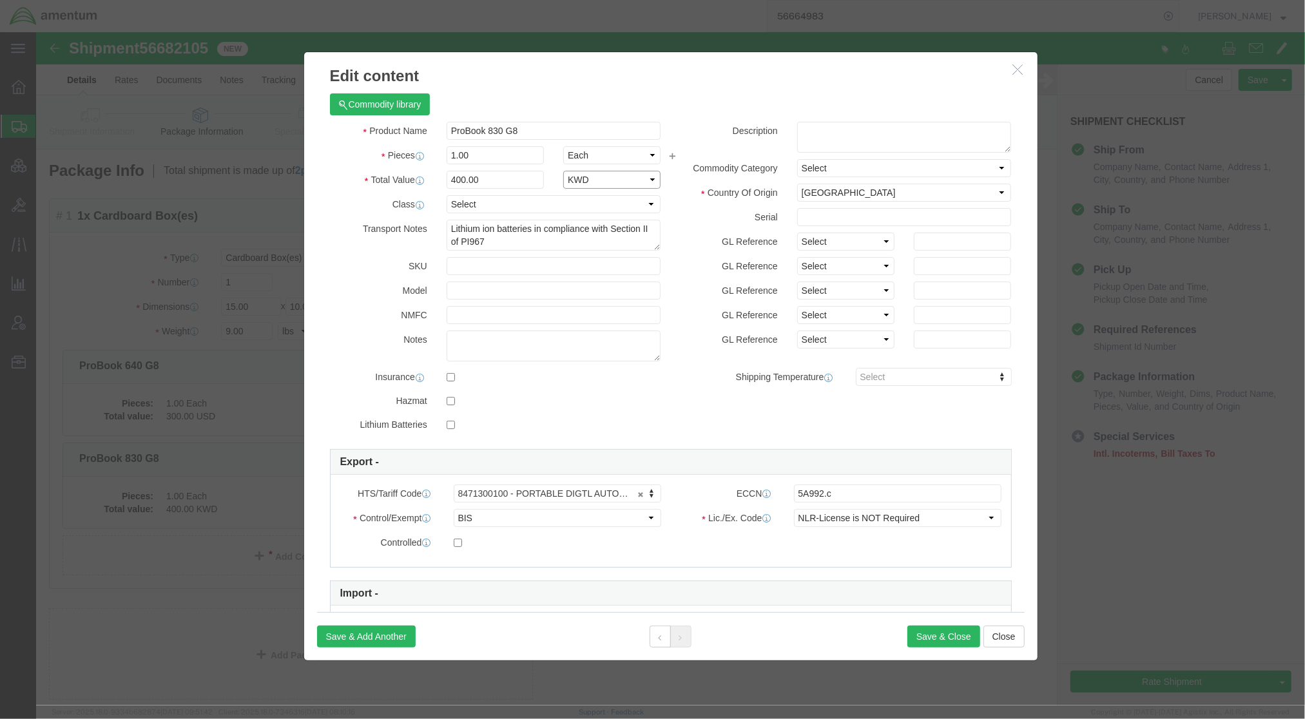
click select "Select ADP AED AFN ALL AMD AOA ARS ATS AUD AWG AZN BAM BBD BDT BGL BGN BHD BIF …"
select select "USD"
click select "Select ADP AED AFN ALL AMD AOA ARS ATS AUD AWG AZN BAM BBD BDT BGL BGN BHD BIF …"
click input "checkbox"
checkbox input "true"
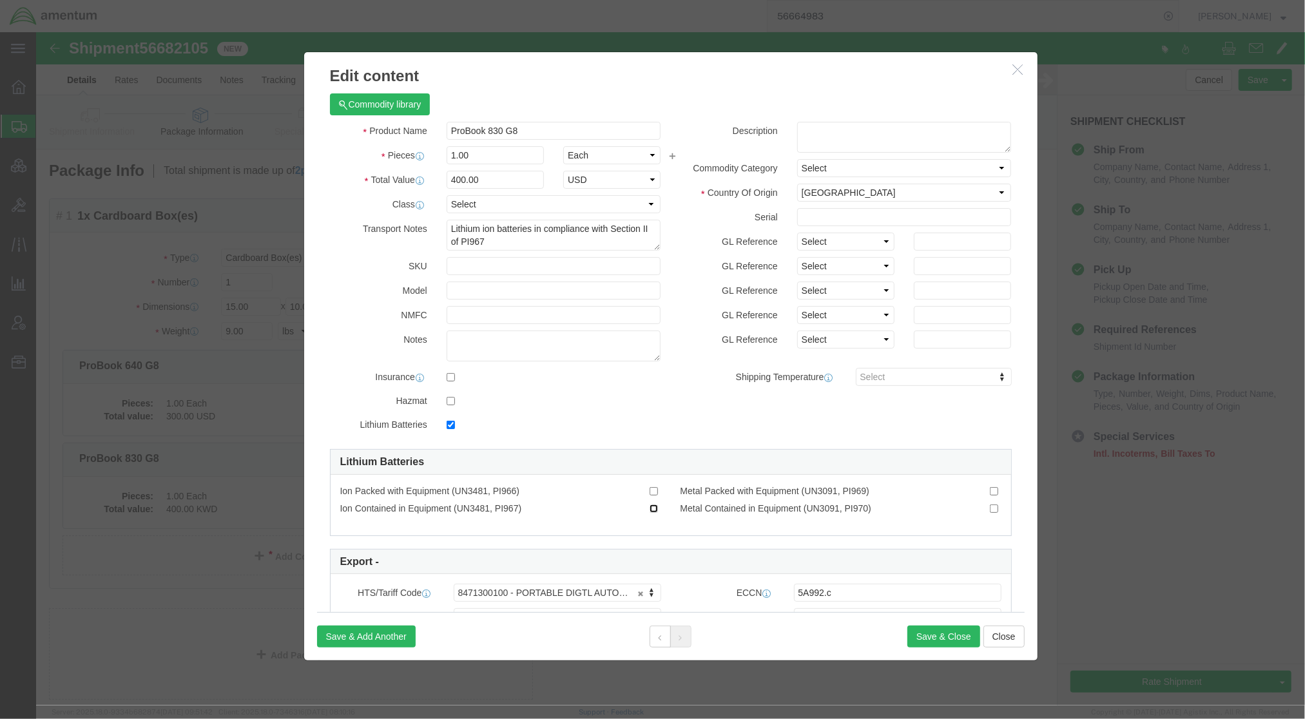
click input "Ion Contained in Equipment (UN3481, PI967)"
checkbox input "true"
click button "Save & Close"
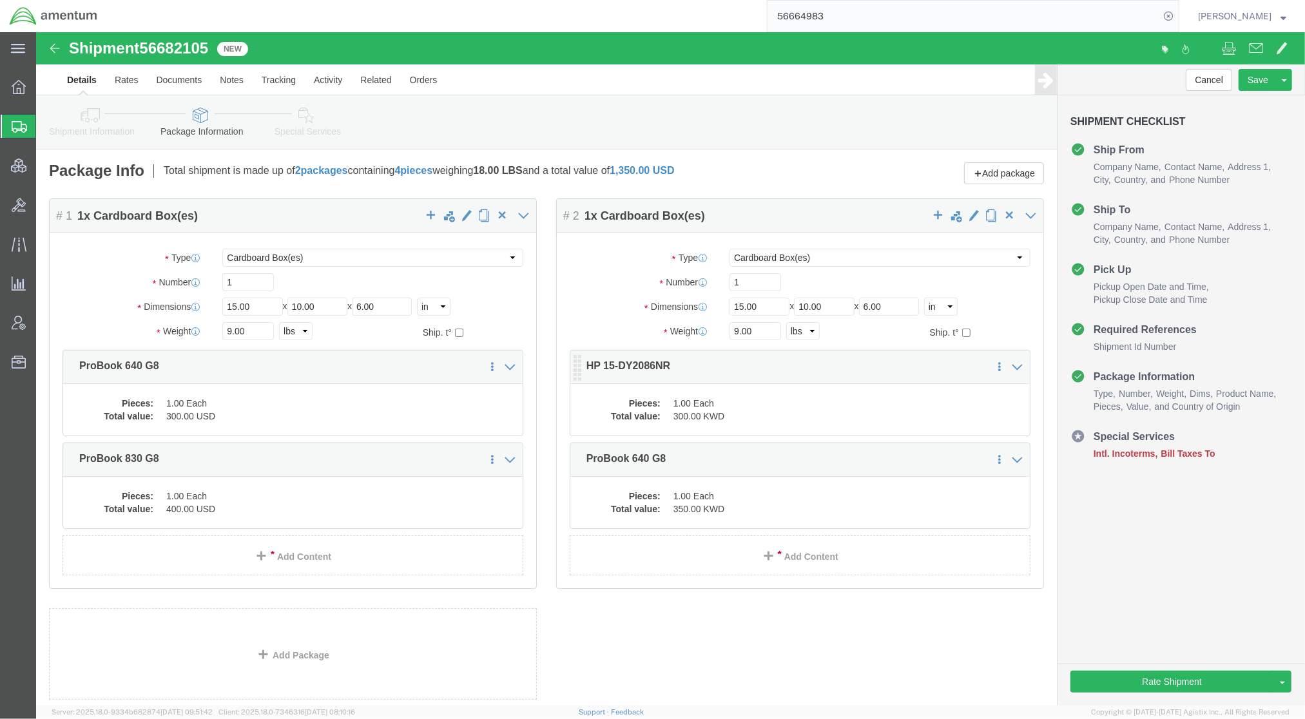
click dd "1.00 Each"
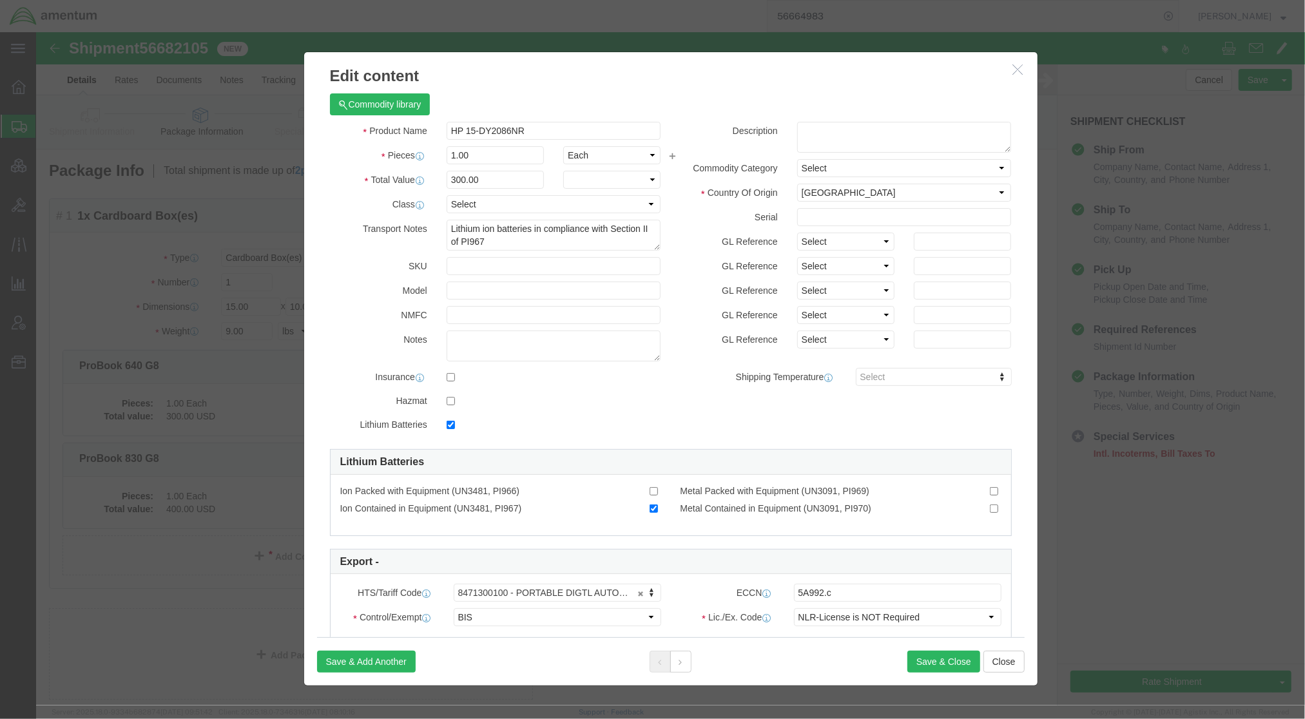
checkbox input "true"
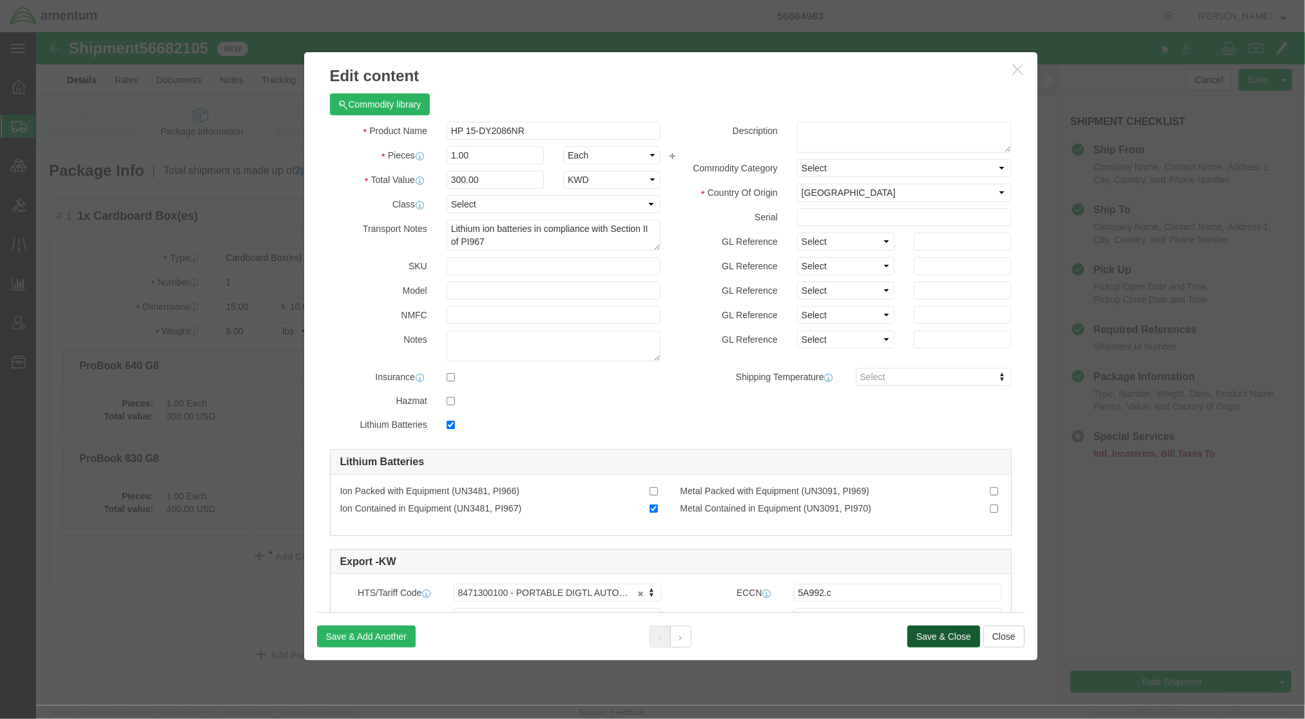
click button "Save & Close"
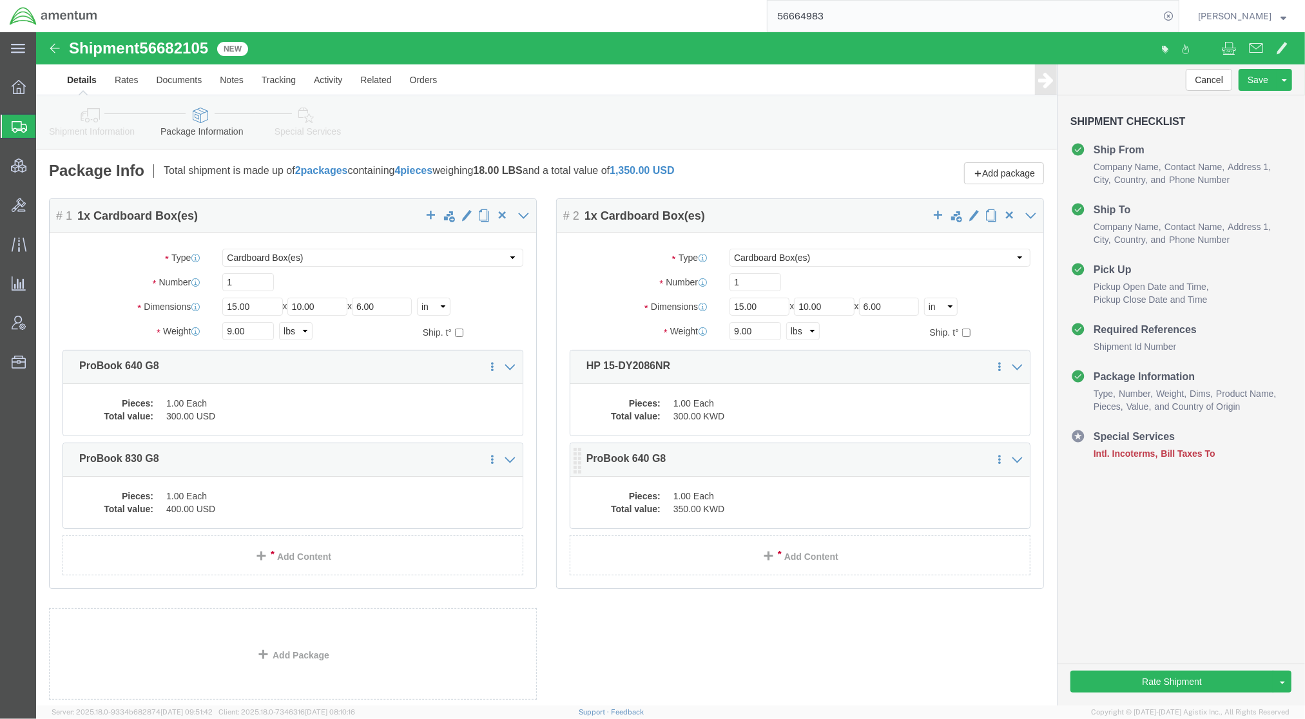
click dd "350.00 KWD"
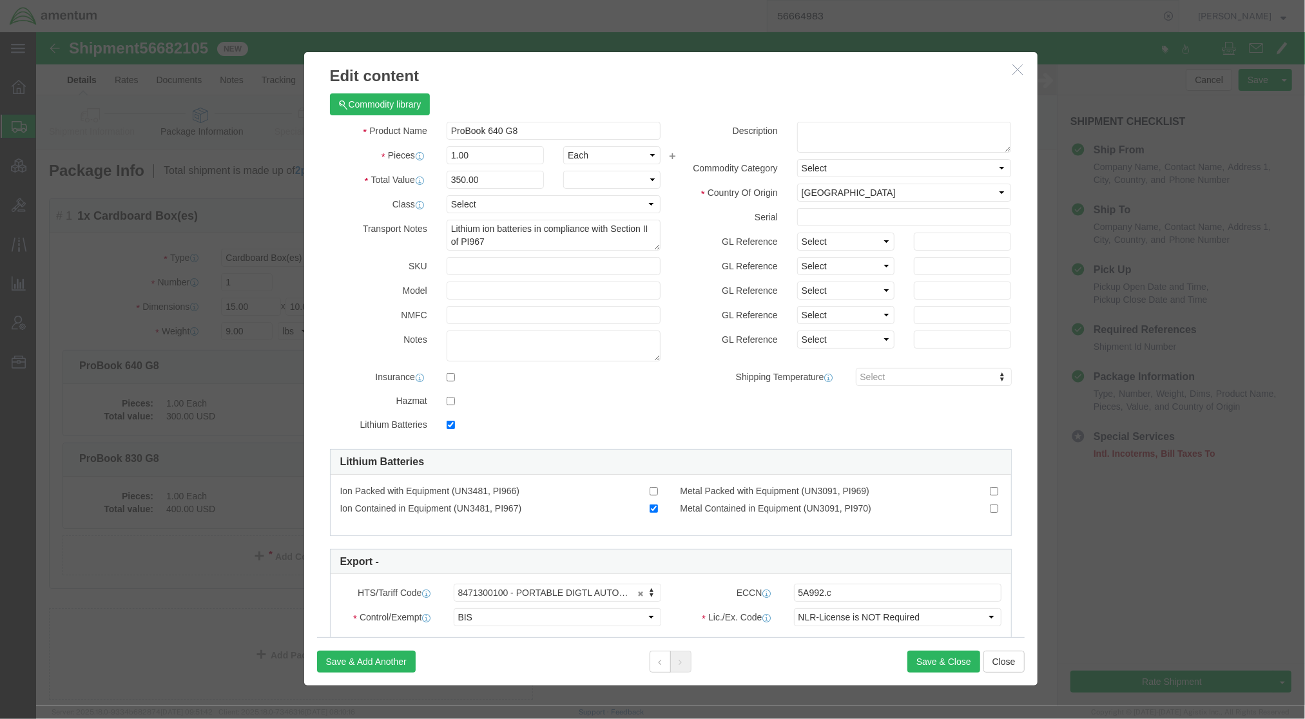
checkbox input "true"
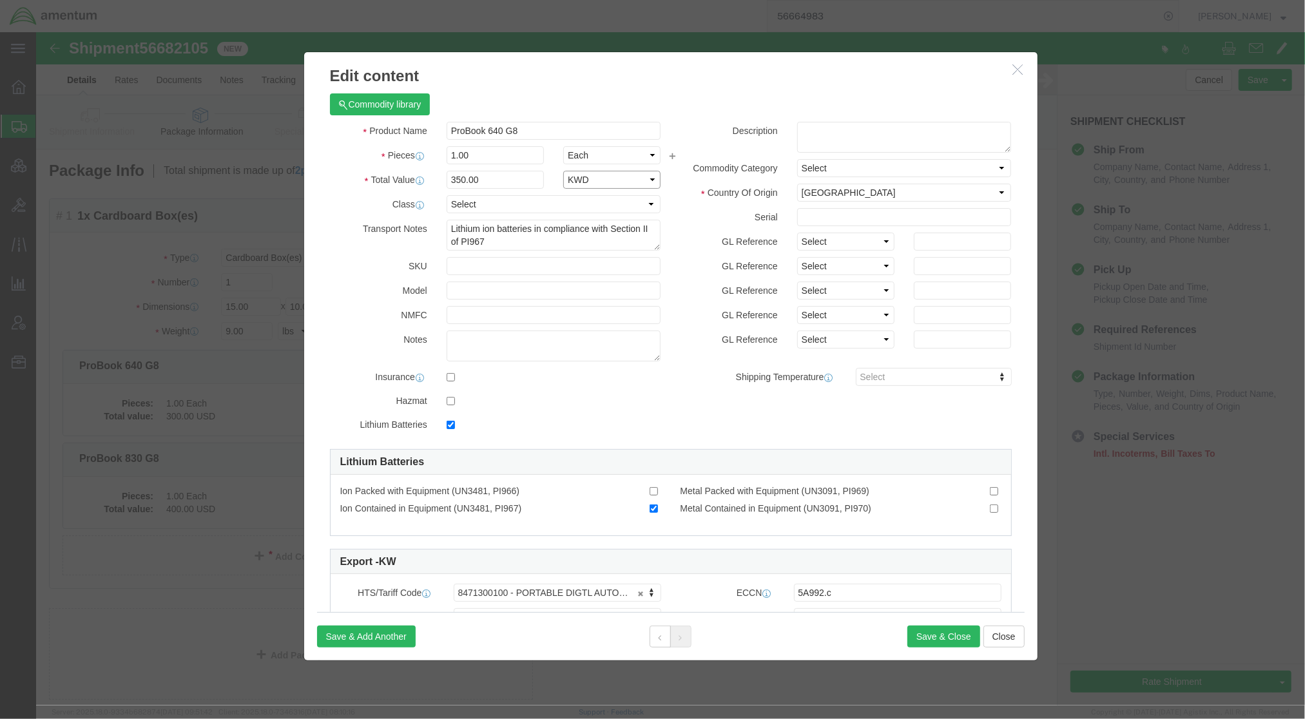
click select "Select ADP AED AFN ALL AMD AOA ARS ATS AUD AWG AZN BAM BBD BDT BGL BGN BHD BIF …"
select select "USD"
click select "Select ADP AED AFN ALL AMD AOA ARS ATS AUD AWG AZN BAM BBD BDT BGL BGN BHD BIF …"
click button "Save & Close"
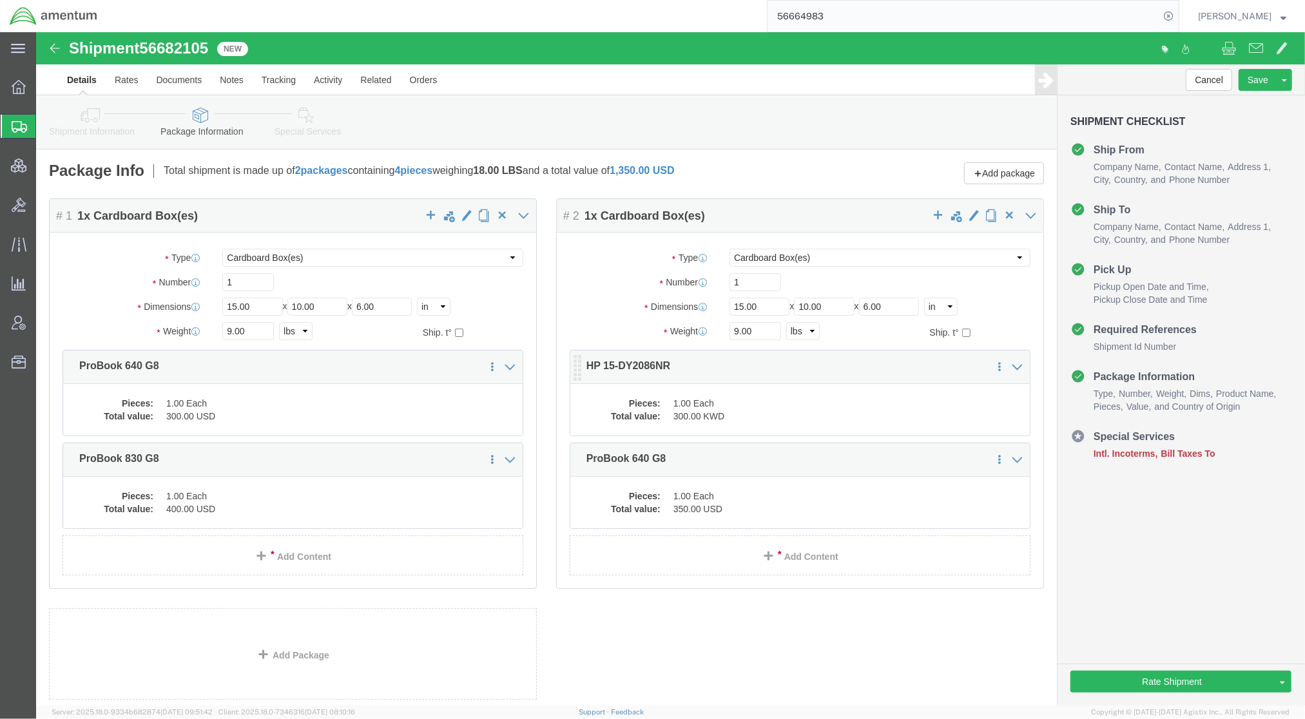
click div "Pieces: 1.00 Each Total value: 300.00 KWD"
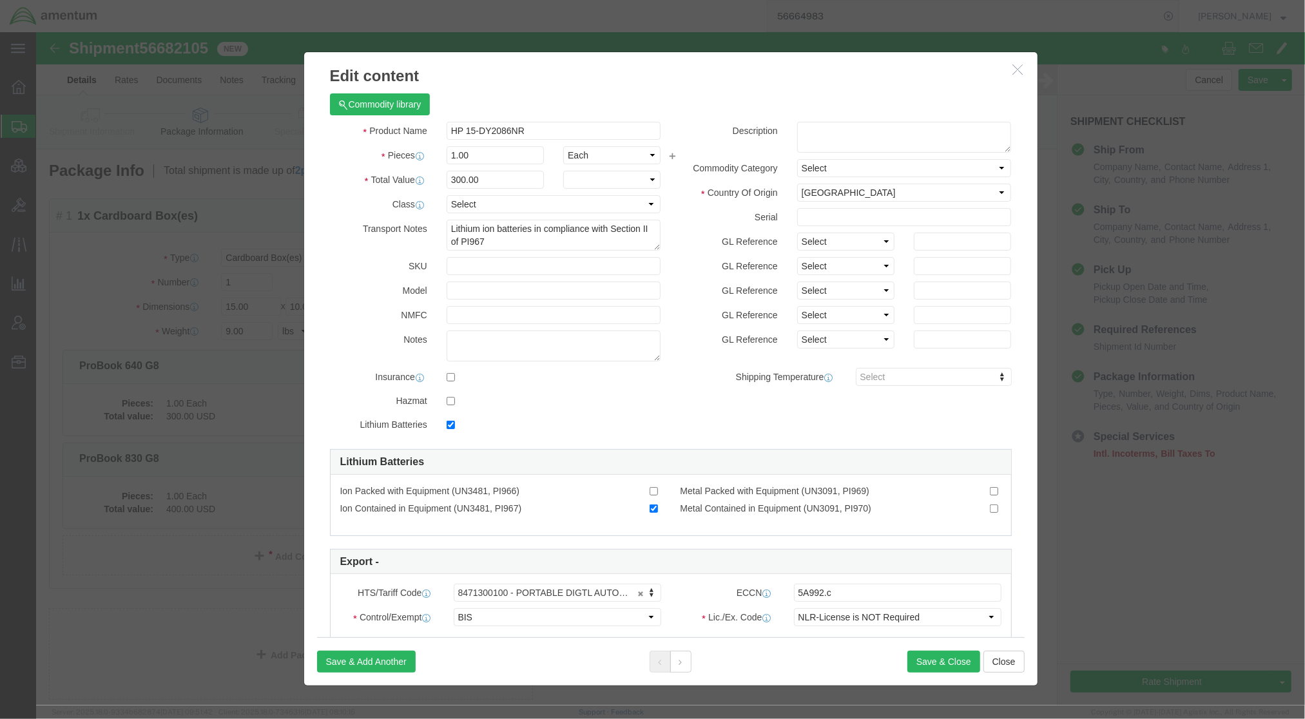
checkbox input "true"
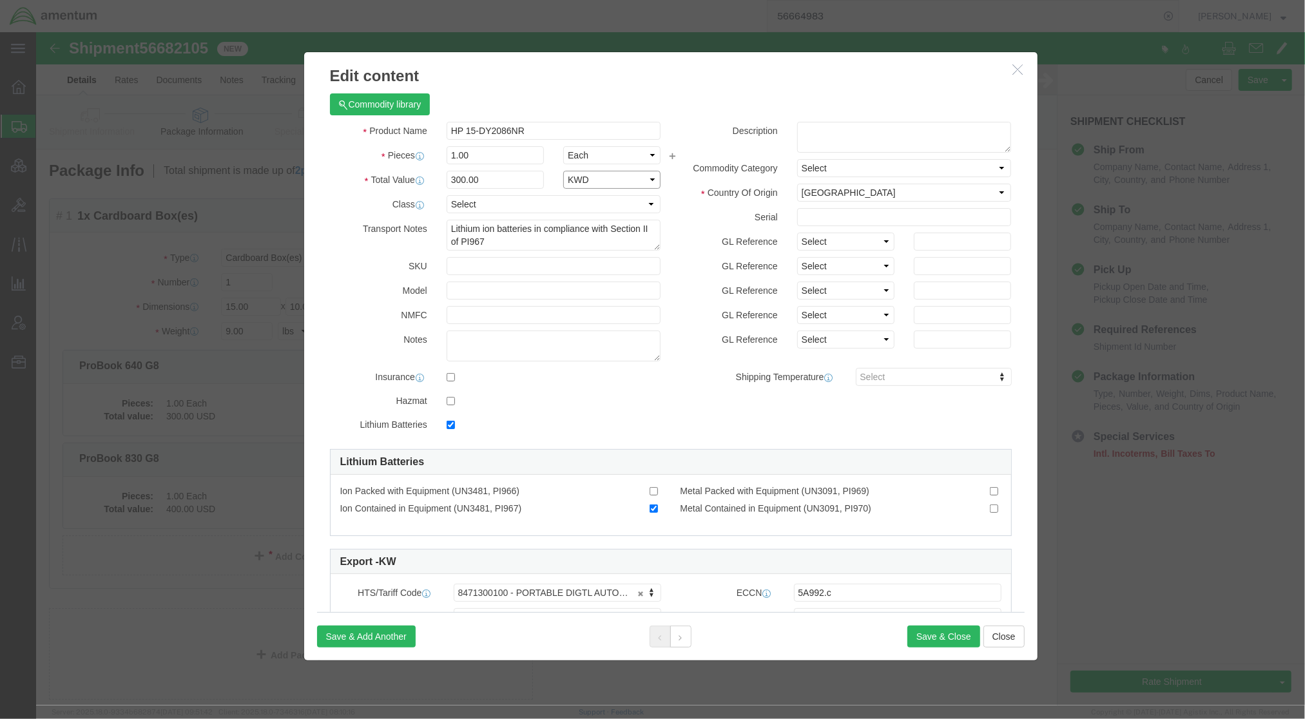
click select "Select ADP AED AFN ALL AMD AOA ARS ATS AUD AWG AZN BAM BBD BDT BGL BGN BHD BIF …"
select select "USD"
click select "Select ADP AED AFN ALL AMD AOA ARS ATS AUD AWG AZN BAM BBD BDT BGL BGN BHD BIF …"
click button "Save & Close"
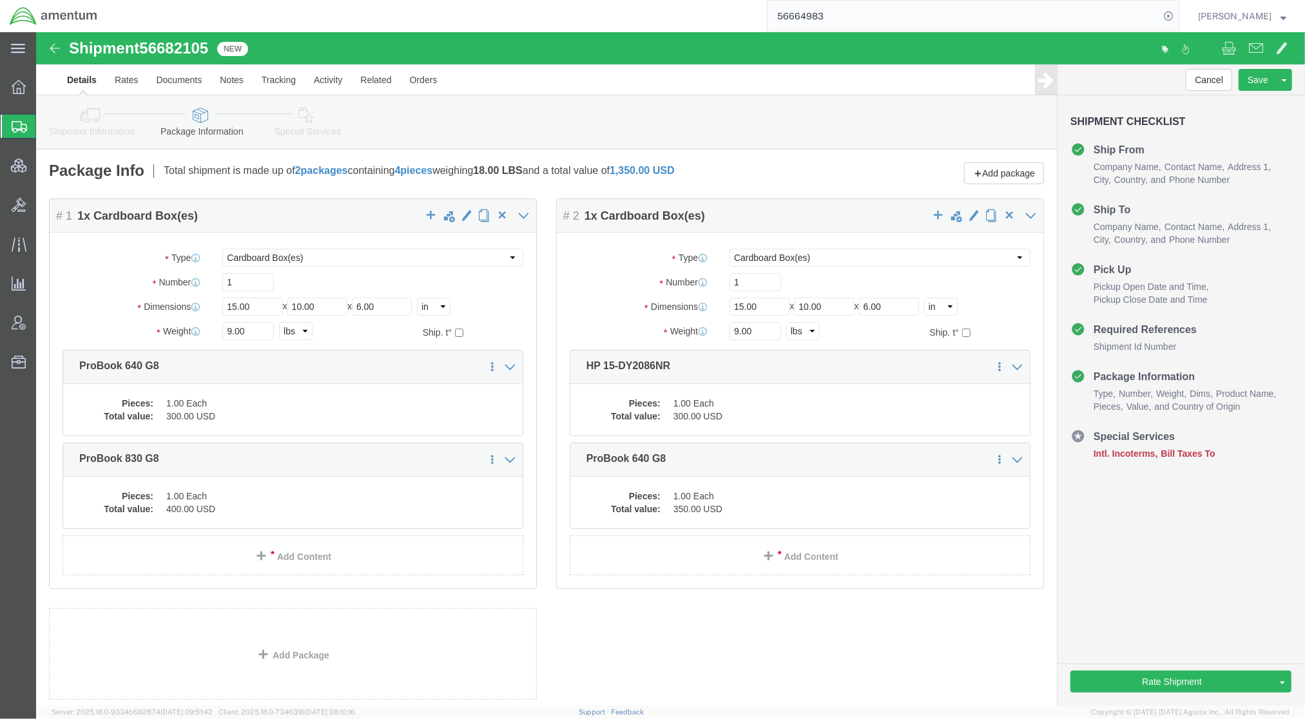
click link "Special Services"
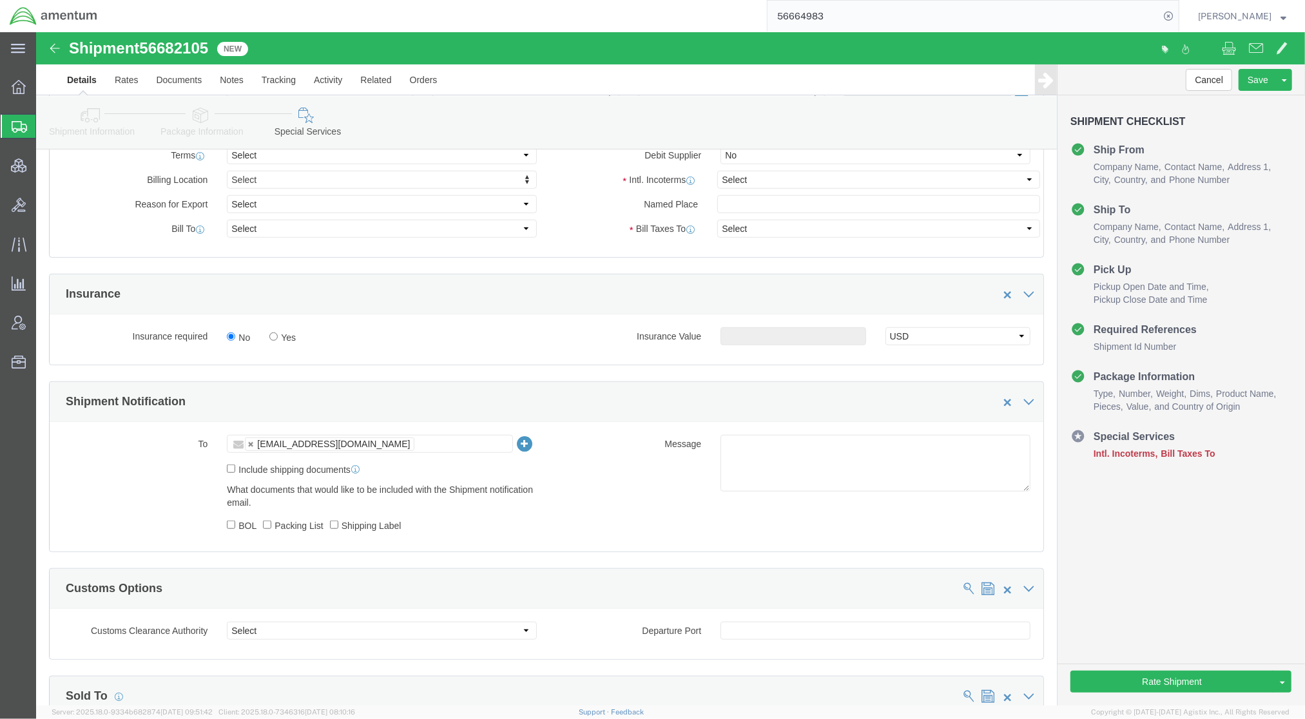
scroll to position [572, 0]
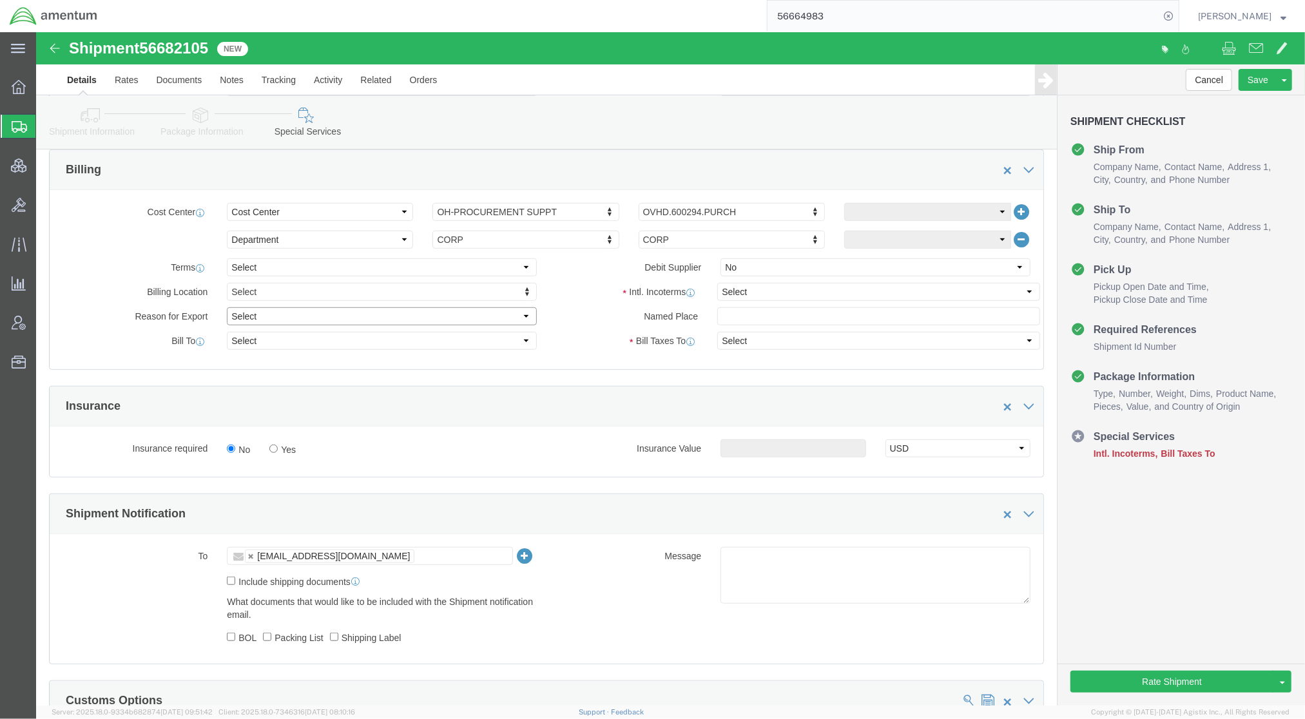
click select "Select Gift Personal Effects Repair/Warranty Return Sample Sold Temporary/Not S…"
select select "RETURN"
click select "Select Gift Personal Effects Repair/Warranty Return Sample Sold Temporary/Not S…"
click select "Select Recipient Account Sender/Shipper Third Party Account"
select select "SHIP"
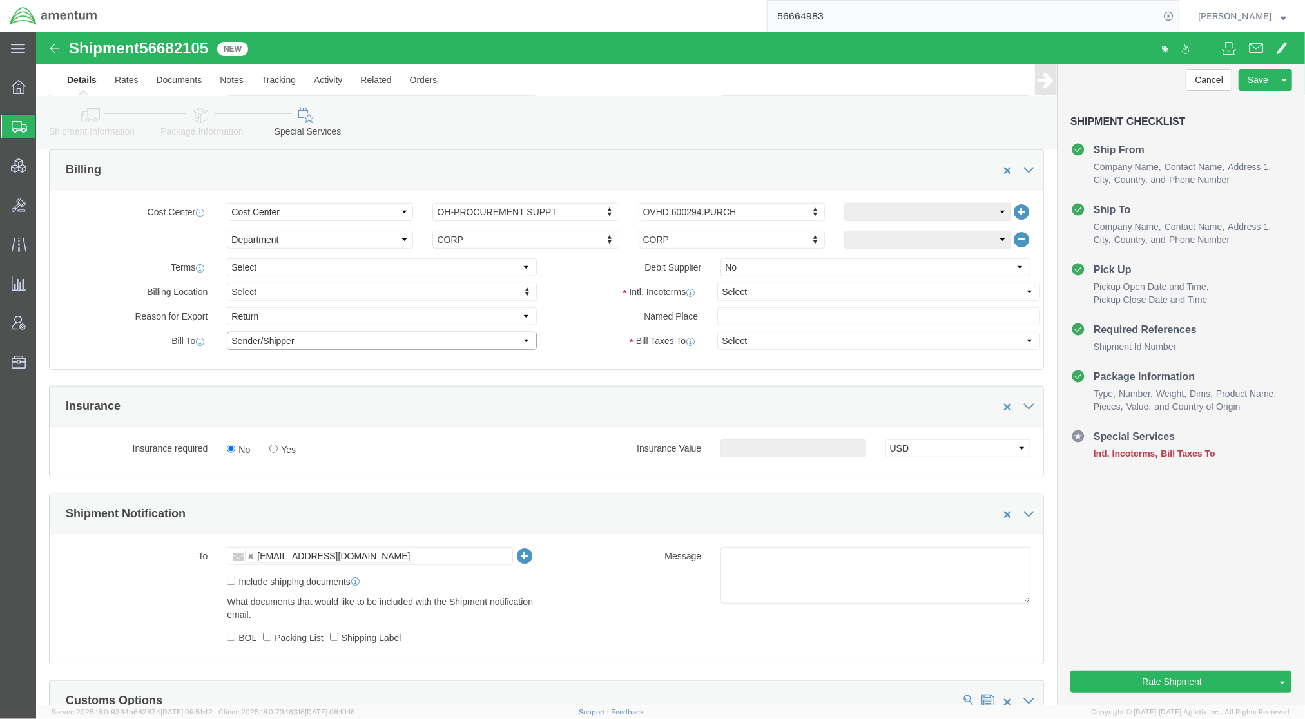
click select "Select Recipient Account Sender/Shipper Third Party Account"
select select "SHIP"
click select "Select Recipient Account Sender/Shipper Third Party Account"
click select "Select Carriage Insurance Paid Carriage Paid To Cost and Freight Cost Insurance…"
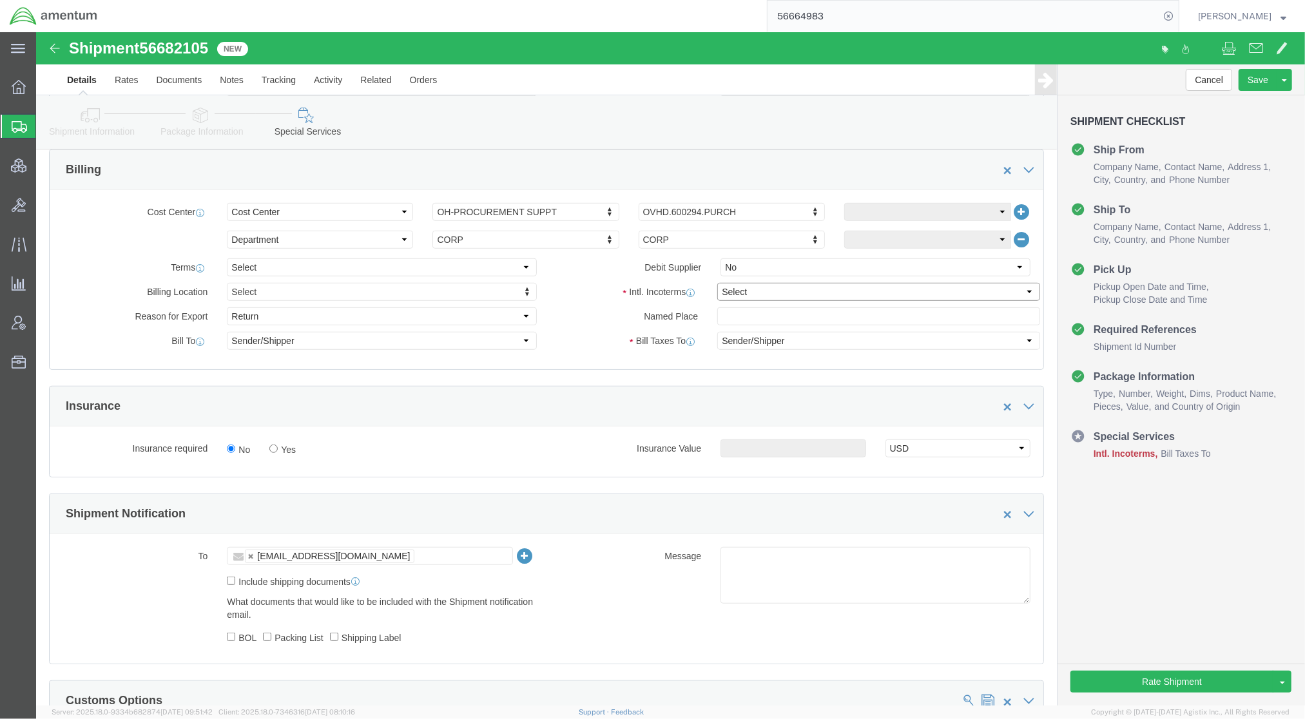
select select "DDP"
click select "Select Carriage Insurance Paid Carriage Paid To Cost and Freight Cost Insurance…"
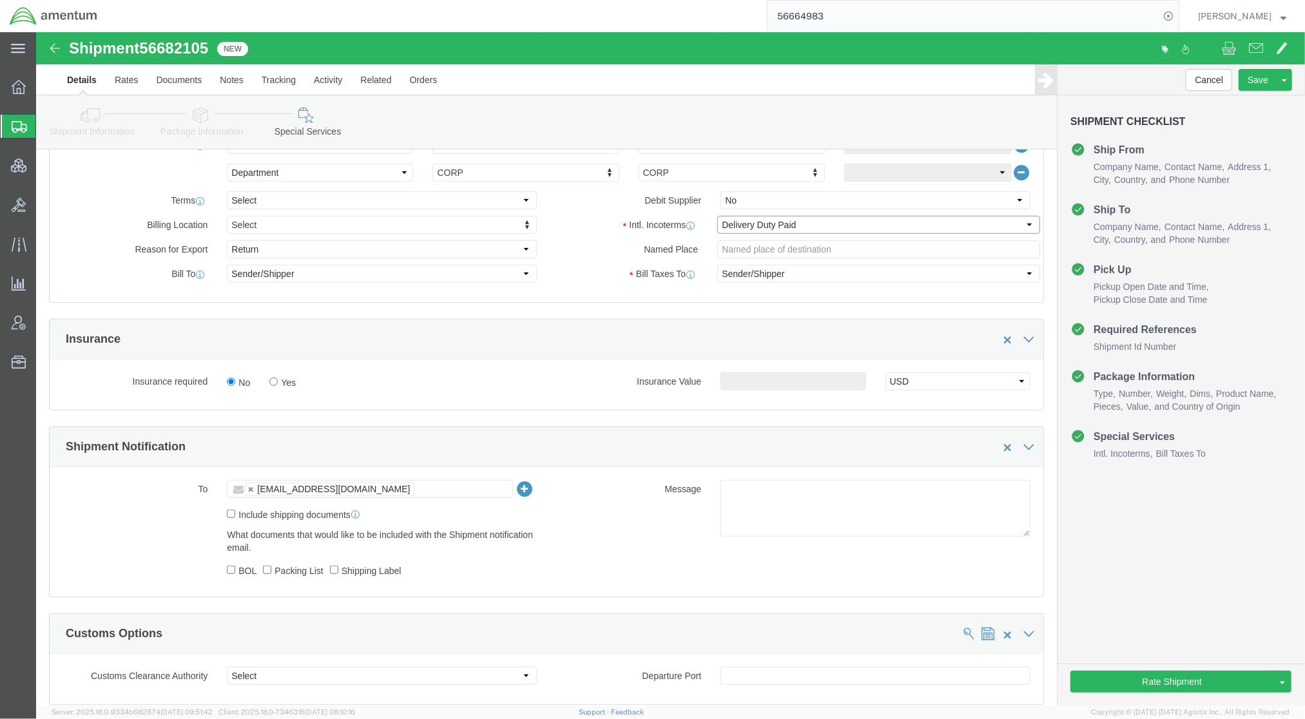
scroll to position [687, 0]
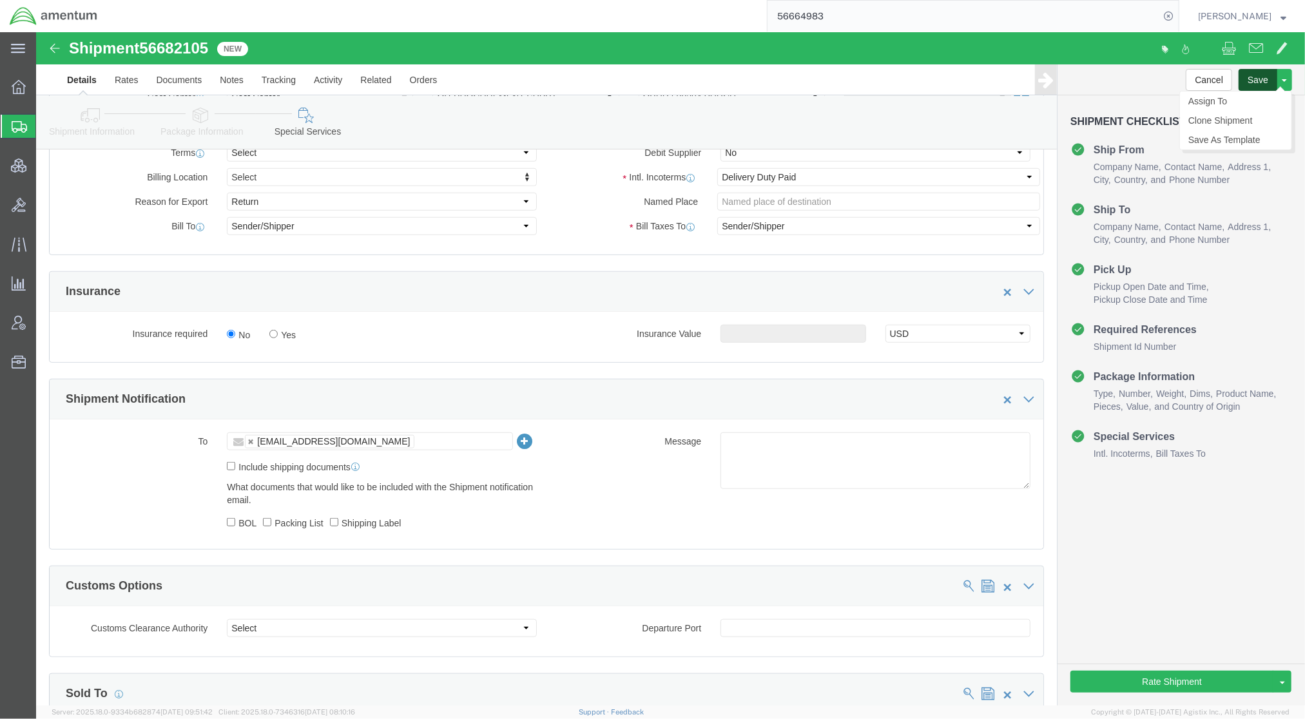
click button "Save"
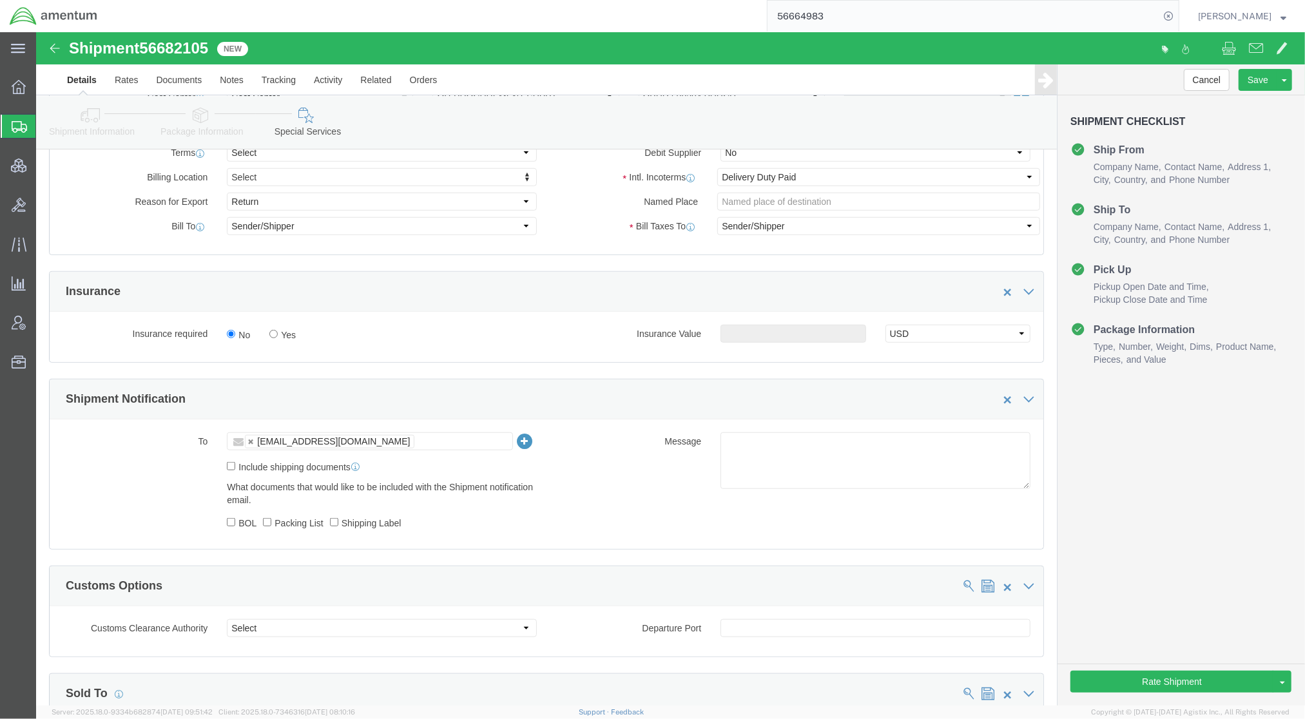
click icon
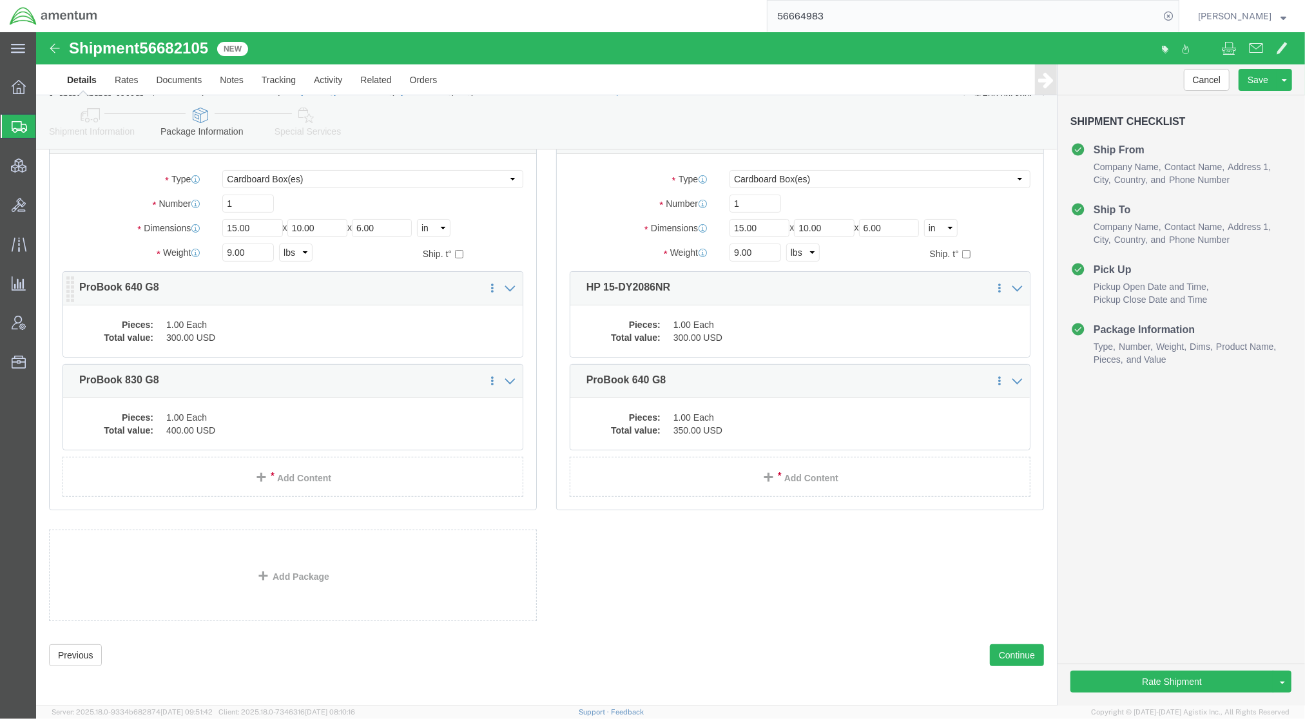
click dd "1.00 Each"
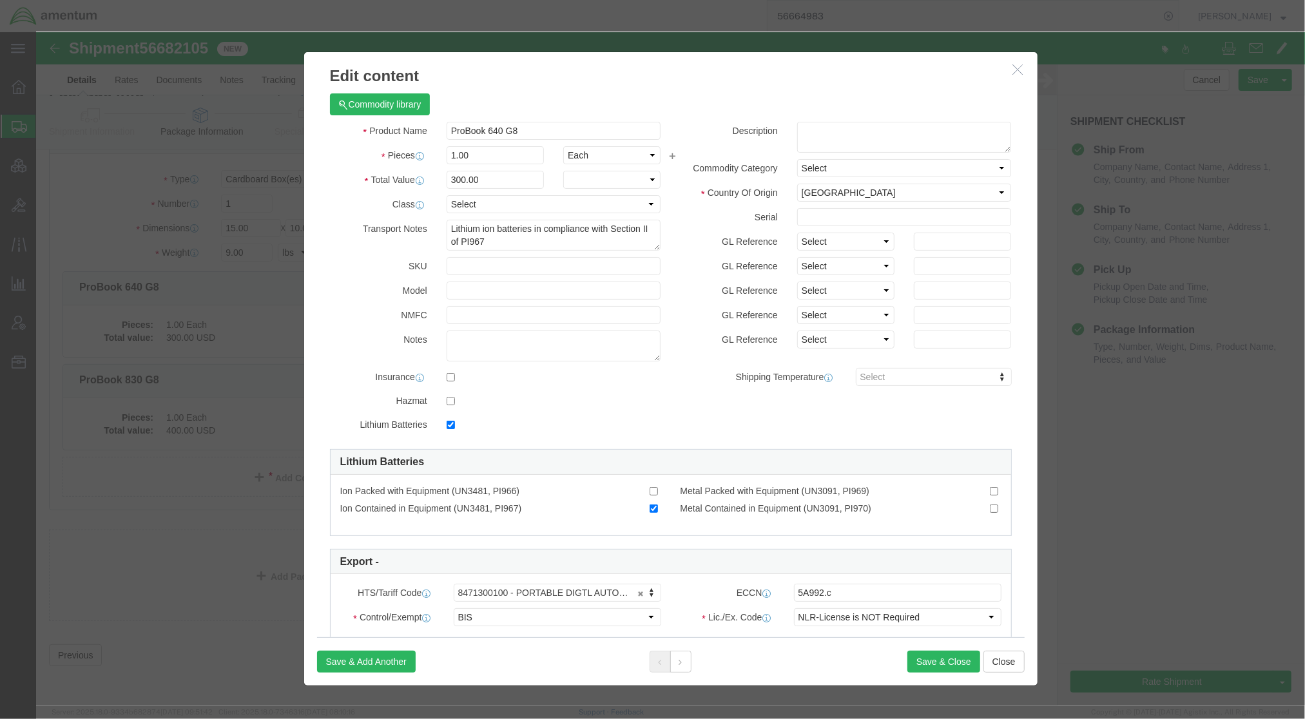
checkbox input "true"
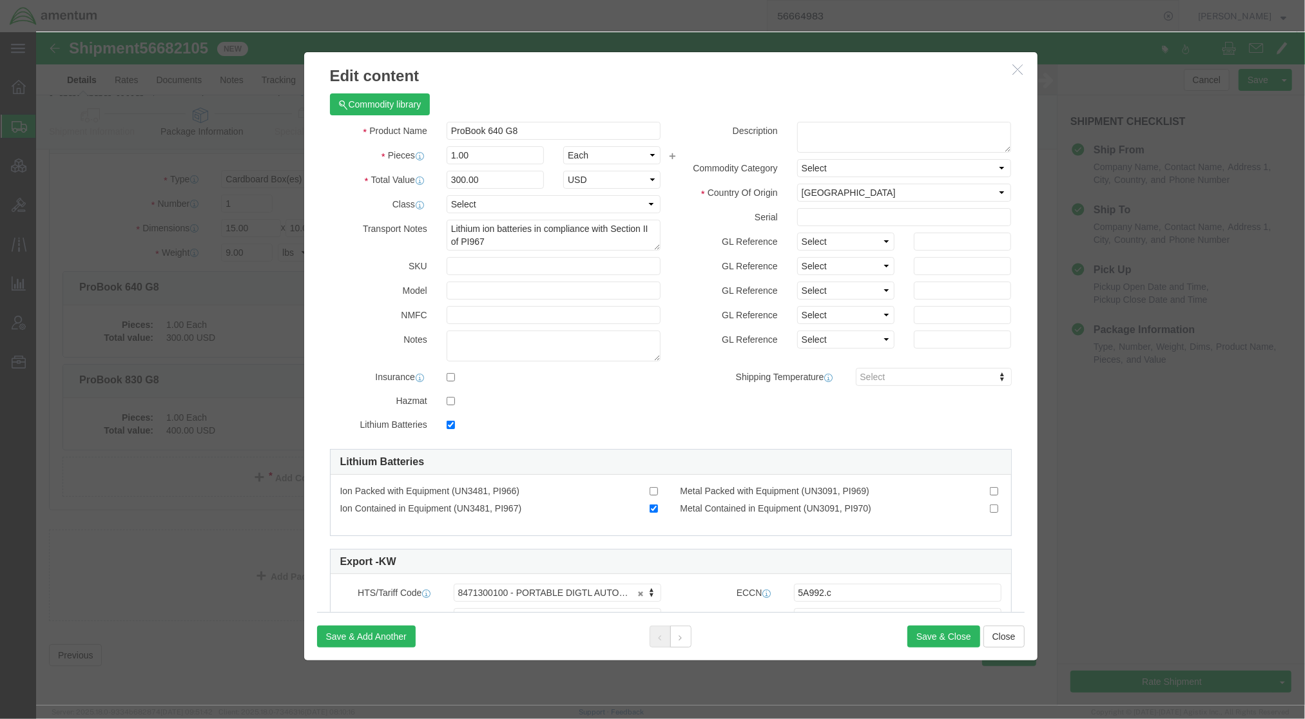
click div
click button
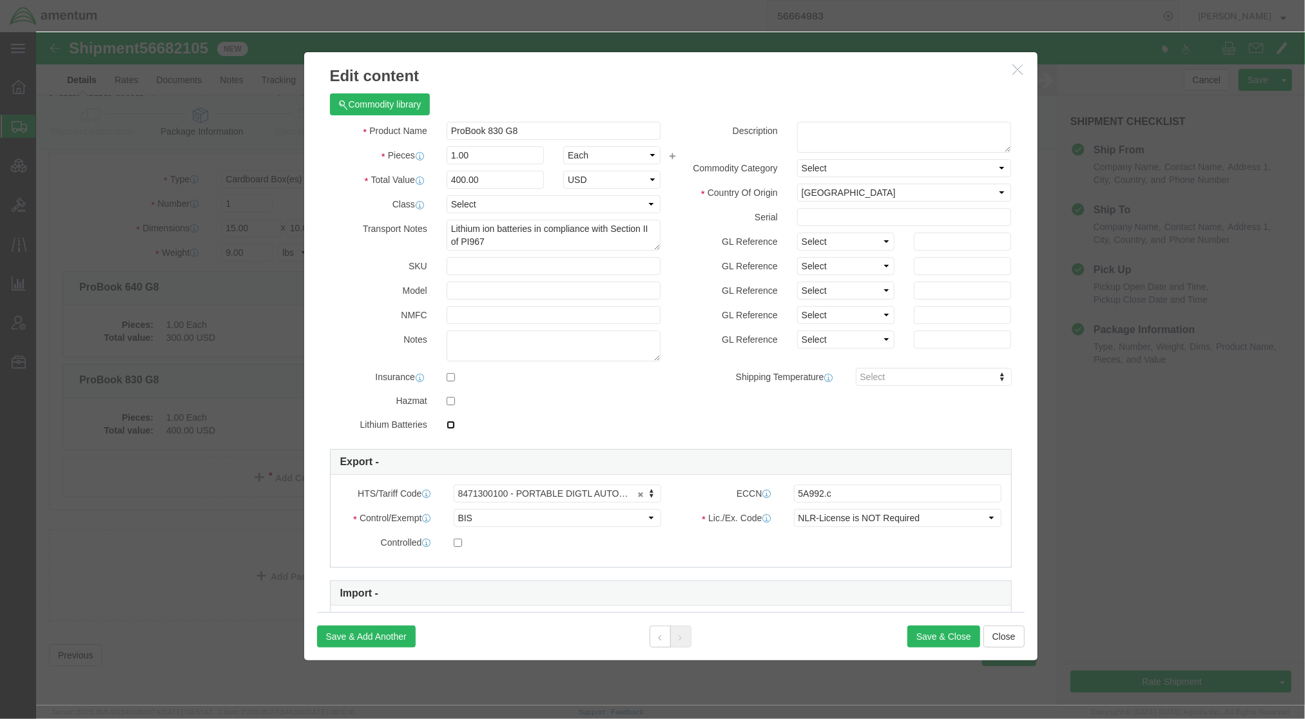
click input "checkbox"
checkbox input "true"
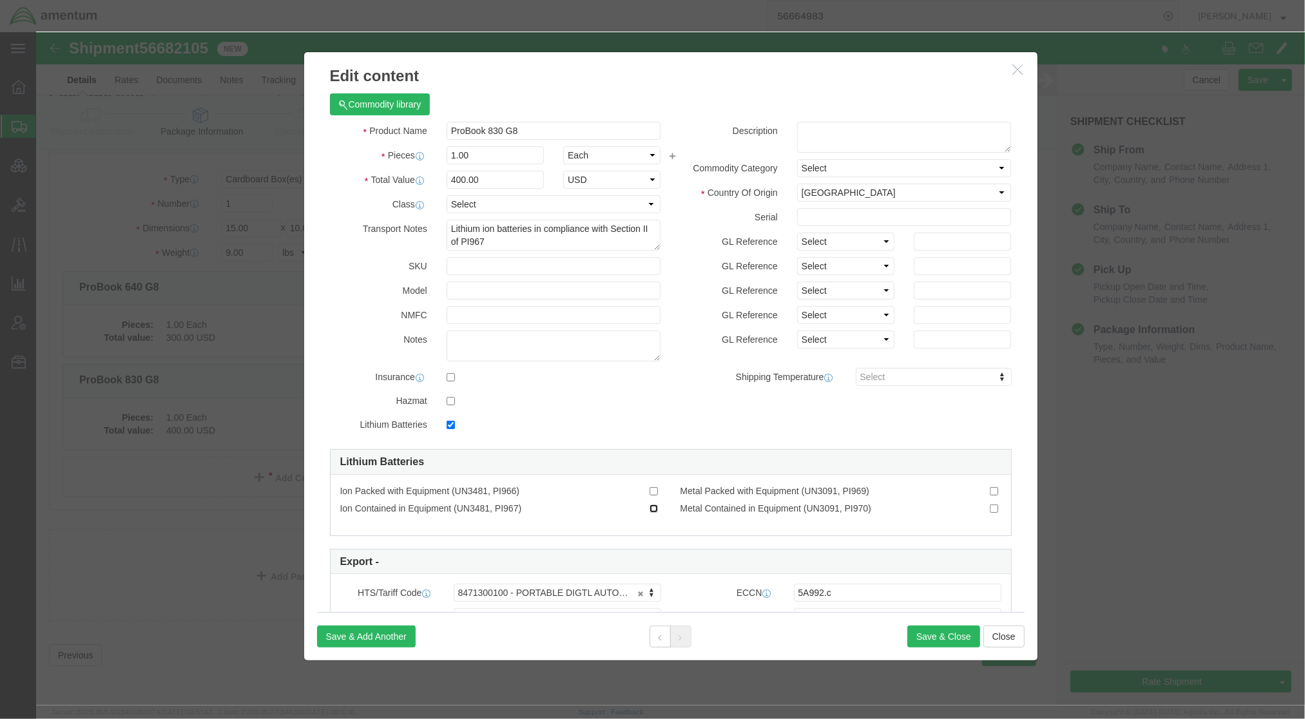
click input "Ion Contained in Equipment (UN3481, PI967)"
checkbox input "true"
click button "Save & Close"
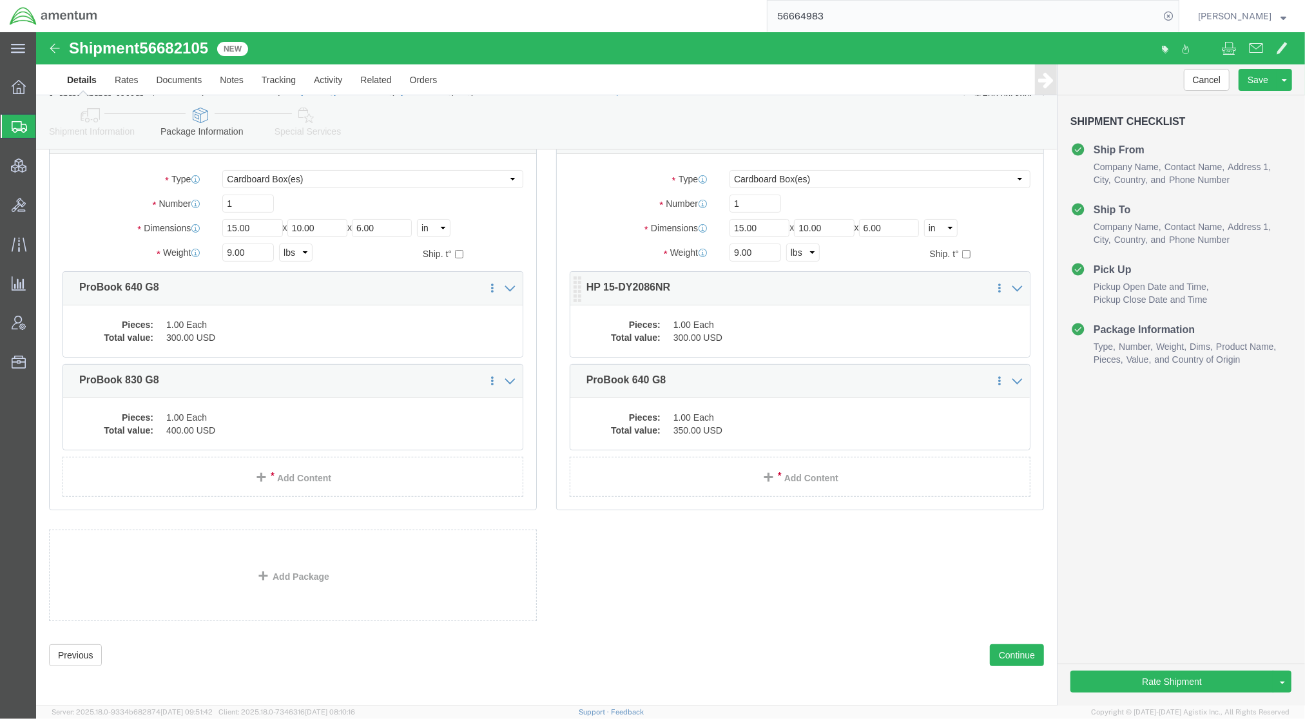
click dd "300.00 USD"
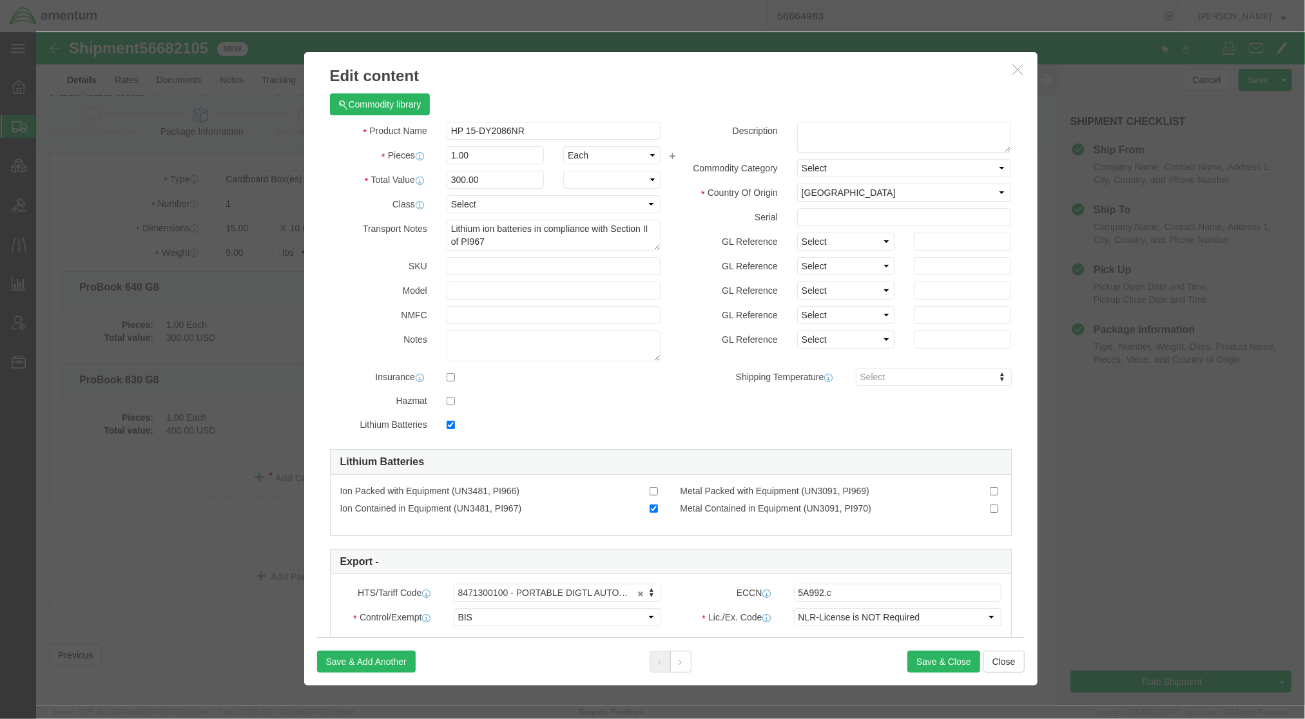
checkbox input "true"
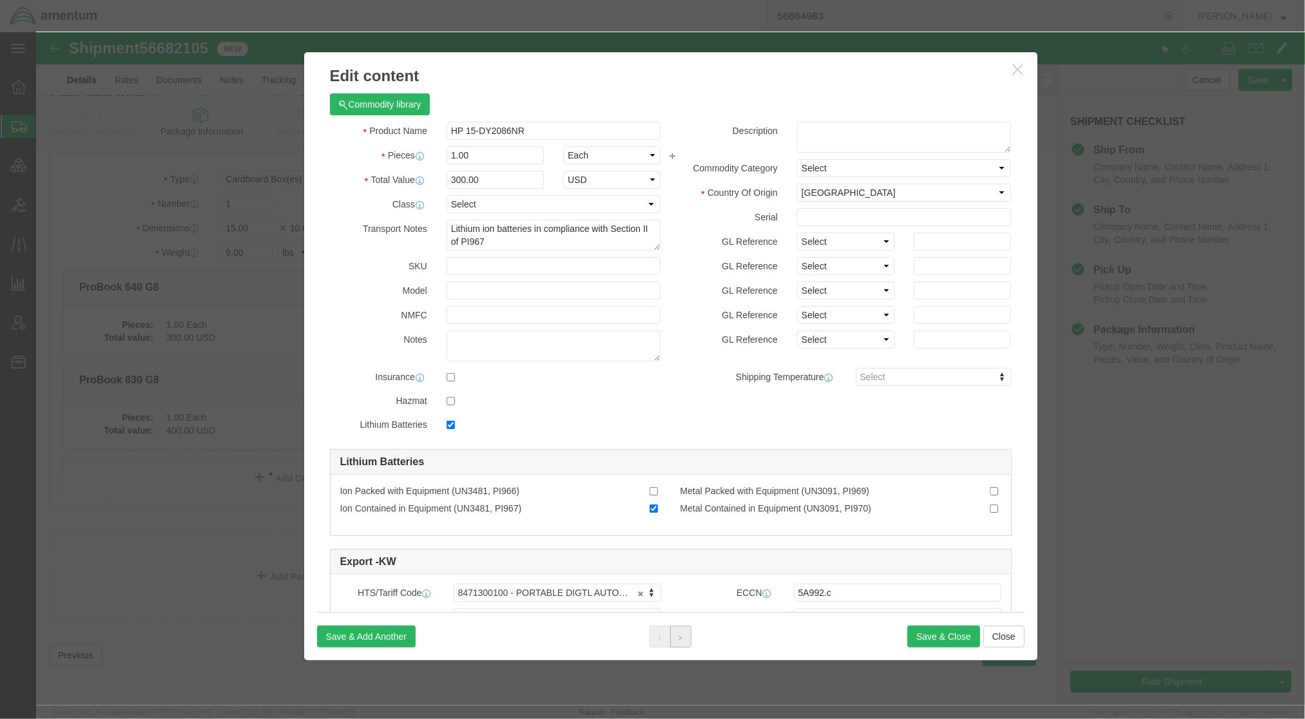
click icon
click label "Ion Contained in Equipment (UN3481, PI967)"
click input "Ion Contained in Equipment (UN3481, PI967)"
checkbox input "true"
click button "Save & Close"
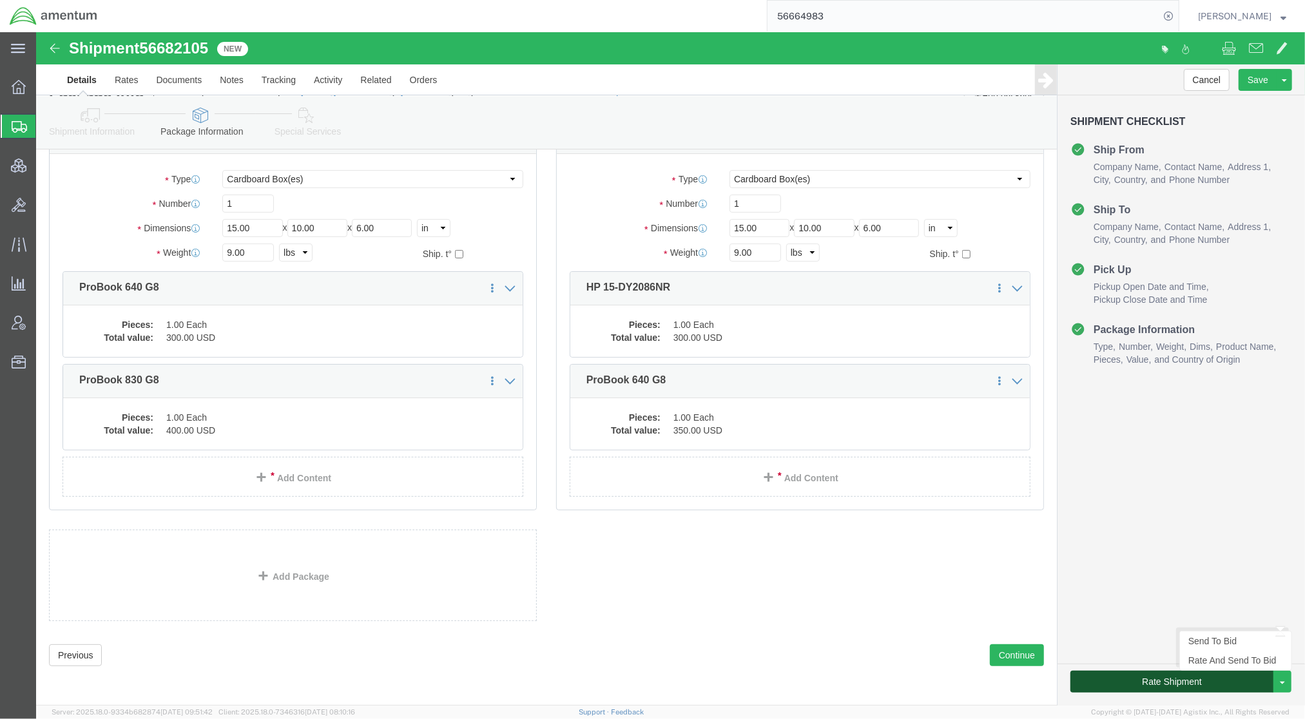
click button "Rate Shipment"
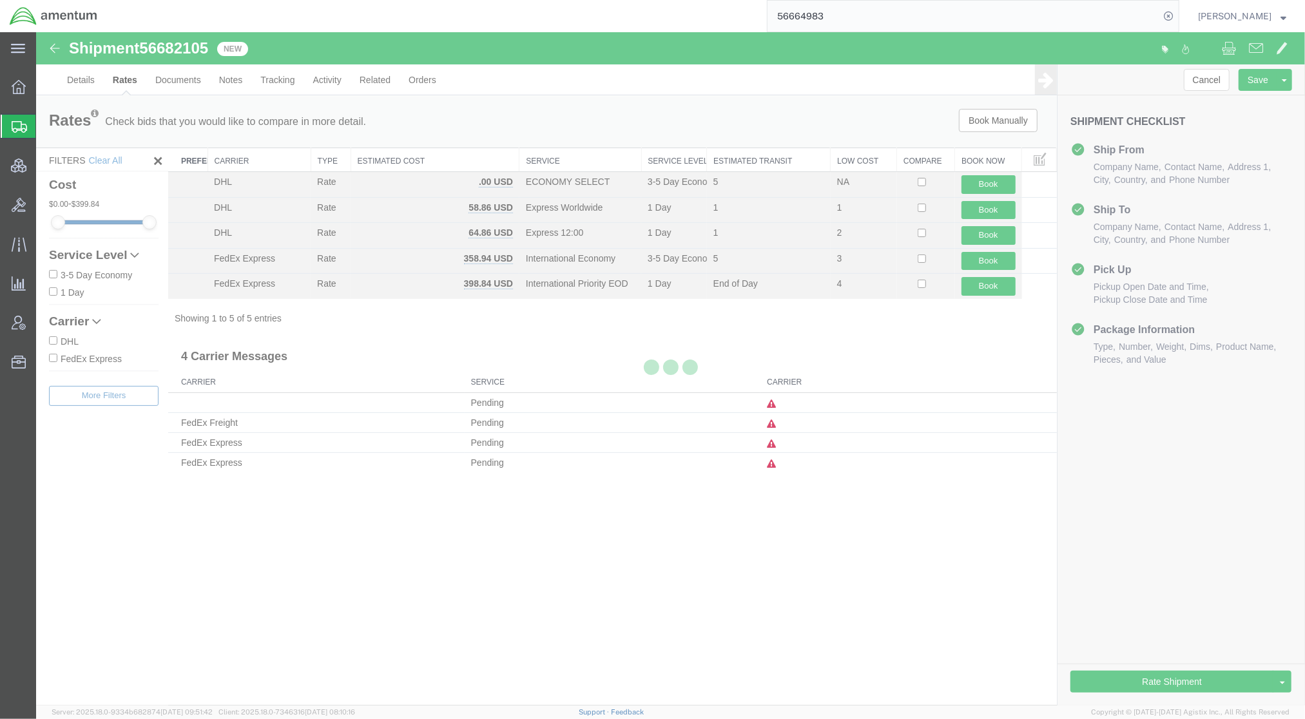
scroll to position [0, 0]
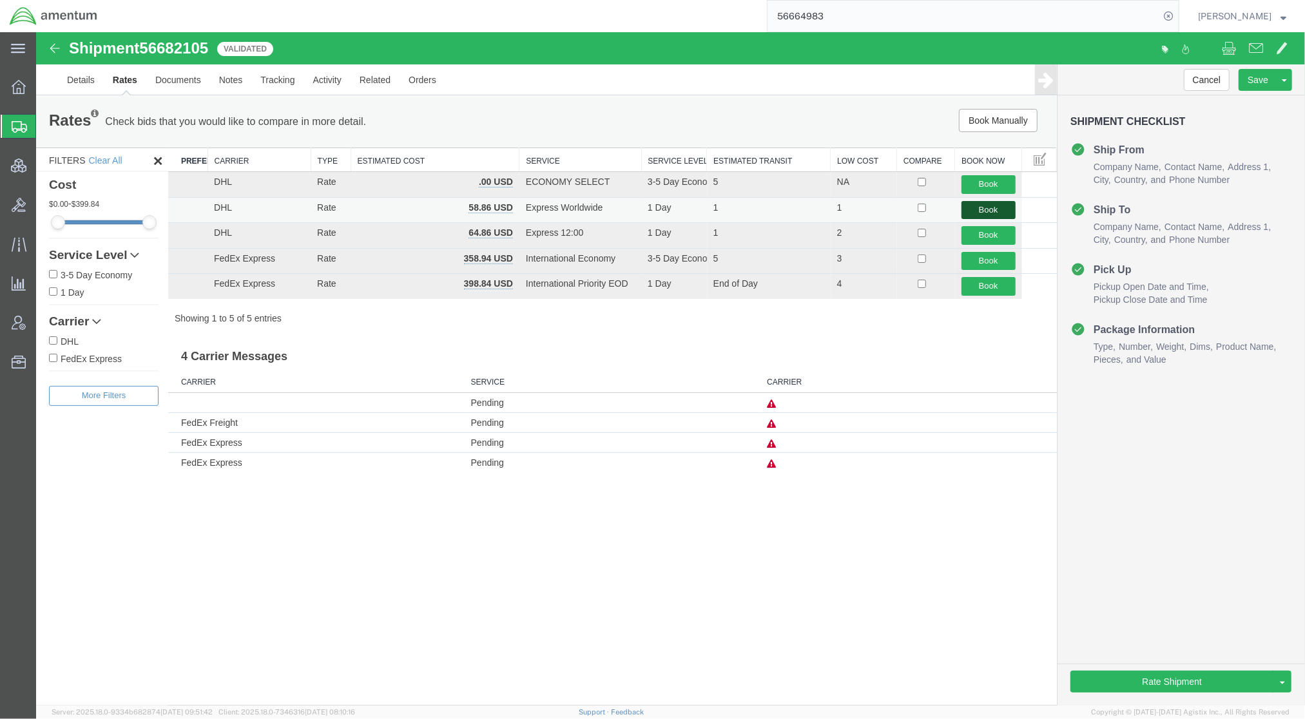
click at [985, 208] on button "Book" at bounding box center [988, 209] width 54 height 19
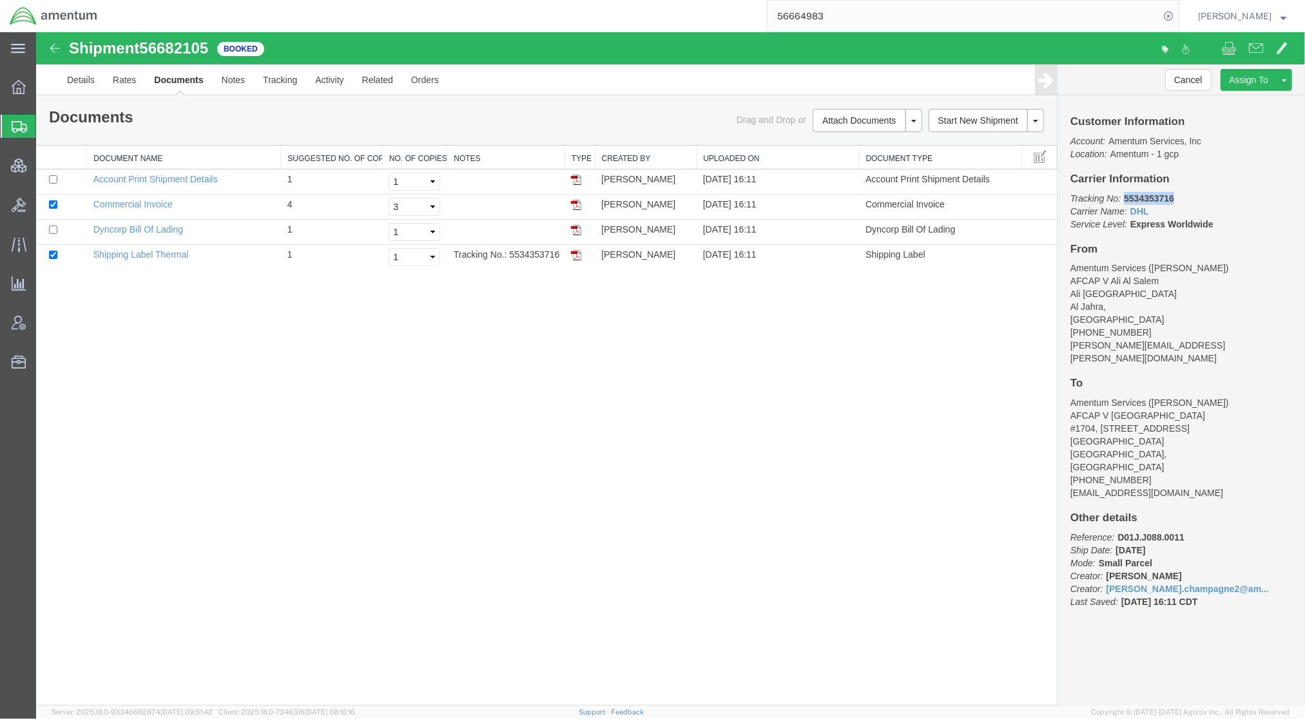
drag, startPoint x: 1176, startPoint y: 198, endPoint x: 1124, endPoint y: 202, distance: 52.3
click at [1124, 202] on p "Tracking No: 5534353716 Carrier Name: DHL DHL Service Level: Express Worldwide" at bounding box center [1181, 210] width 222 height 39
copy b "5534353716"
click at [853, 141] on link "Print Documents" at bounding box center [865, 141] width 112 height 19
copy b "5534353716"
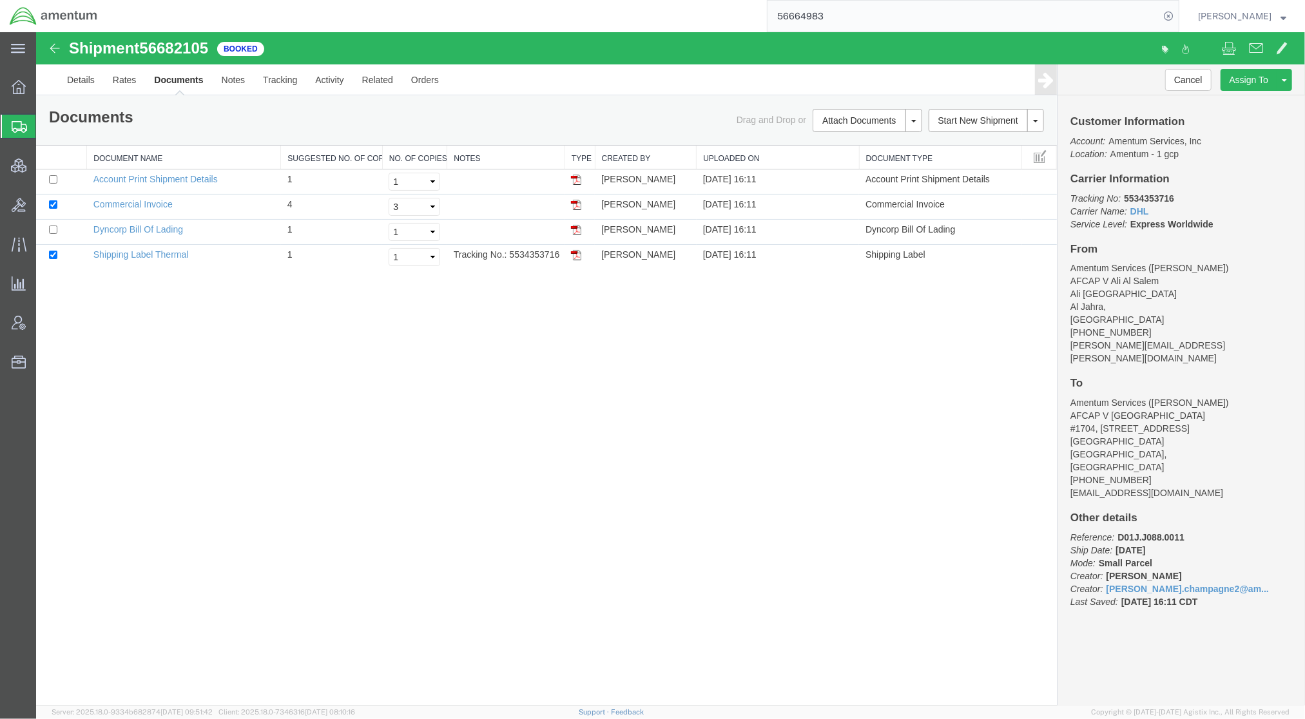
click at [1292, 350] on div "Customer Information Account: Amentum Services, Inc Location: Amentum - 1 gcp C…" at bounding box center [1180, 368] width 247 height 546
drag, startPoint x: 81, startPoint y: 205, endPoint x: 98, endPoint y: 201, distance: 17.2
click at [44, 205] on span "Bids" at bounding box center [39, 205] width 9 height 26
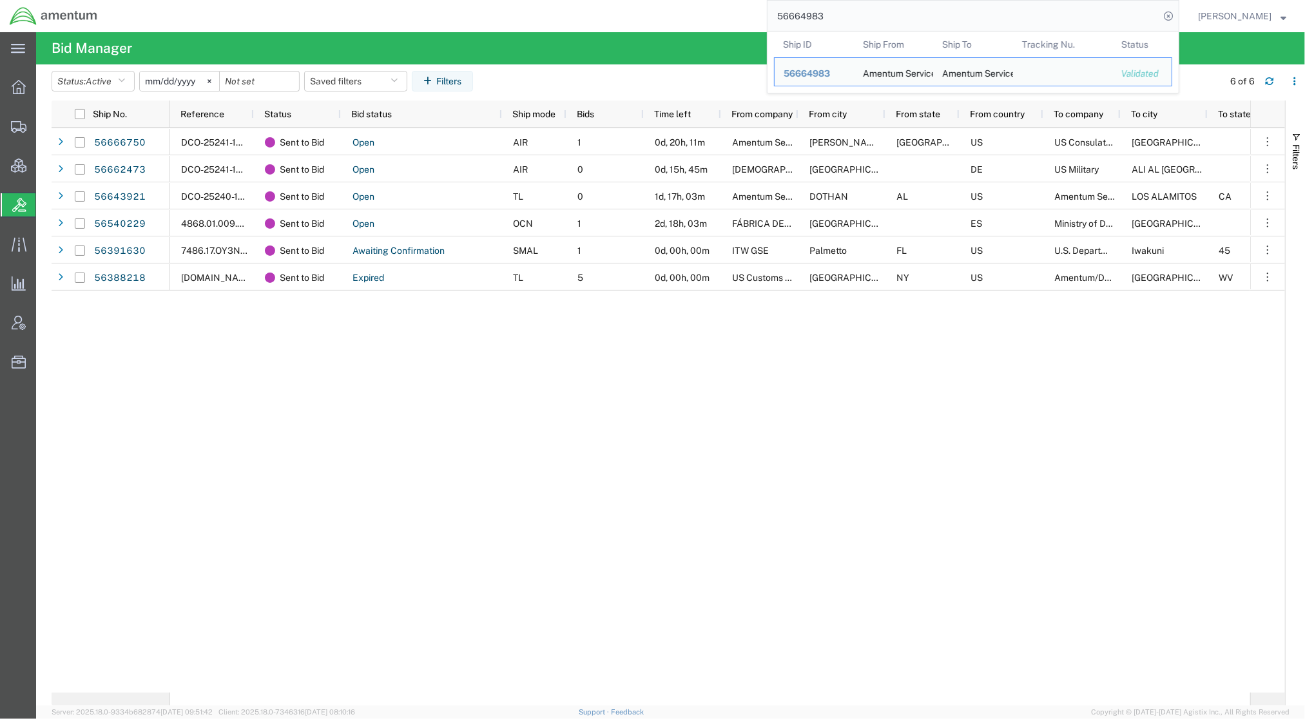
drag, startPoint x: 849, startPoint y: 19, endPoint x: 457, endPoint y: -26, distance: 394.4
click at [457, 0] on html "main_menu Created with Sketch. Collapse Menu Overview Shipments Shipment Manage…" at bounding box center [652, 359] width 1305 height 719
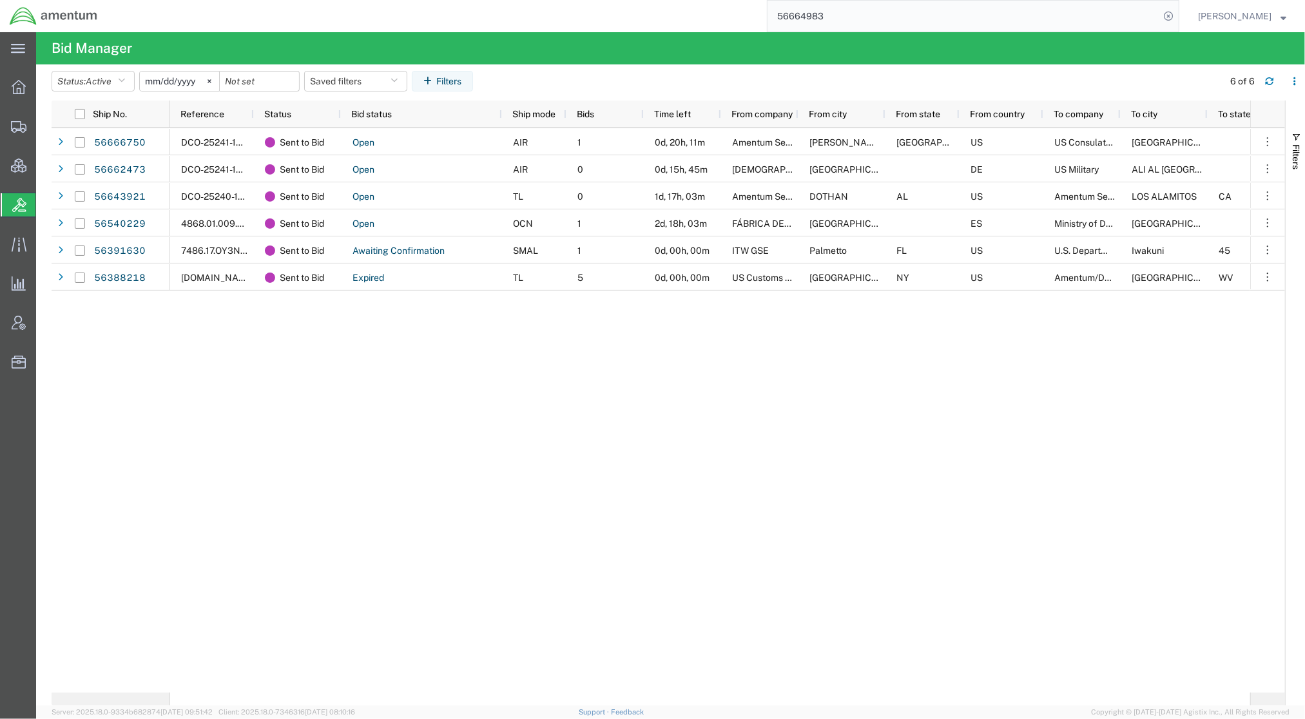
paste input "QCC-OMSS-25232-0239H"
type input "QCC-OMSS-25232-0239H"
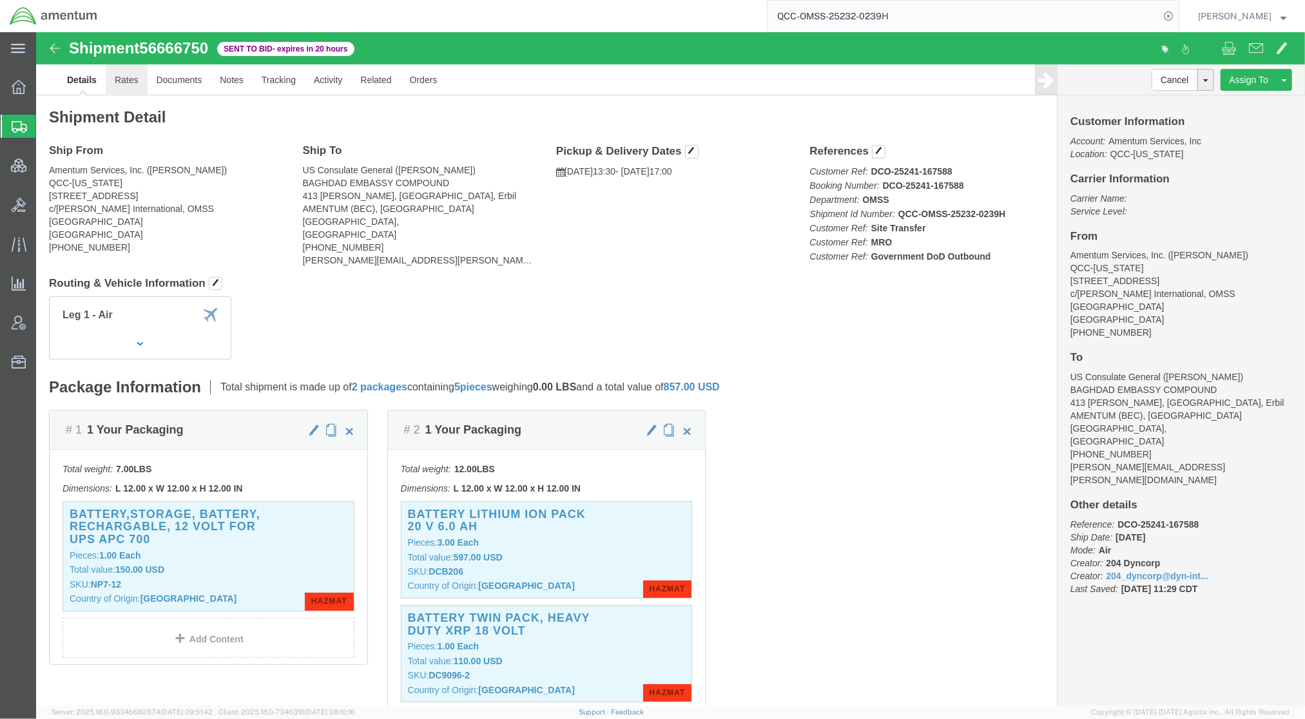
click link "Rates"
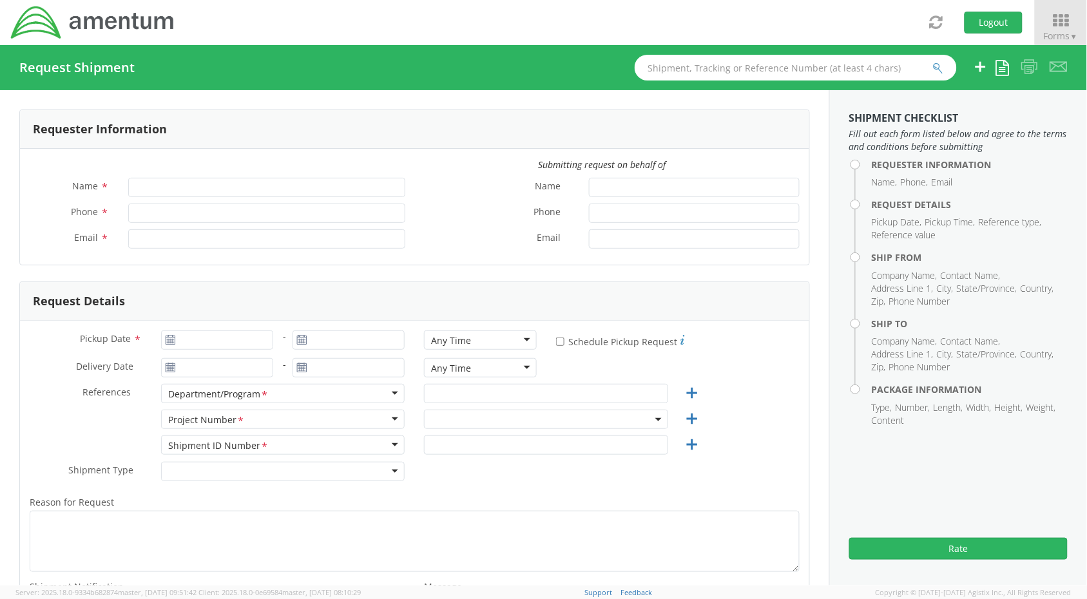
type input "[PERSON_NAME]"
type input "+1-817-224-7489"
type input "jason.champagne2@amentum.com"
click at [472, 420] on span at bounding box center [546, 419] width 244 height 19
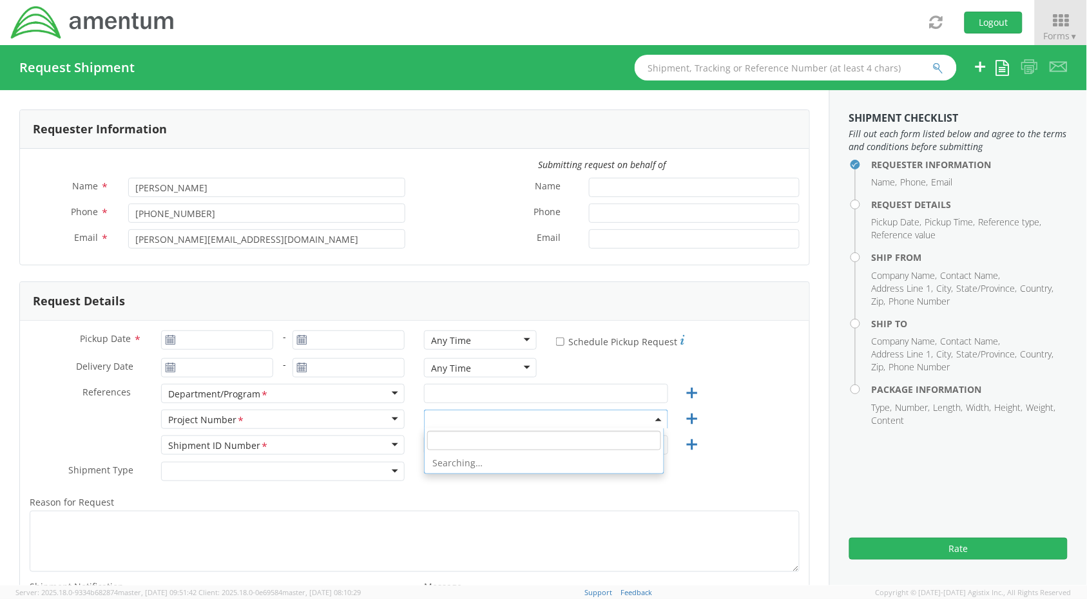
click at [474, 438] on input "search" at bounding box center [544, 440] width 234 height 19
paste input "4946.21.1.C.101AA.020201000000"
type input "4946.21.1.C.101AA.020201000000"
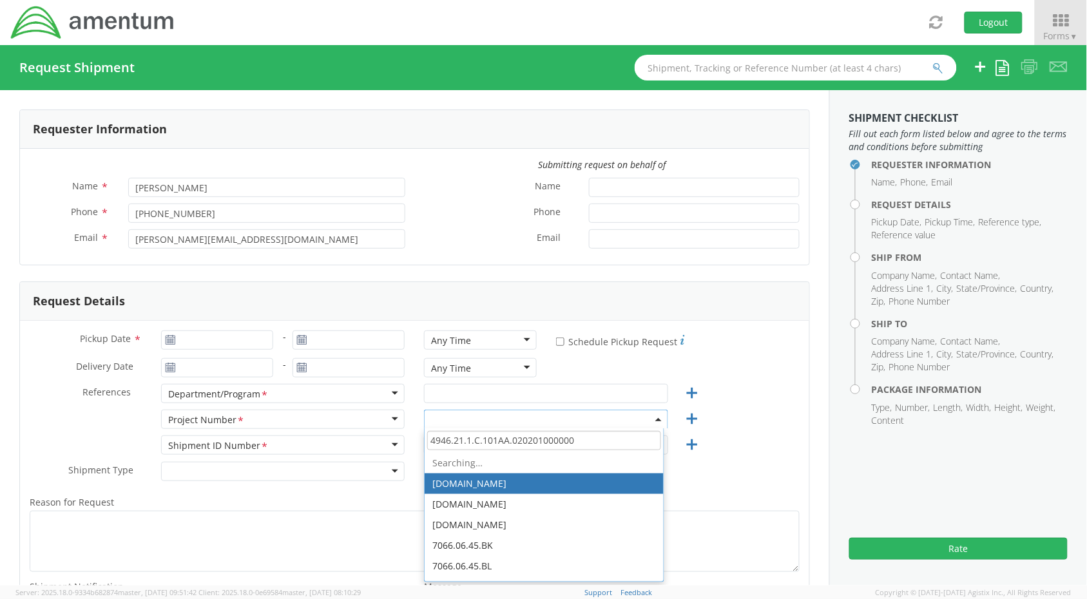
select select "OVHD.600294.PURCH"
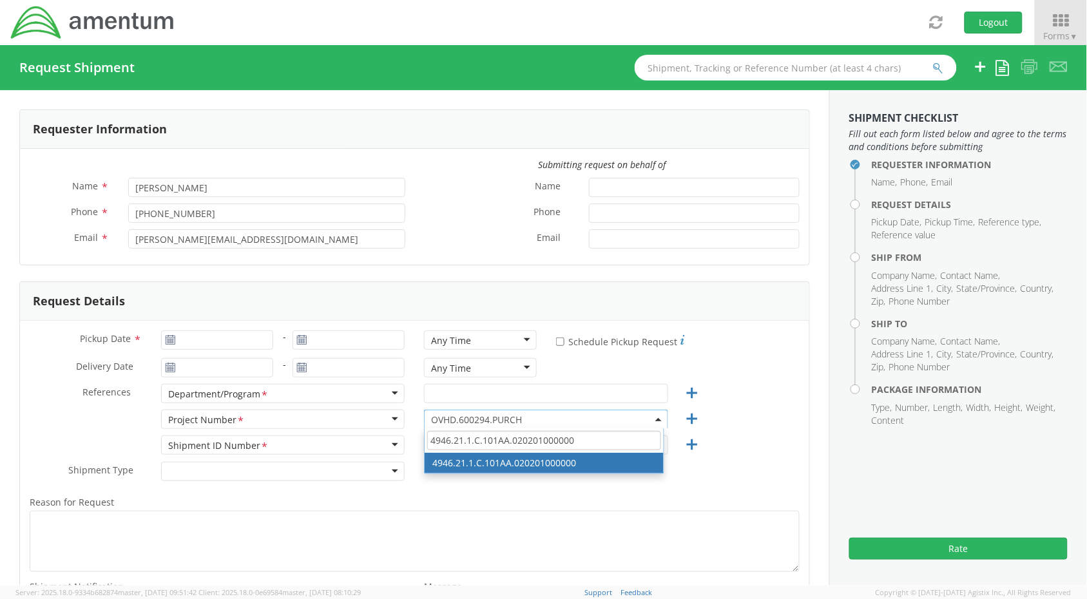
type input "4946.21.1.C.101AA.020201000000"
select select "4946.21.1.C.101AA.020201000000"
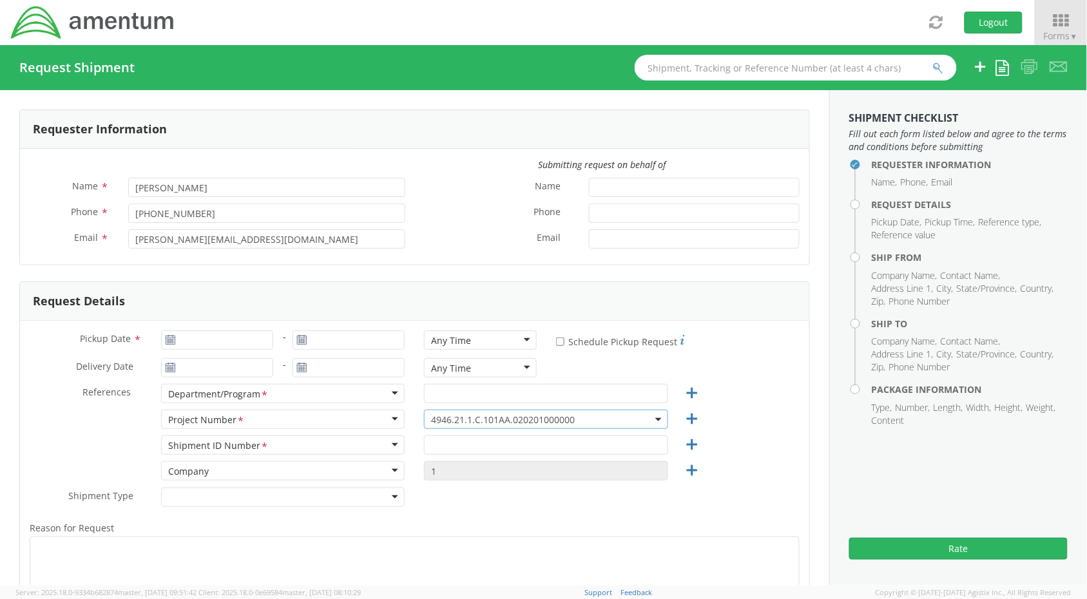
click at [571, 421] on span "4946.21.1.C.101AA.020201000000" at bounding box center [545, 420] width 229 height 12
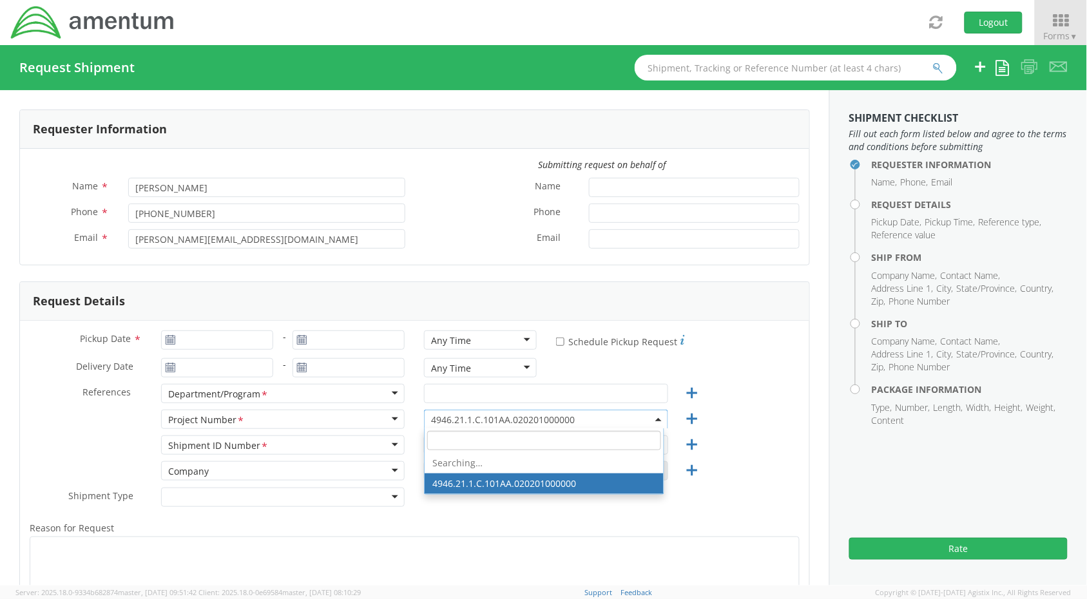
click at [562, 441] on input "search" at bounding box center [544, 440] width 234 height 19
paste input "4946.21.1.C.101AA.020201000000"
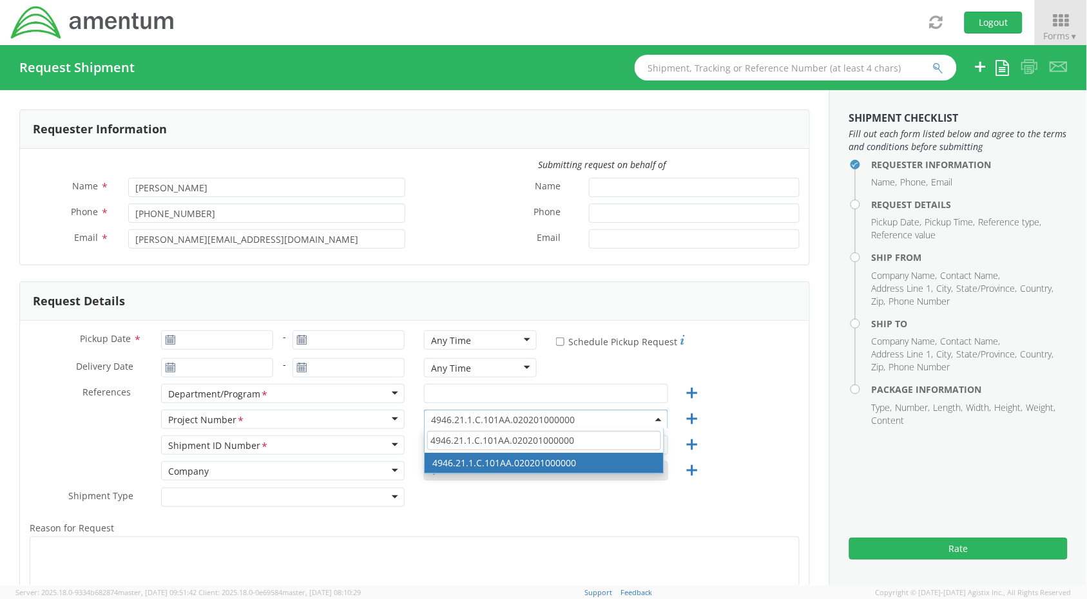
type input "4946.21.1.C.101AA.020201000000"
